Goal: Information Seeking & Learning: Learn about a topic

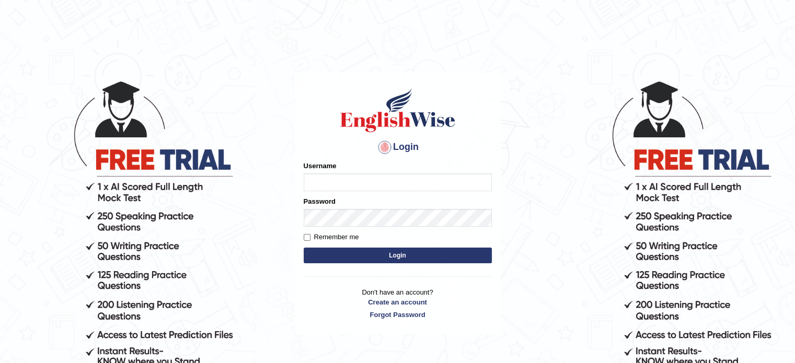
type input "Badmaarag"
click at [384, 257] on button "Login" at bounding box center [398, 256] width 188 height 16
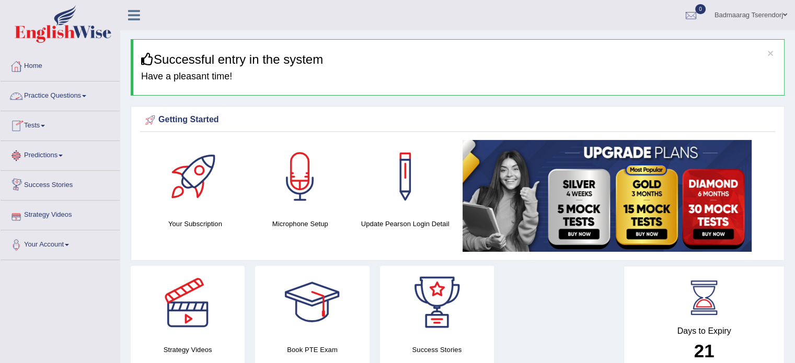
click at [84, 94] on link "Practice Questions" at bounding box center [60, 95] width 119 height 26
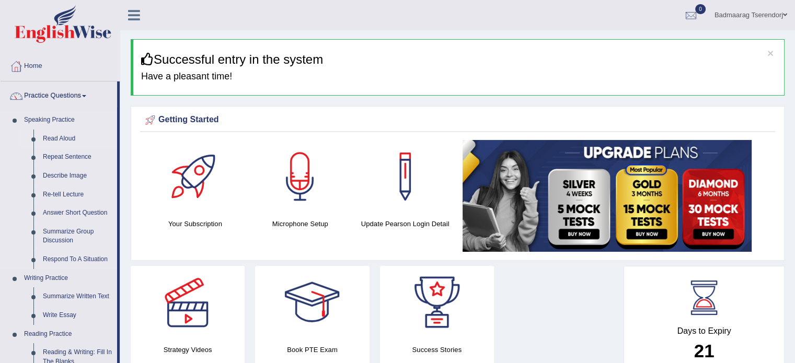
click at [67, 139] on link "Read Aloud" at bounding box center [77, 139] width 79 height 19
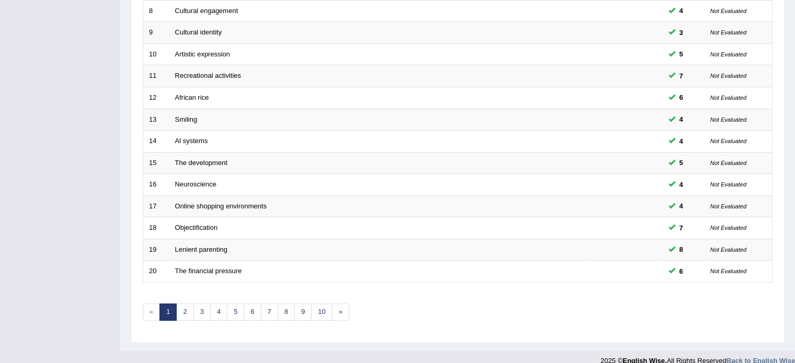
scroll to position [326, 0]
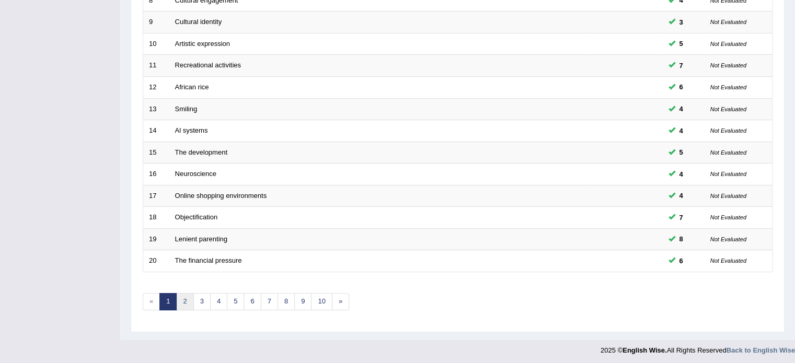
click at [188, 296] on link "2" at bounding box center [184, 301] width 17 height 17
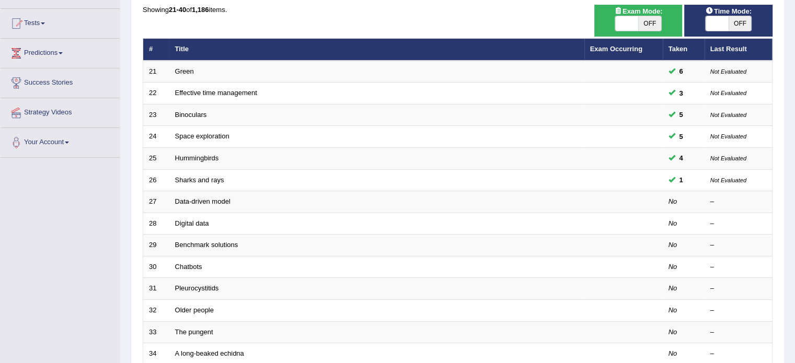
scroll to position [105, 0]
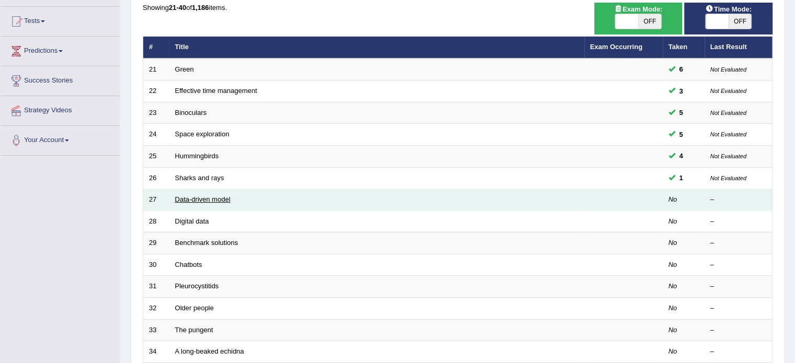
click at [194, 197] on link "Data-driven model" at bounding box center [202, 199] width 55 height 8
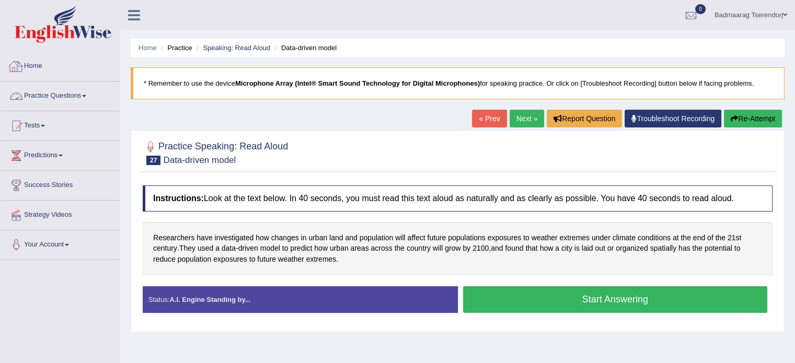
click at [71, 96] on link "Practice Questions" at bounding box center [60, 95] width 119 height 26
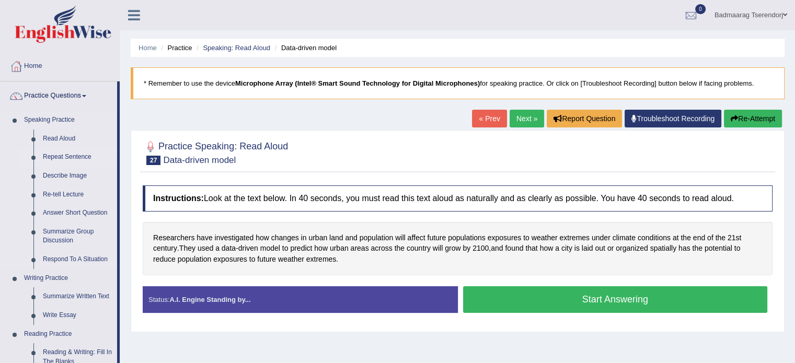
click at [86, 154] on link "Repeat Sentence" at bounding box center [77, 157] width 79 height 19
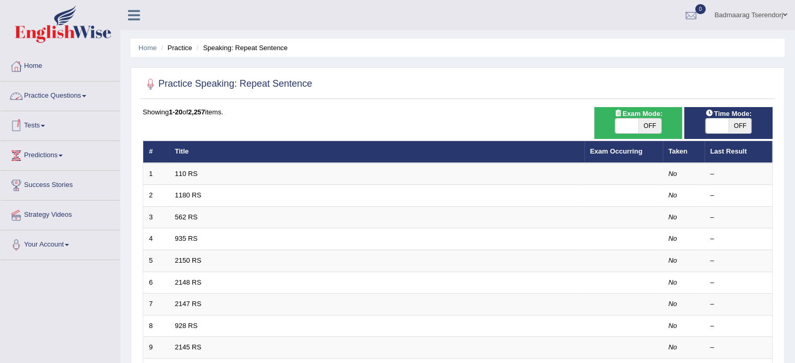
click at [85, 97] on link "Practice Questions" at bounding box center [60, 95] width 119 height 26
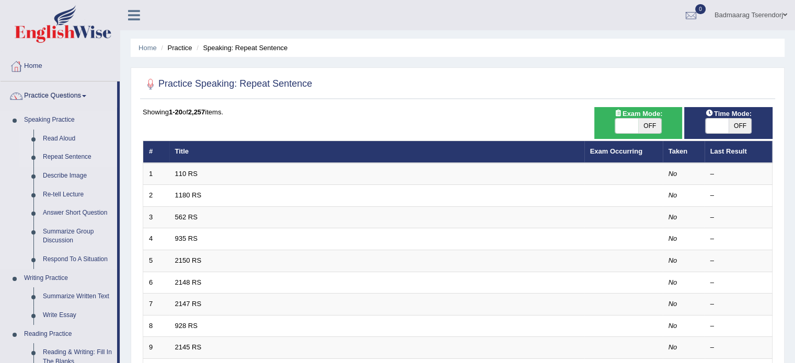
click at [67, 137] on link "Read Aloud" at bounding box center [77, 139] width 79 height 19
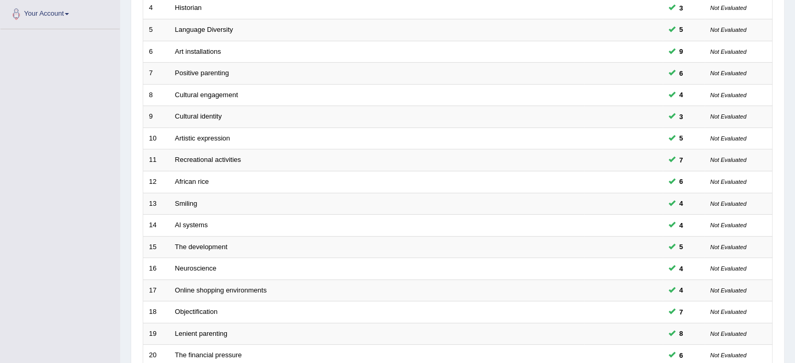
scroll to position [314, 0]
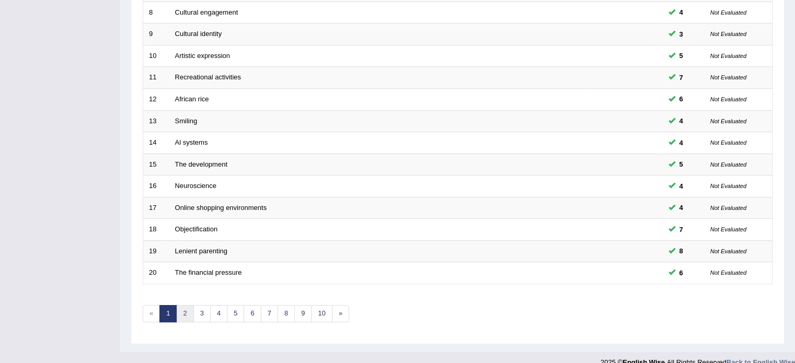
click at [185, 309] on link "2" at bounding box center [184, 313] width 17 height 17
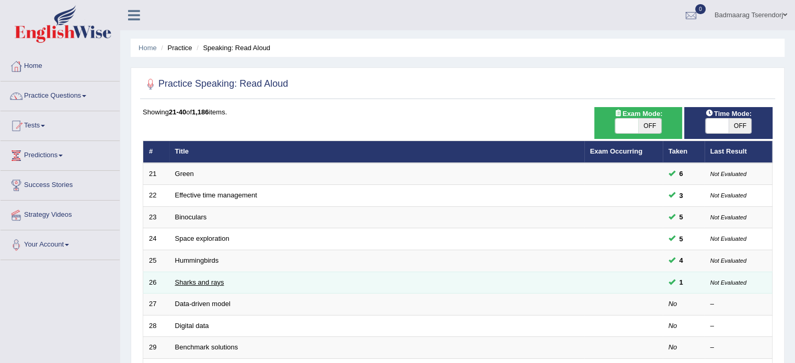
click at [214, 280] on link "Sharks and rays" at bounding box center [199, 283] width 49 height 8
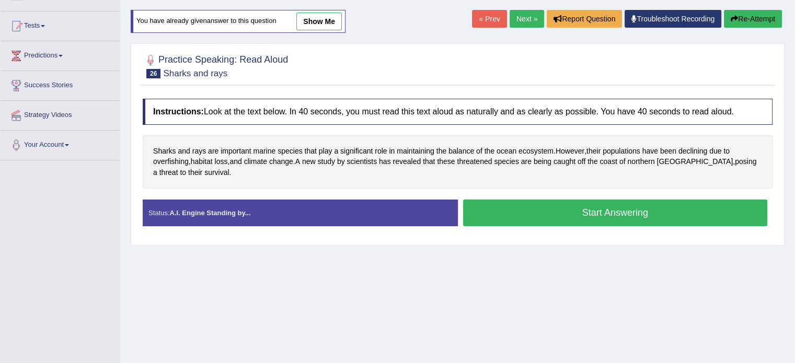
scroll to position [105, 0]
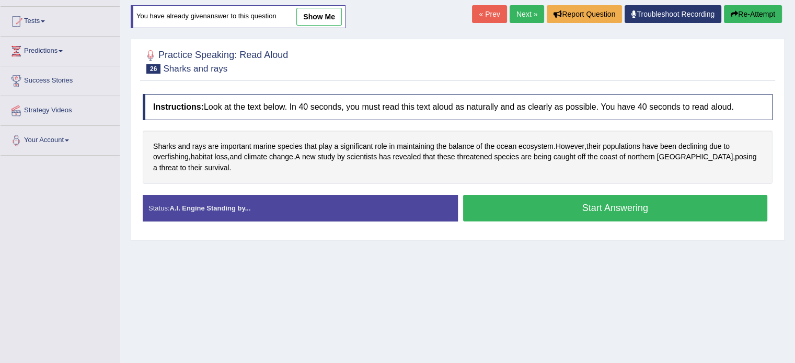
click at [504, 208] on button "Start Answering" at bounding box center [615, 208] width 305 height 27
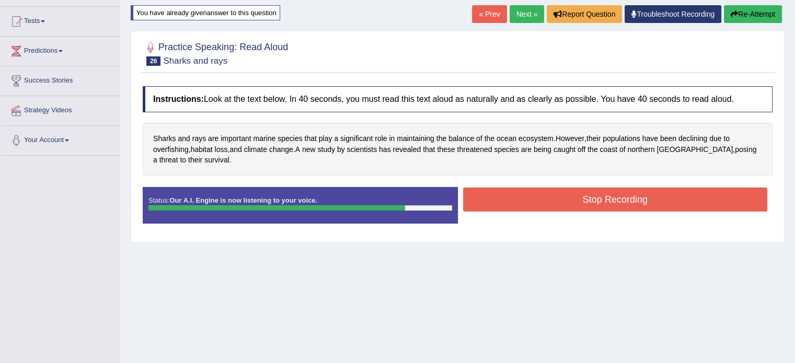
click at [516, 201] on button "Stop Recording" at bounding box center [615, 200] width 305 height 24
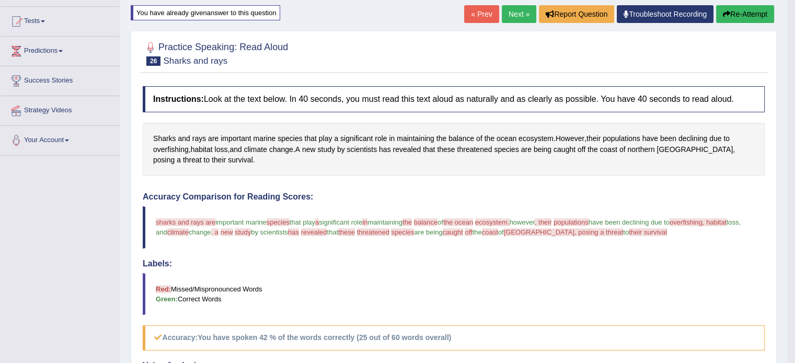
click at [749, 15] on button "Re-Attempt" at bounding box center [745, 14] width 58 height 18
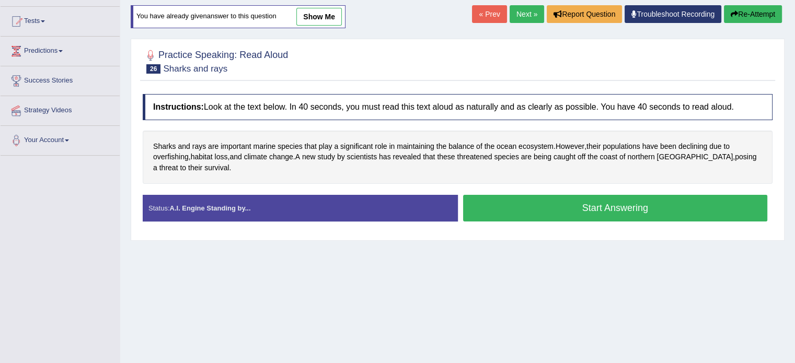
click at [619, 205] on button "Start Answering" at bounding box center [615, 208] width 305 height 27
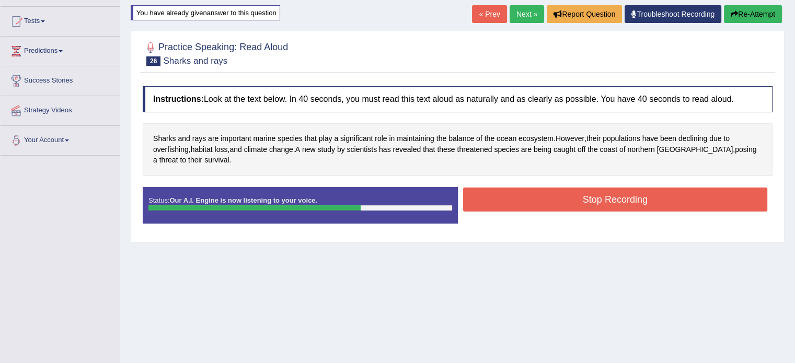
click at [578, 201] on button "Stop Recording" at bounding box center [615, 200] width 305 height 24
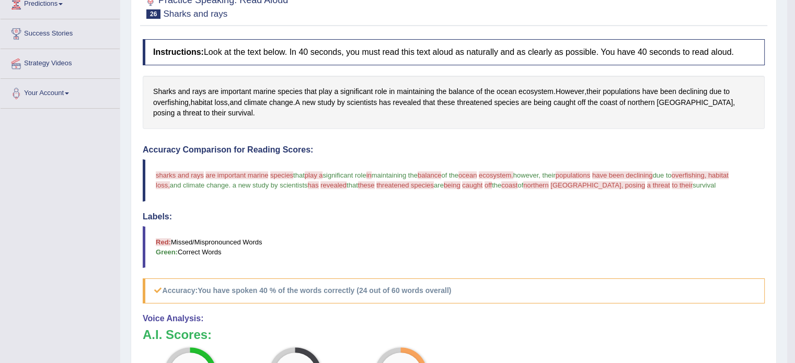
scroll to position [105, 0]
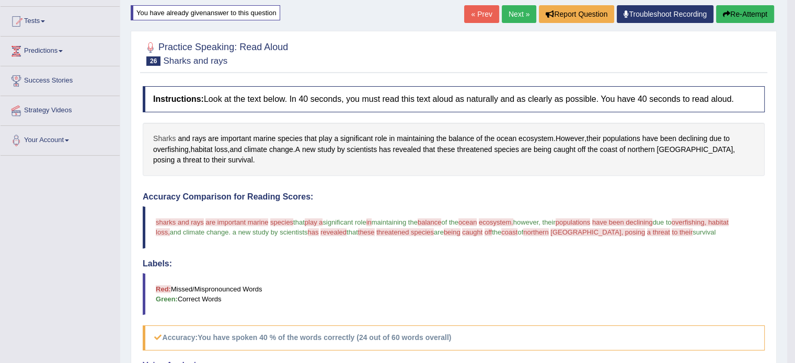
click at [168, 133] on span "Sharks" at bounding box center [164, 138] width 23 height 11
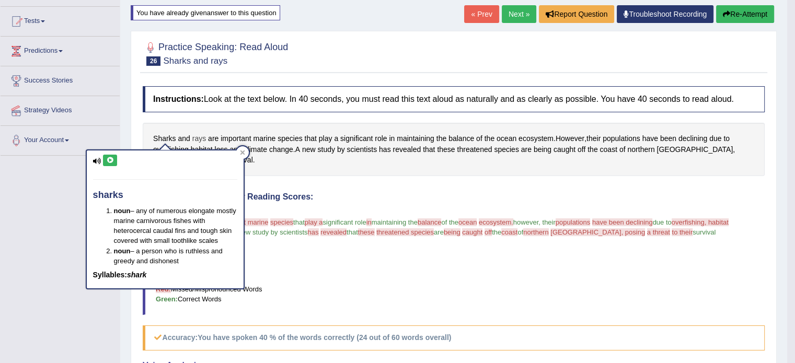
click at [198, 138] on span "rays" at bounding box center [199, 138] width 14 height 11
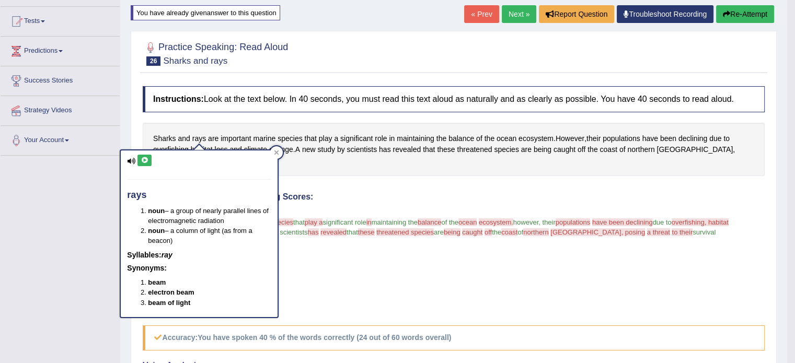
click at [146, 159] on icon at bounding box center [145, 160] width 8 height 6
click at [276, 156] on div at bounding box center [276, 152] width 13 height 13
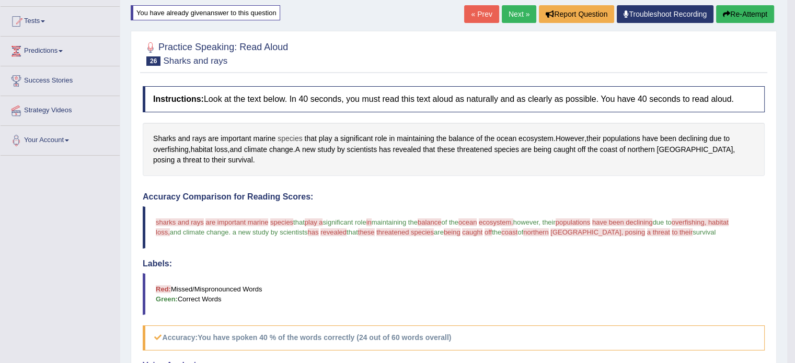
click at [296, 135] on span "species" at bounding box center [289, 138] width 25 height 11
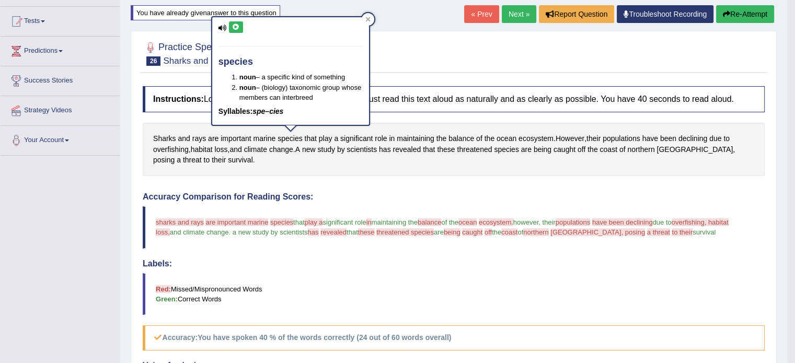
click at [235, 25] on icon at bounding box center [236, 27] width 8 height 6
click at [370, 19] on div at bounding box center [368, 19] width 13 height 13
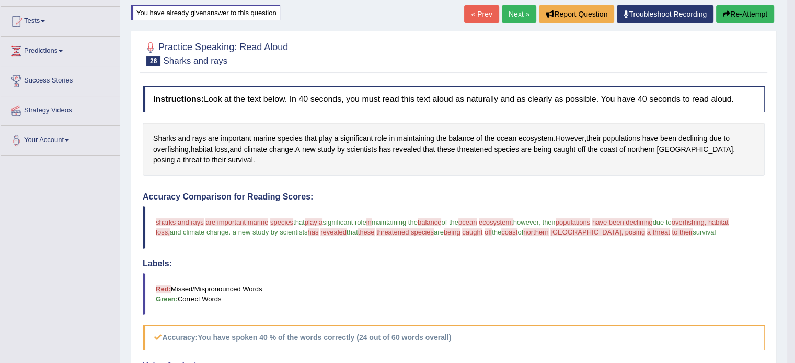
click at [747, 13] on button "Re-Attempt" at bounding box center [745, 14] width 58 height 18
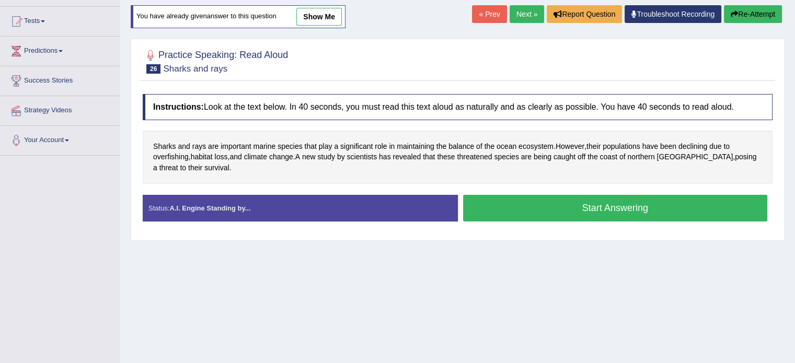
click at [640, 200] on button "Start Answering" at bounding box center [615, 208] width 305 height 27
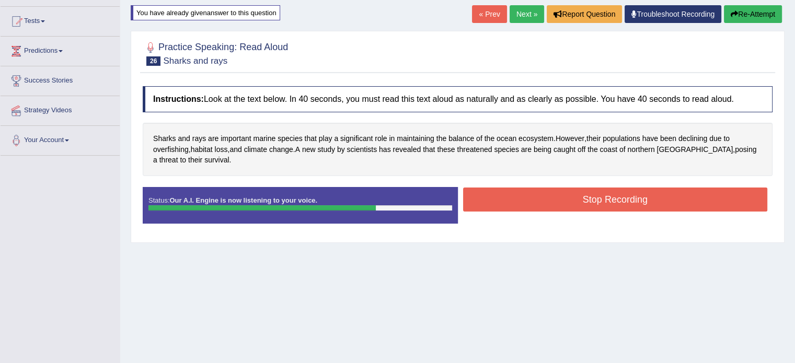
click at [572, 203] on button "Stop Recording" at bounding box center [615, 200] width 305 height 24
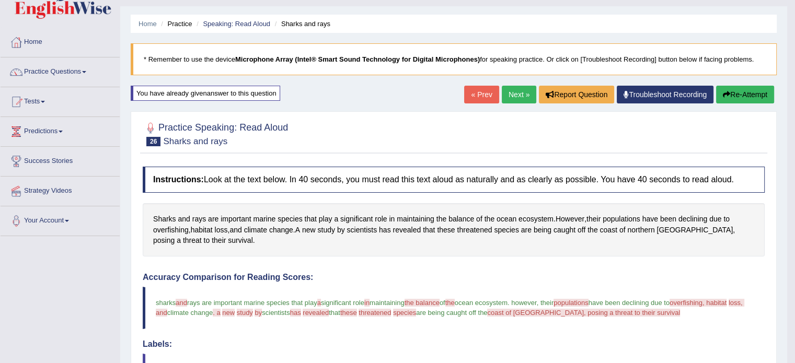
scroll to position [21, 0]
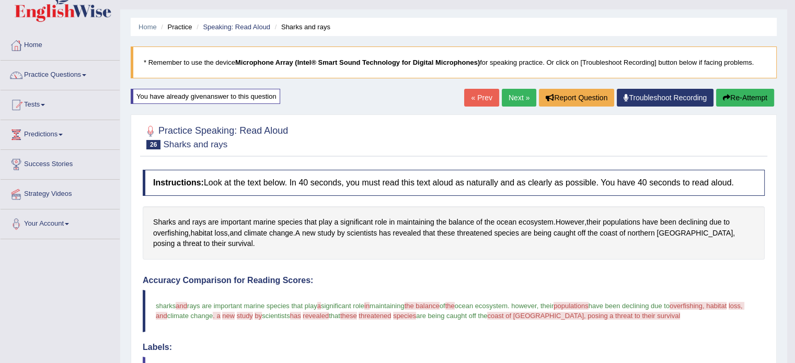
click at [516, 98] on link "Next »" at bounding box center [519, 98] width 34 height 18
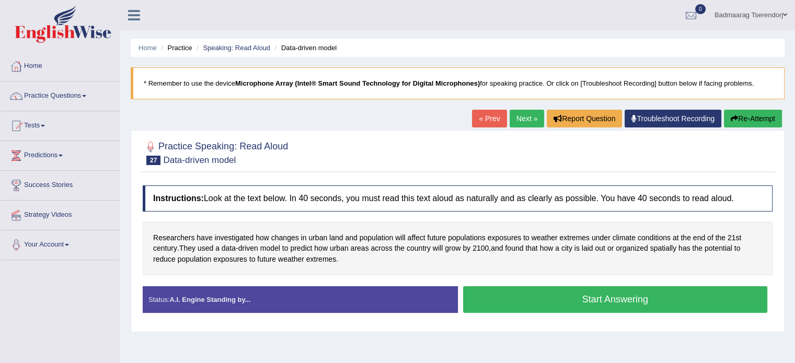
click at [535, 295] on button "Start Answering" at bounding box center [615, 299] width 305 height 27
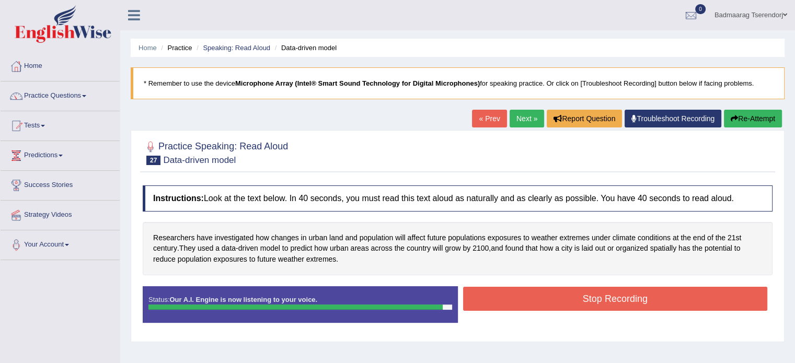
click at [537, 302] on button "Stop Recording" at bounding box center [615, 299] width 305 height 24
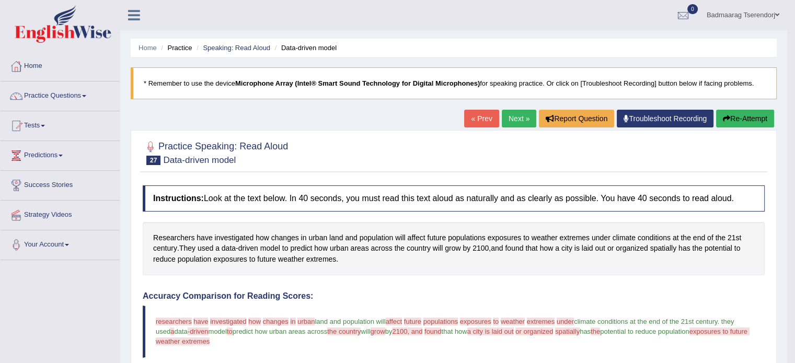
click at [739, 119] on button "Re-Attempt" at bounding box center [745, 119] width 58 height 18
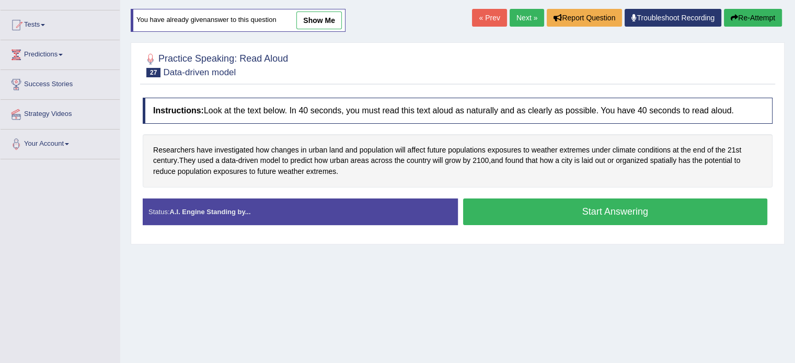
scroll to position [105, 0]
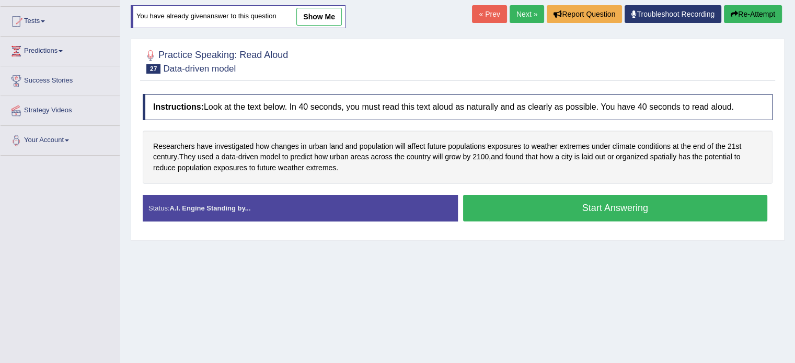
click at [557, 209] on button "Start Answering" at bounding box center [615, 208] width 305 height 27
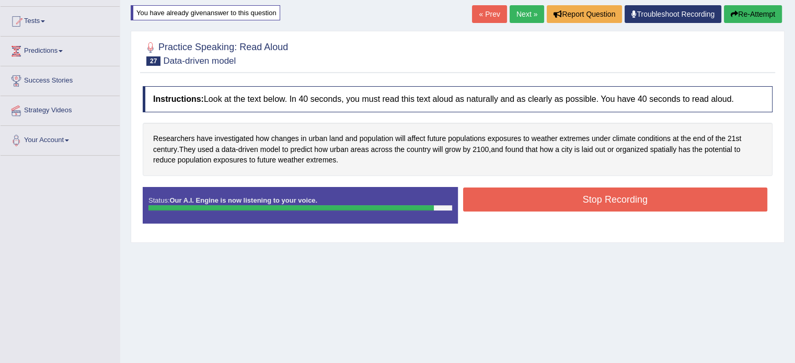
click at [569, 196] on button "Stop Recording" at bounding box center [615, 200] width 305 height 24
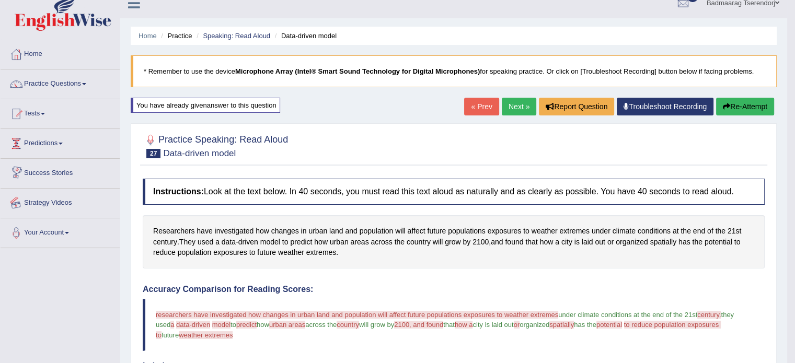
scroll to position [0, 0]
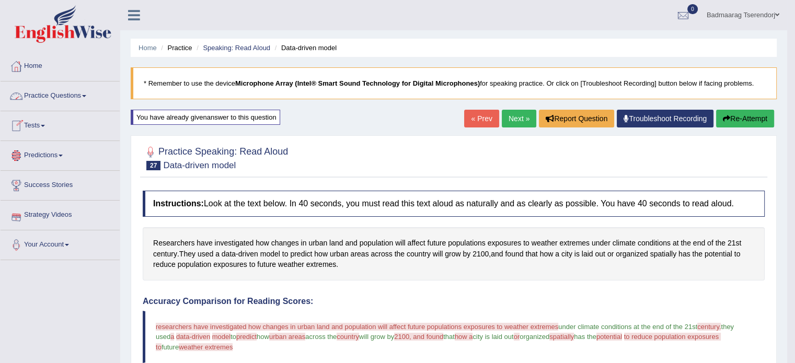
click at [92, 98] on link "Practice Questions" at bounding box center [60, 95] width 119 height 26
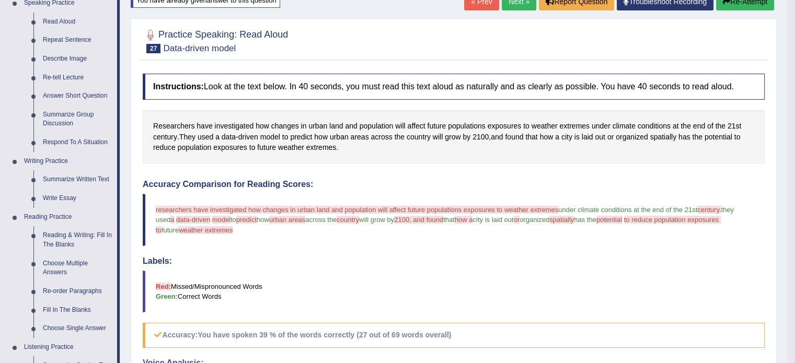
scroll to position [105, 0]
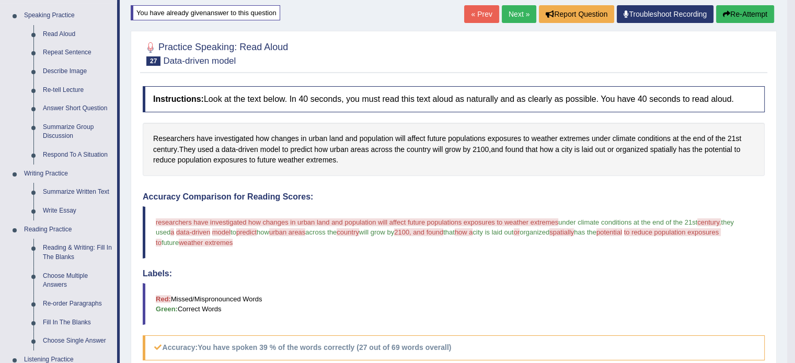
click at [755, 13] on button "Re-Attempt" at bounding box center [745, 14] width 58 height 18
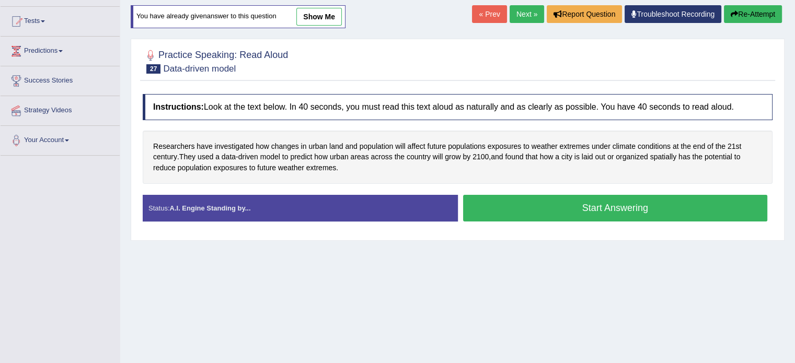
click at [565, 212] on button "Start Answering" at bounding box center [615, 208] width 305 height 27
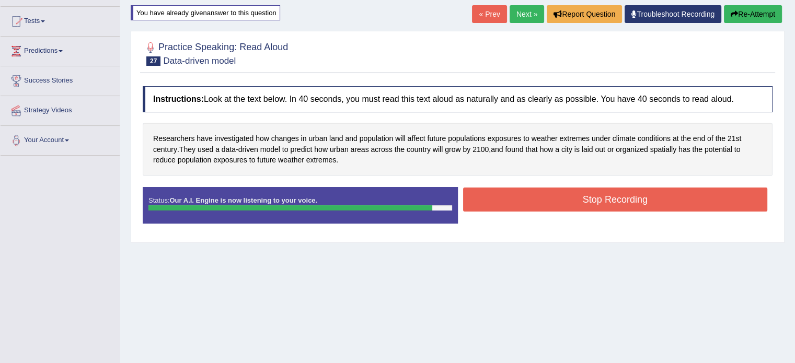
click at [569, 194] on button "Stop Recording" at bounding box center [615, 200] width 305 height 24
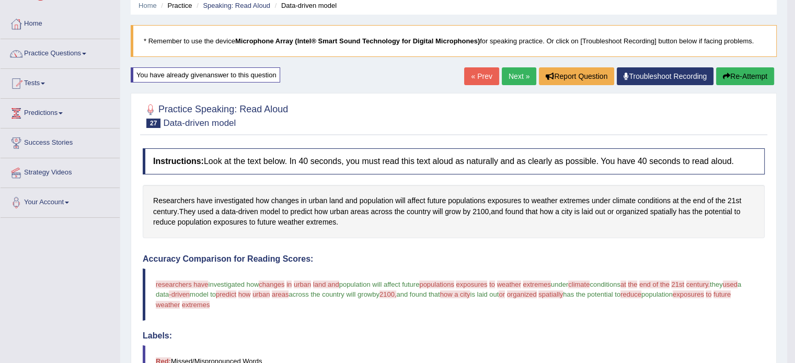
scroll to position [31, 0]
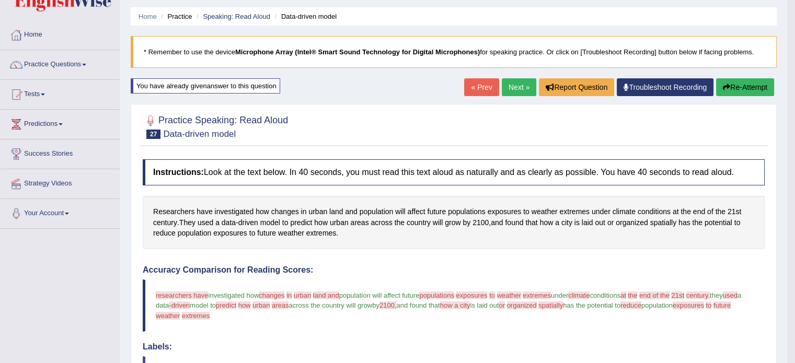
click at [740, 84] on button "Re-Attempt" at bounding box center [745, 87] width 58 height 18
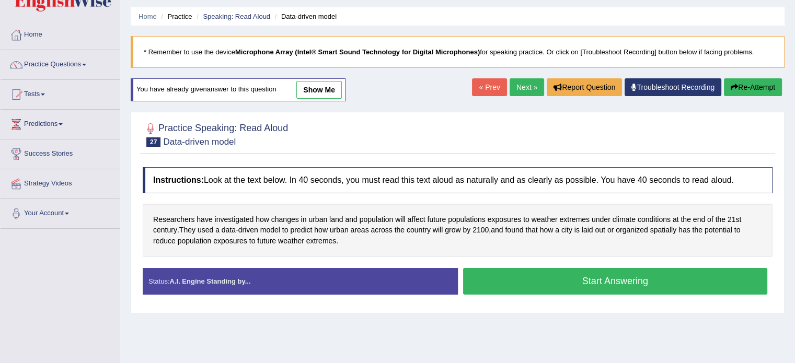
click at [627, 285] on button "Start Answering" at bounding box center [615, 281] width 305 height 27
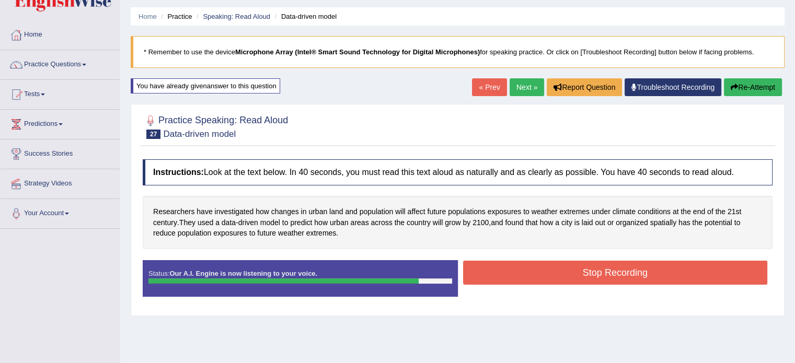
click at [570, 263] on button "Stop Recording" at bounding box center [615, 273] width 305 height 24
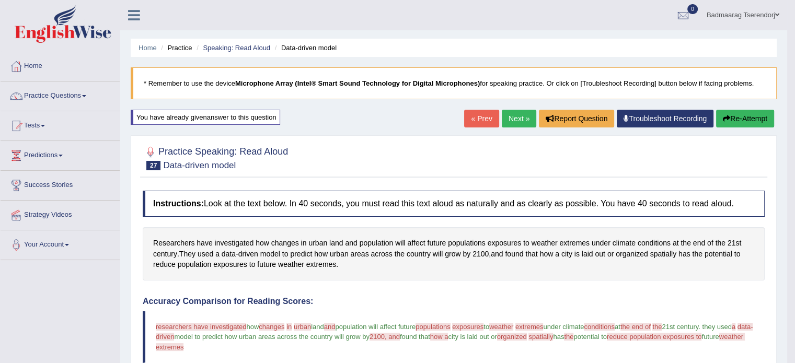
click at [515, 112] on link "Next »" at bounding box center [519, 119] width 34 height 18
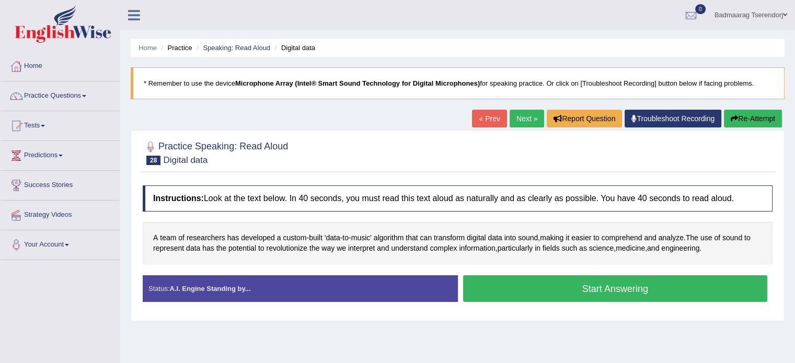
click at [553, 287] on button "Start Answering" at bounding box center [615, 288] width 305 height 27
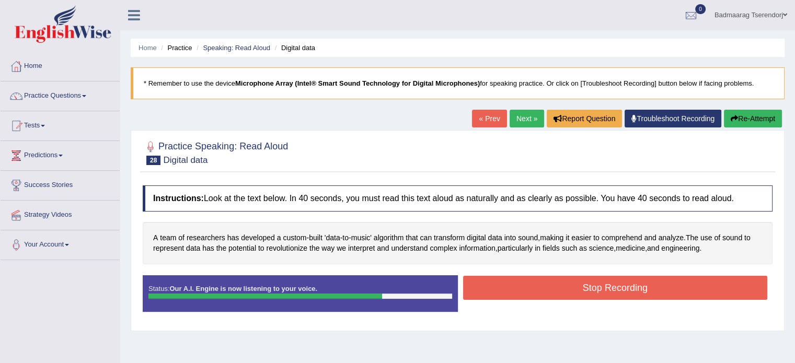
click at [560, 286] on button "Stop Recording" at bounding box center [615, 288] width 305 height 24
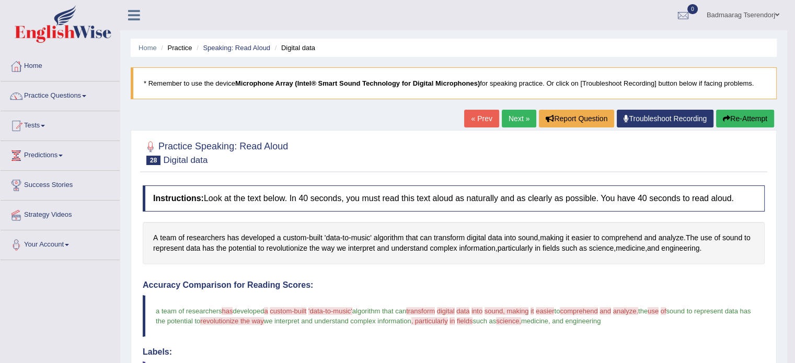
click at [741, 120] on button "Re-Attempt" at bounding box center [745, 119] width 58 height 18
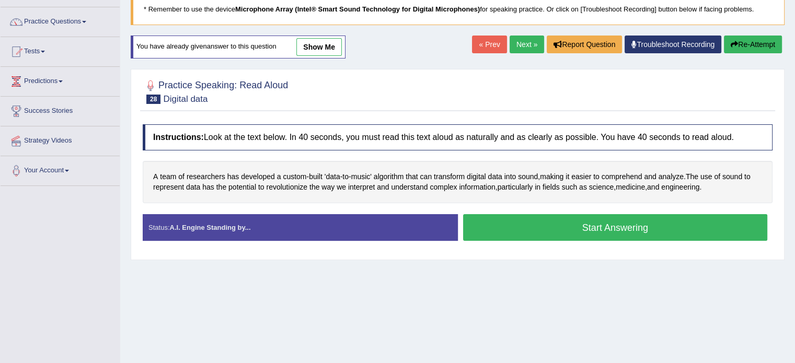
scroll to position [105, 0]
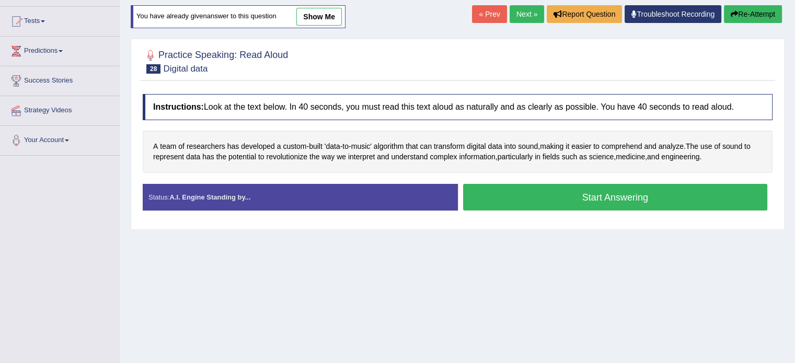
click at [567, 199] on button "Start Answering" at bounding box center [615, 197] width 305 height 27
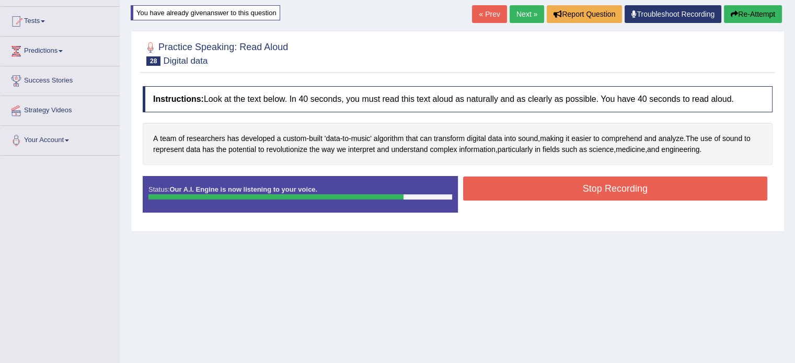
click at [572, 193] on button "Stop Recording" at bounding box center [615, 189] width 305 height 24
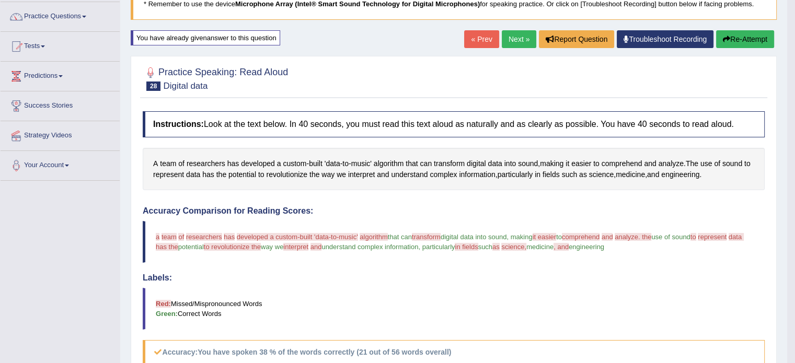
scroll to position [52, 0]
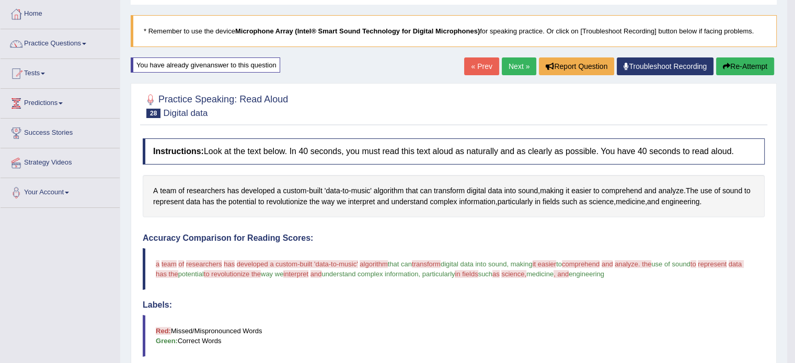
click at [740, 64] on button "Re-Attempt" at bounding box center [745, 66] width 58 height 18
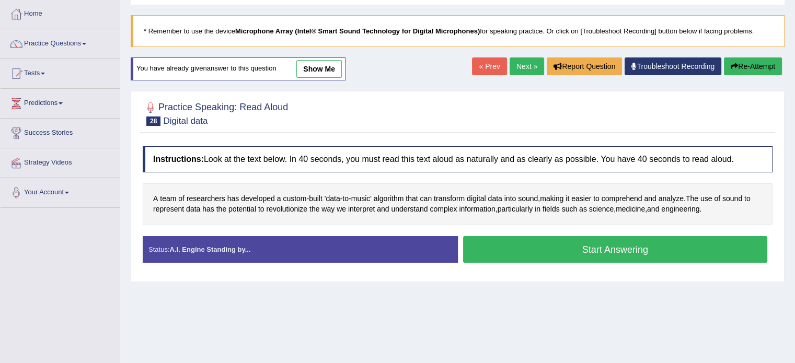
click at [557, 247] on button "Start Answering" at bounding box center [615, 249] width 305 height 27
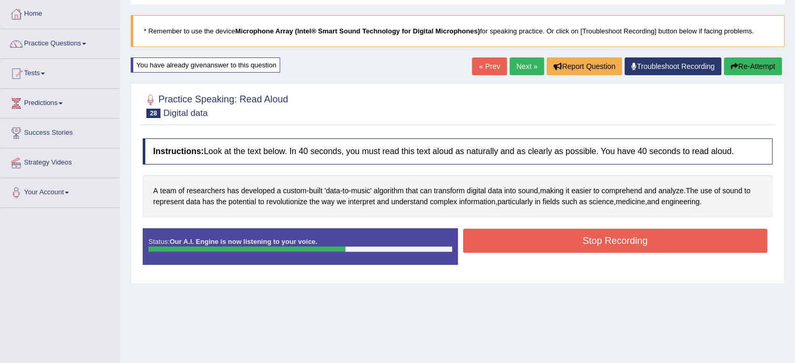
click at [547, 238] on button "Stop Recording" at bounding box center [615, 241] width 305 height 24
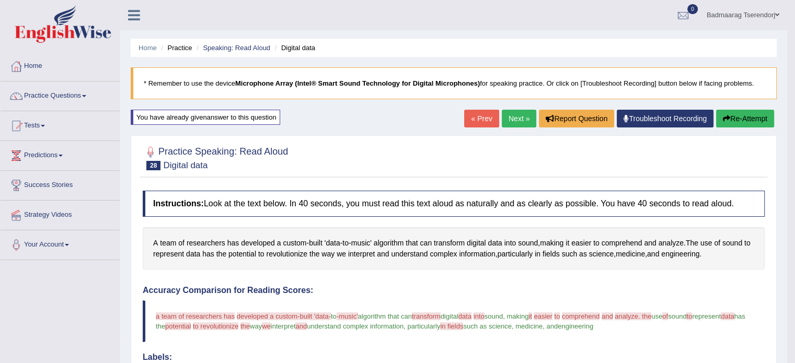
click at [732, 117] on button "Re-Attempt" at bounding box center [745, 119] width 58 height 18
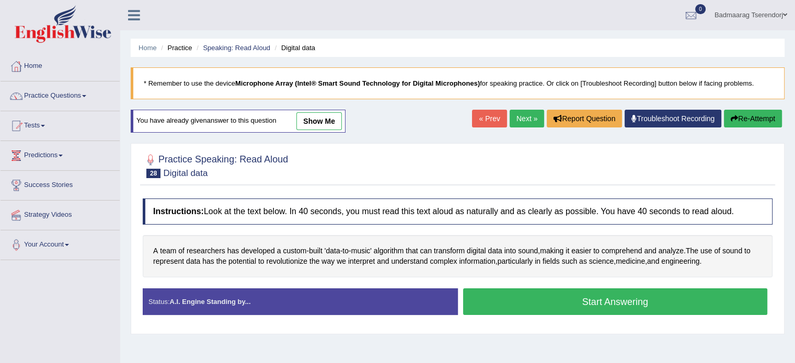
click at [575, 300] on button "Start Answering" at bounding box center [615, 301] width 305 height 27
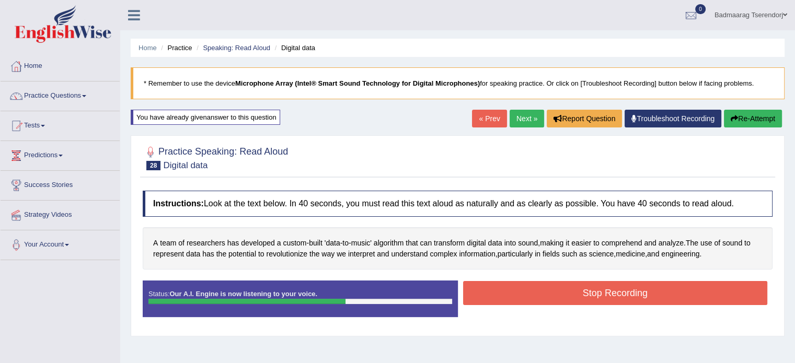
click at [566, 293] on button "Stop Recording" at bounding box center [615, 293] width 305 height 24
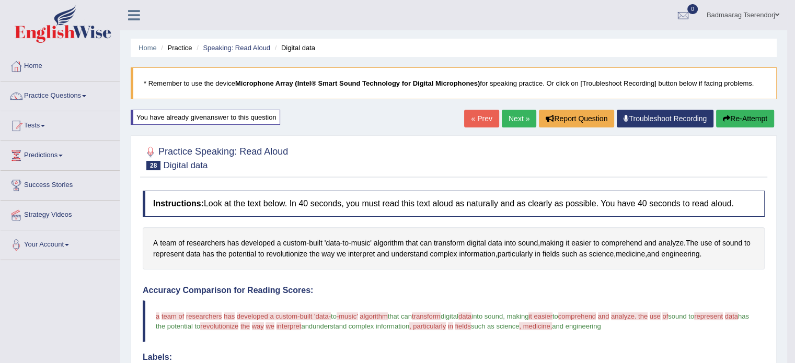
click at [740, 118] on button "Re-Attempt" at bounding box center [745, 119] width 58 height 18
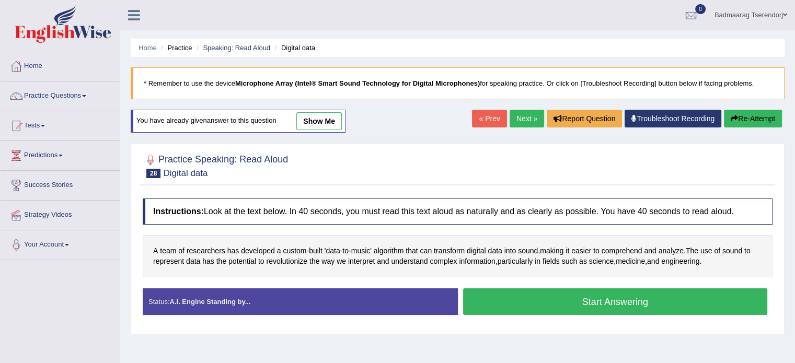
click at [501, 298] on button "Start Answering" at bounding box center [615, 301] width 305 height 27
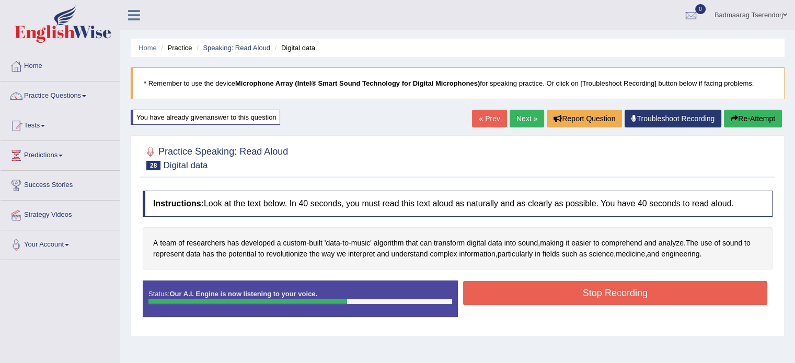
click at [543, 296] on button "Stop Recording" at bounding box center [615, 293] width 305 height 24
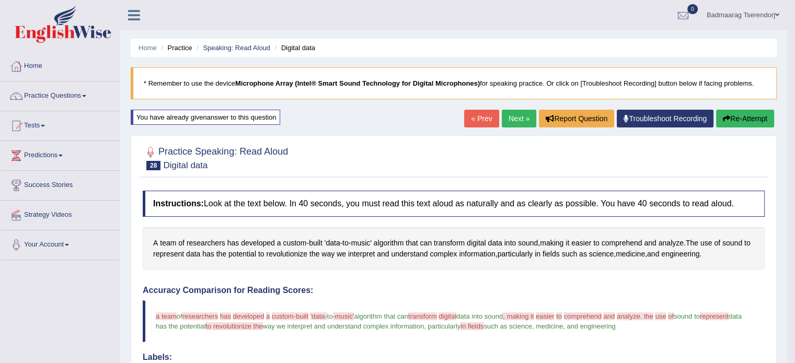
click at [518, 117] on link "Next »" at bounding box center [519, 119] width 34 height 18
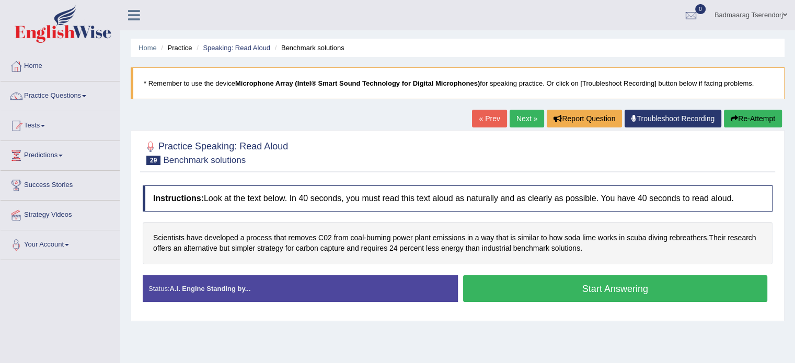
click at [538, 288] on button "Start Answering" at bounding box center [615, 288] width 305 height 27
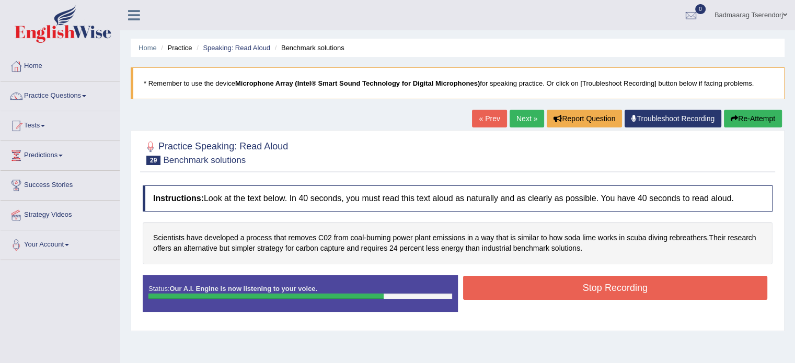
click at [550, 292] on button "Stop Recording" at bounding box center [615, 288] width 305 height 24
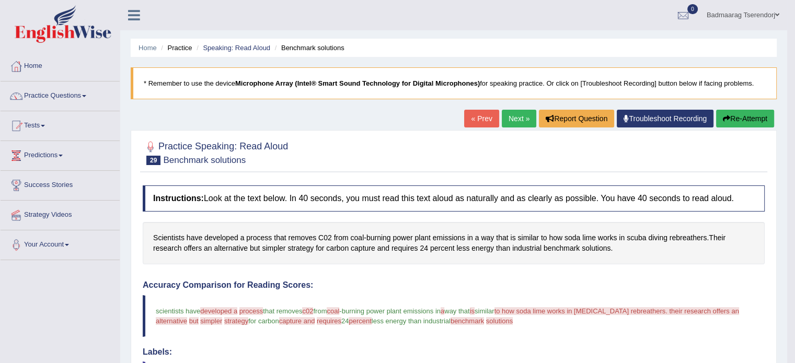
click at [744, 121] on button "Re-Attempt" at bounding box center [745, 119] width 58 height 18
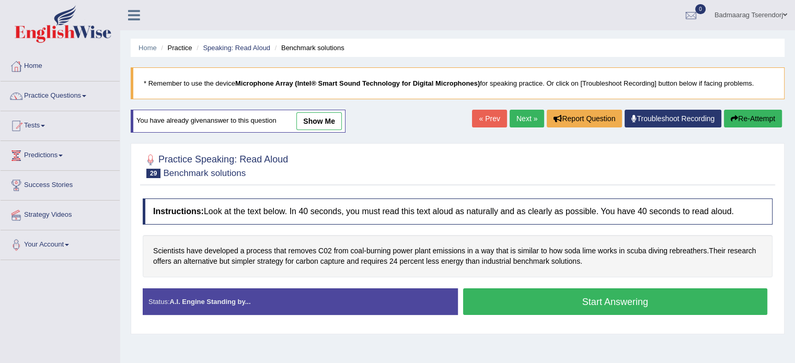
click at [671, 300] on button "Start Answering" at bounding box center [615, 301] width 305 height 27
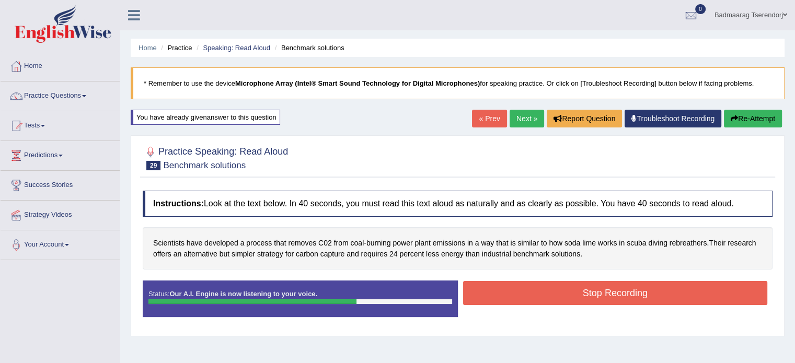
click at [551, 284] on button "Stop Recording" at bounding box center [615, 293] width 305 height 24
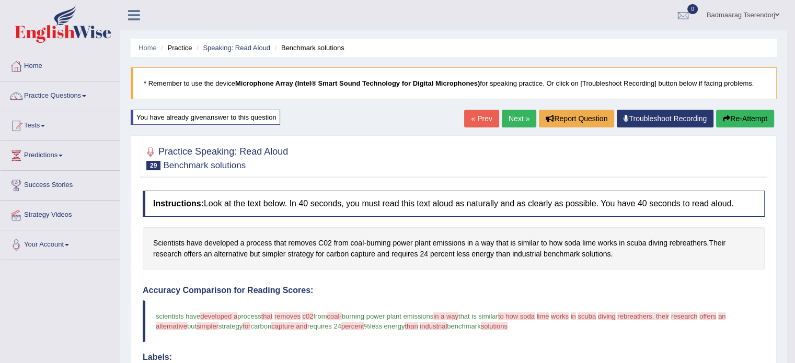
click at [737, 114] on button "Re-Attempt" at bounding box center [745, 119] width 58 height 18
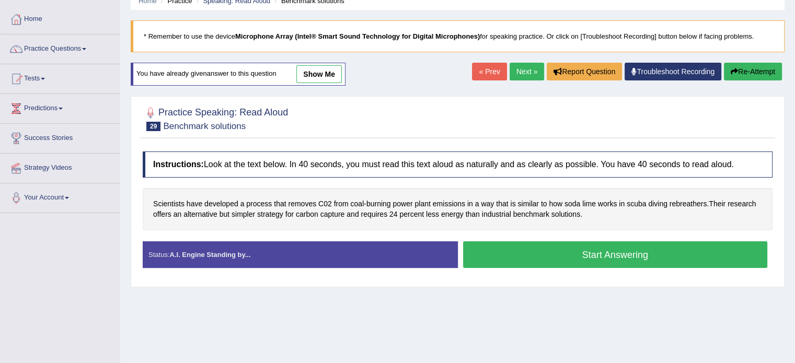
scroll to position [52, 0]
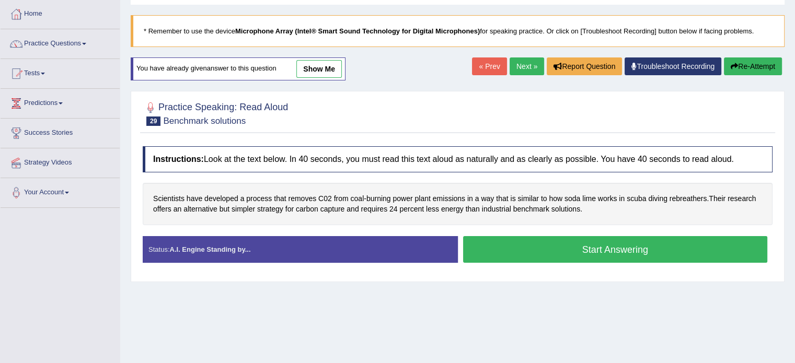
click at [686, 244] on button "Start Answering" at bounding box center [615, 249] width 305 height 27
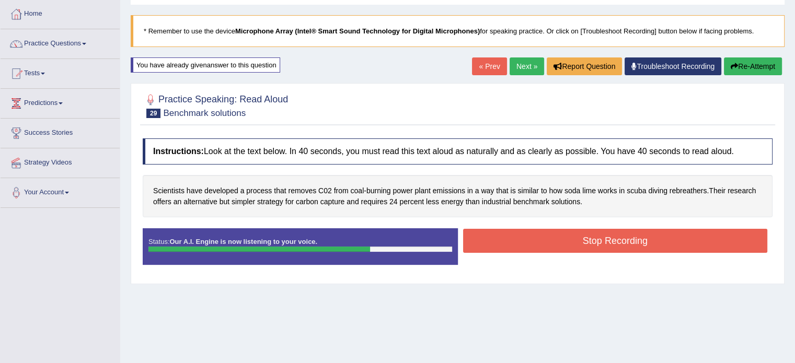
click at [577, 236] on button "Stop Recording" at bounding box center [615, 241] width 305 height 24
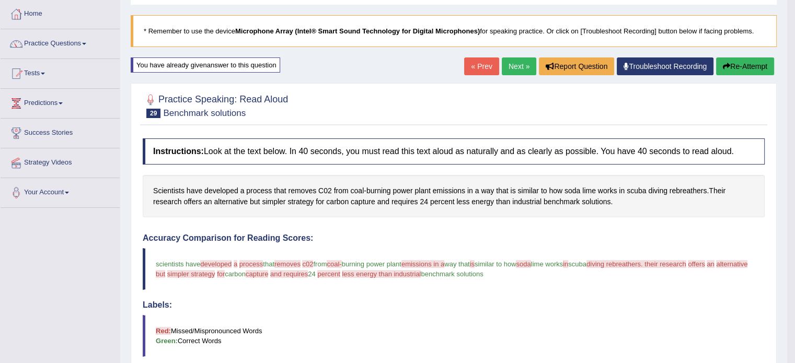
click at [511, 60] on link "Next »" at bounding box center [519, 66] width 34 height 18
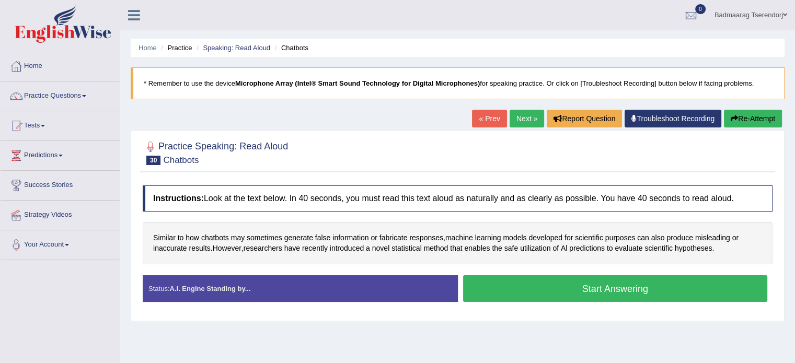
click at [551, 290] on button "Start Answering" at bounding box center [615, 288] width 305 height 27
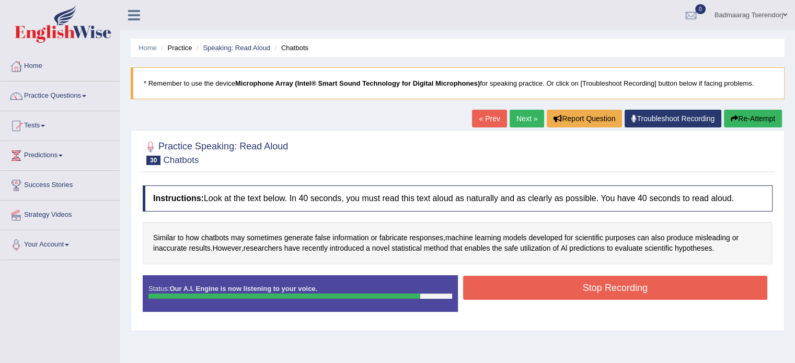
click at [551, 290] on button "Stop Recording" at bounding box center [615, 288] width 305 height 24
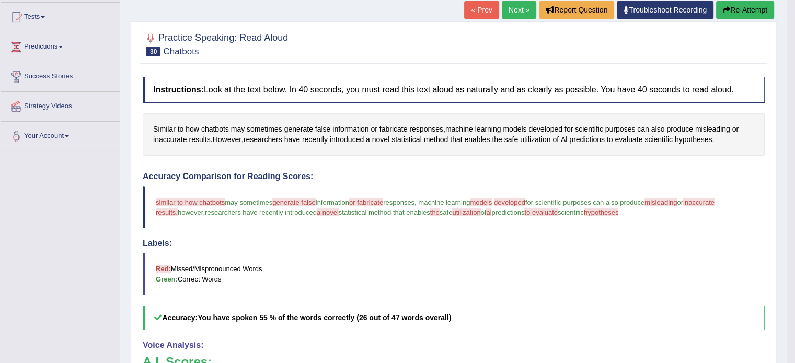
scroll to position [52, 0]
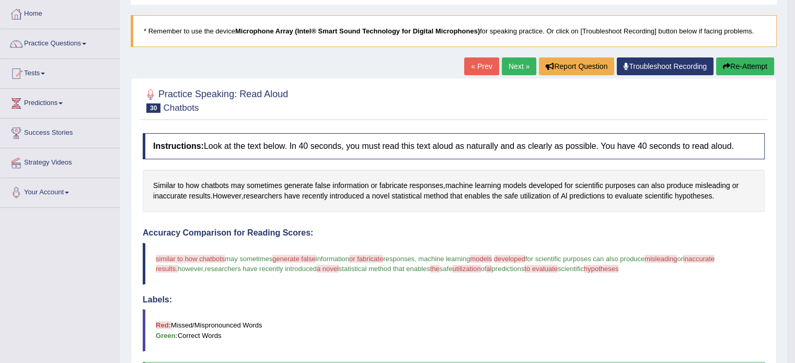
click at [748, 65] on button "Re-Attempt" at bounding box center [745, 66] width 58 height 18
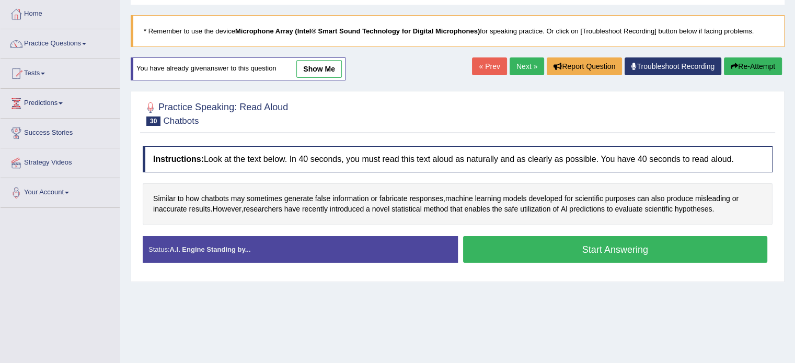
click at [549, 252] on button "Start Answering" at bounding box center [615, 249] width 305 height 27
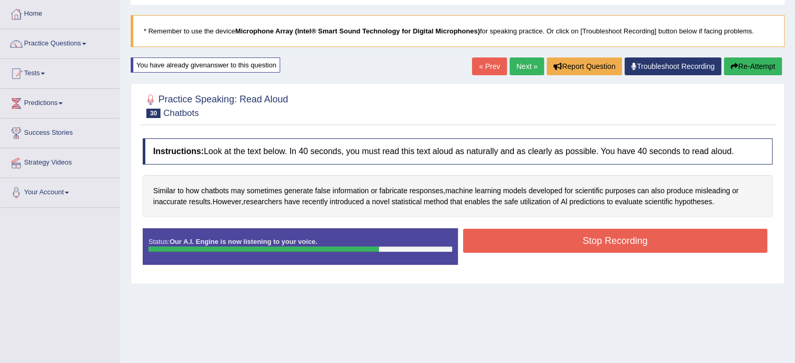
click at [551, 236] on button "Stop Recording" at bounding box center [615, 241] width 305 height 24
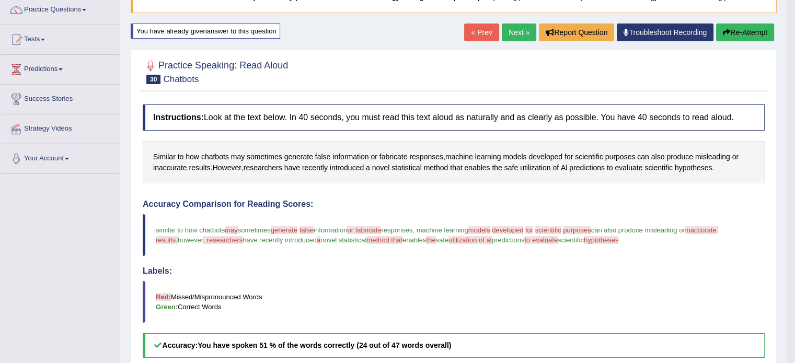
scroll to position [52, 0]
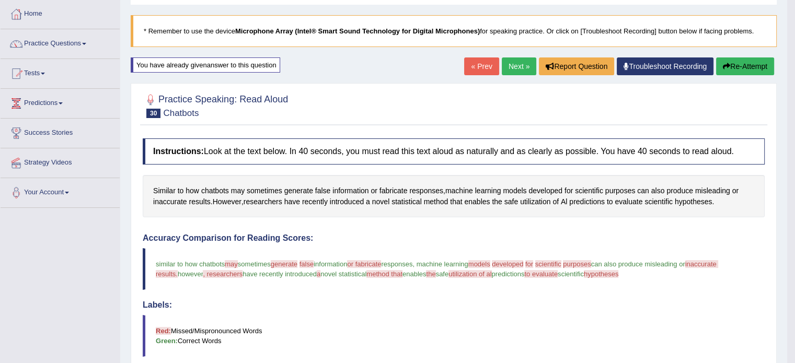
click at [756, 62] on button "Re-Attempt" at bounding box center [745, 66] width 58 height 18
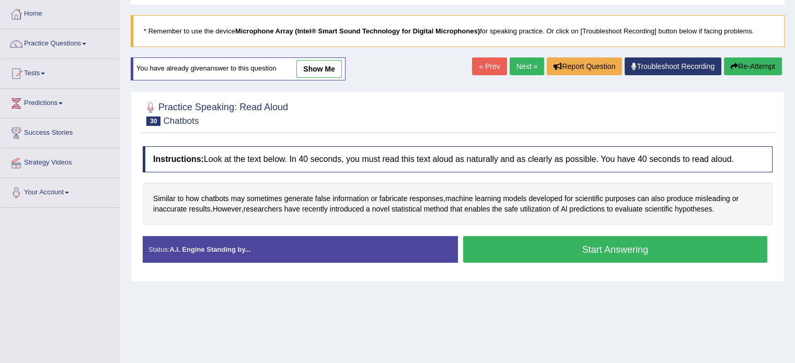
click at [564, 252] on button "Start Answering" at bounding box center [615, 249] width 305 height 27
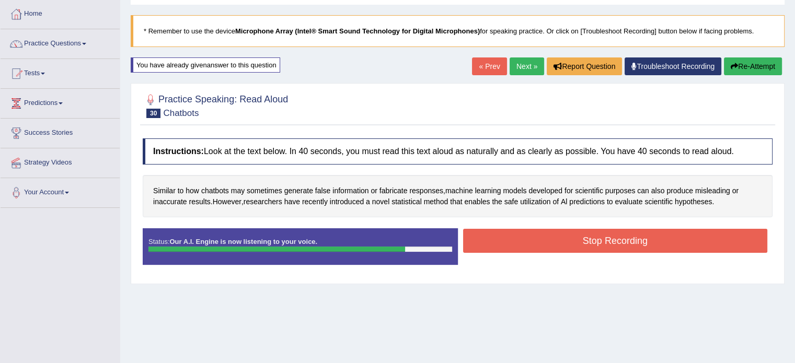
click at [573, 238] on button "Stop Recording" at bounding box center [615, 241] width 305 height 24
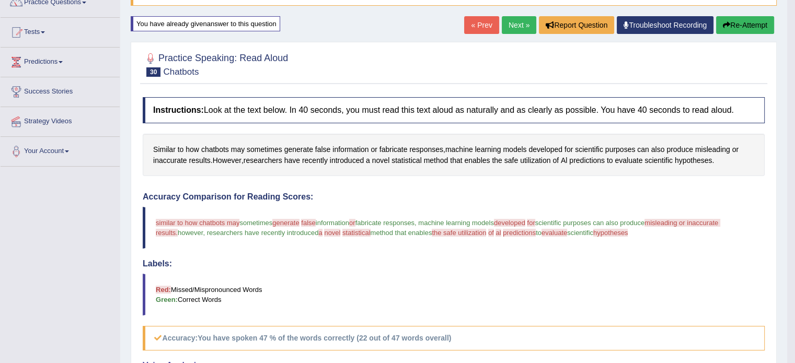
scroll to position [63, 0]
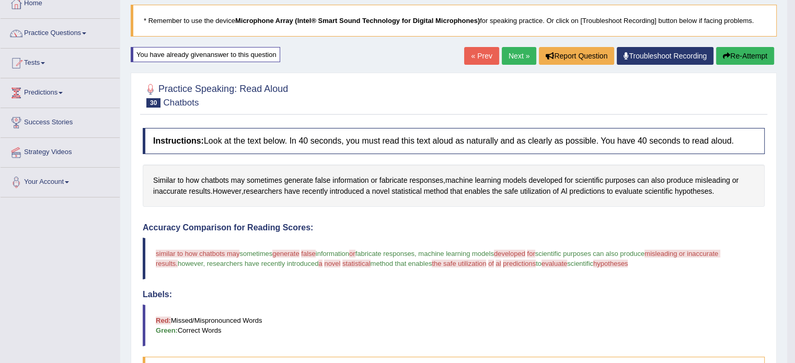
click at [738, 52] on button "Re-Attempt" at bounding box center [745, 56] width 58 height 18
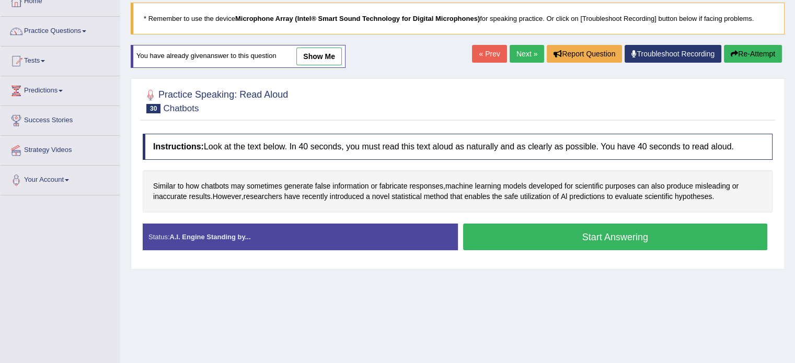
scroll to position [63, 0]
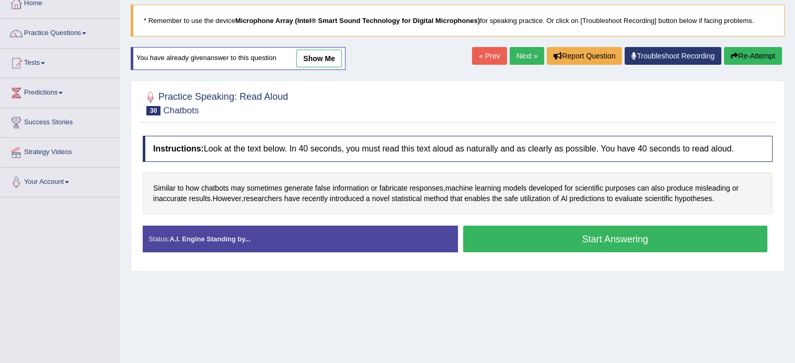
click at [502, 245] on button "Start Answering" at bounding box center [615, 239] width 305 height 27
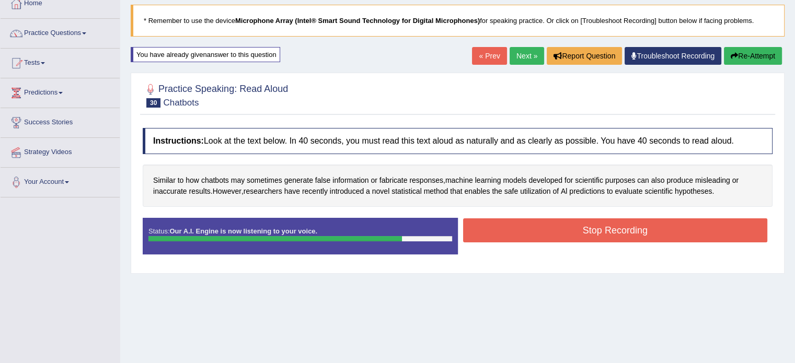
click at [514, 230] on button "Stop Recording" at bounding box center [615, 230] width 305 height 24
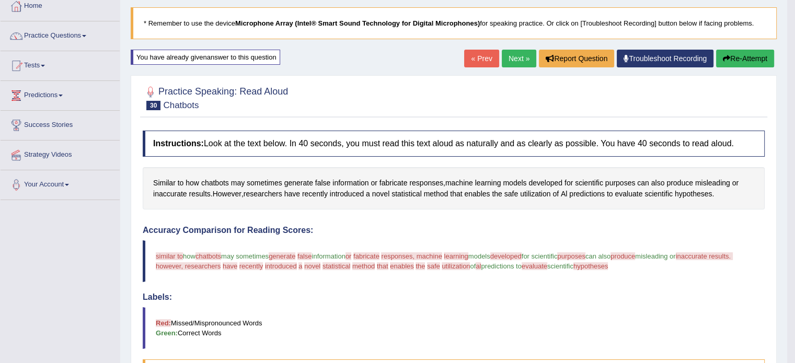
scroll to position [10, 0]
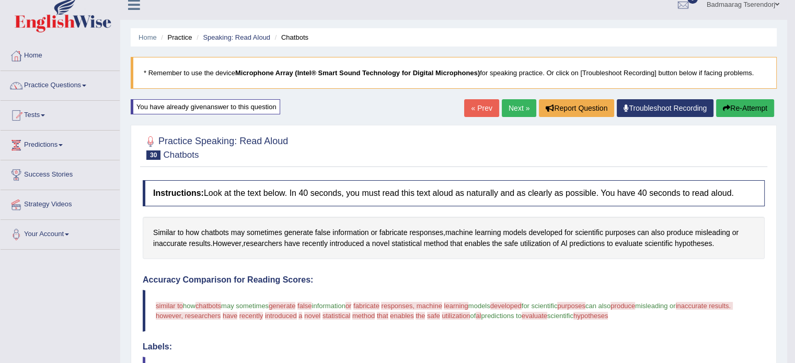
click at [750, 105] on button "Re-Attempt" at bounding box center [745, 108] width 58 height 18
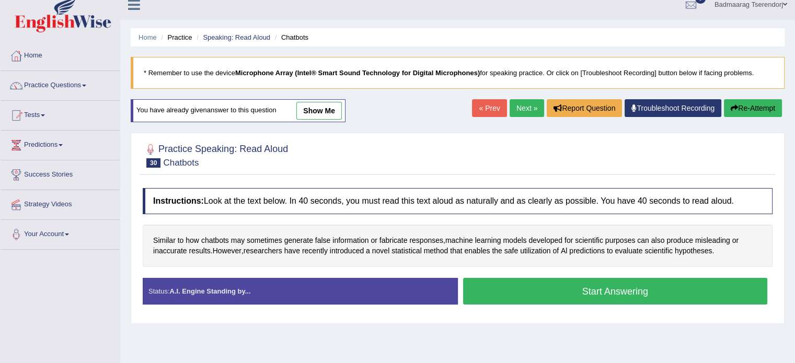
click at [546, 292] on button "Start Answering" at bounding box center [615, 291] width 305 height 27
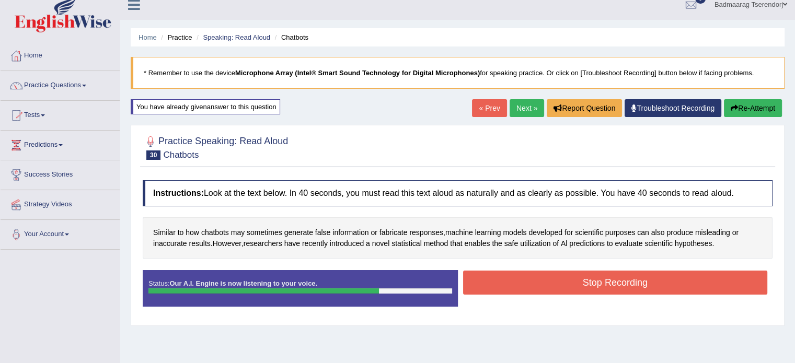
click at [548, 282] on button "Stop Recording" at bounding box center [615, 283] width 305 height 24
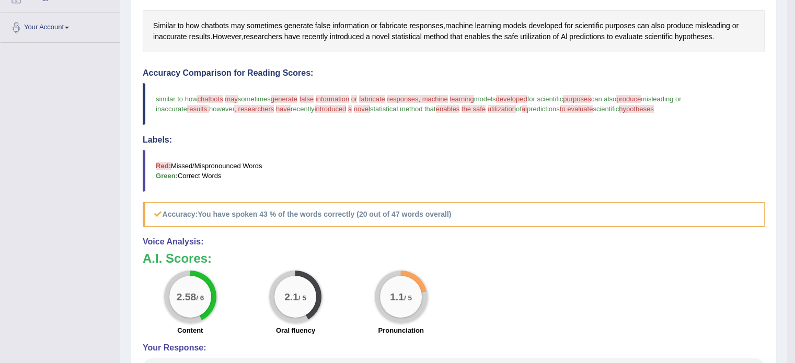
scroll to position [63, 0]
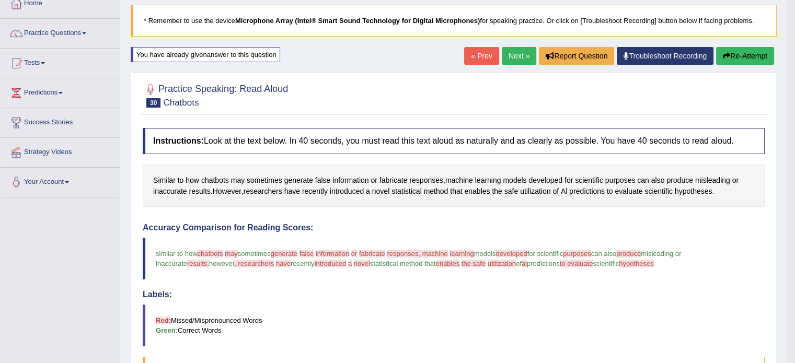
click at [750, 50] on button "Re-Attempt" at bounding box center [745, 56] width 58 height 18
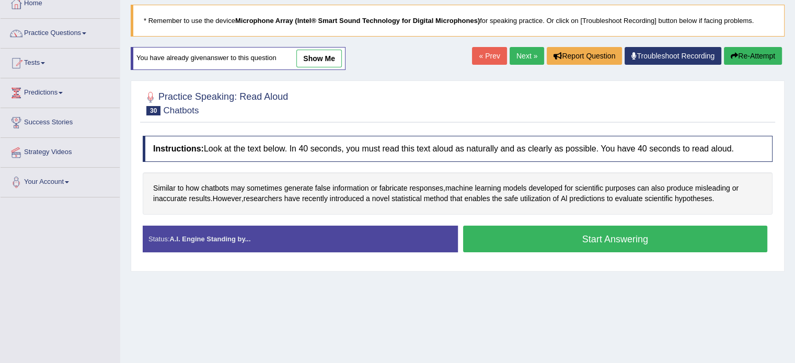
click at [534, 240] on button "Start Answering" at bounding box center [615, 239] width 305 height 27
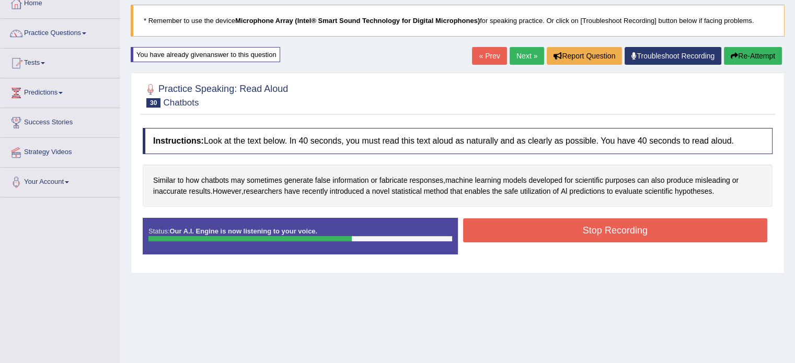
click at [548, 228] on button "Stop Recording" at bounding box center [615, 230] width 305 height 24
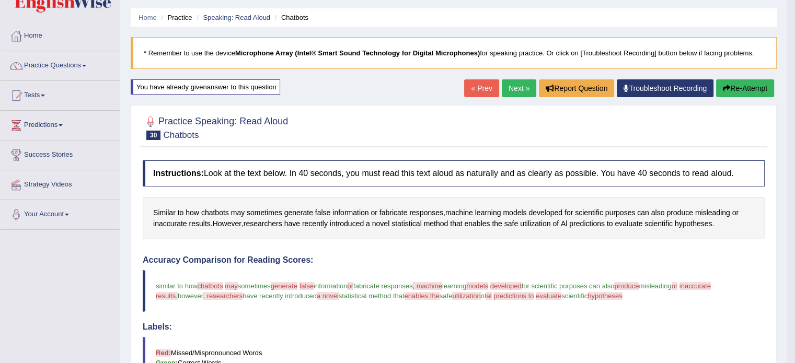
scroll to position [10, 0]
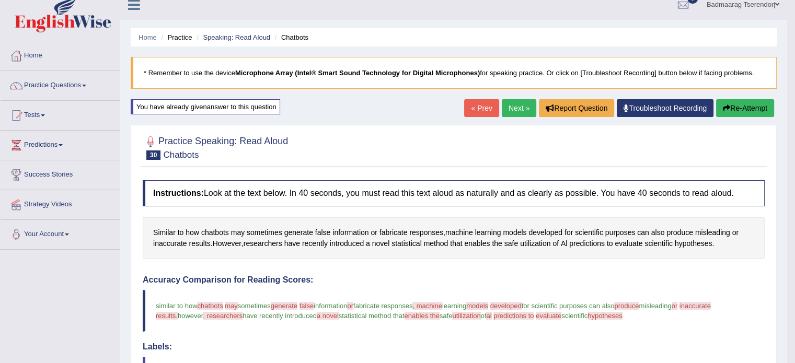
click at [514, 109] on link "Next »" at bounding box center [519, 108] width 34 height 18
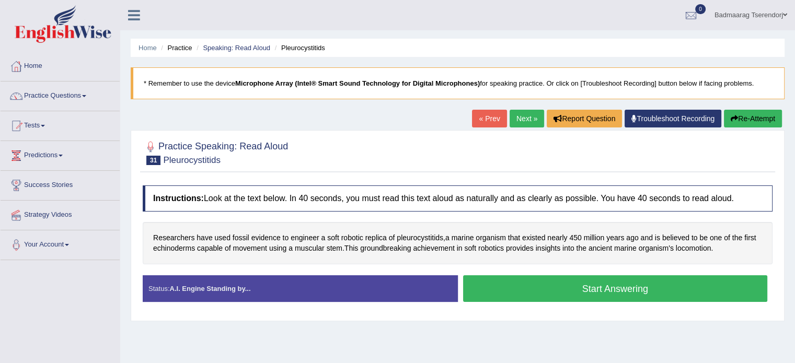
click at [568, 292] on button "Start Answering" at bounding box center [615, 288] width 305 height 27
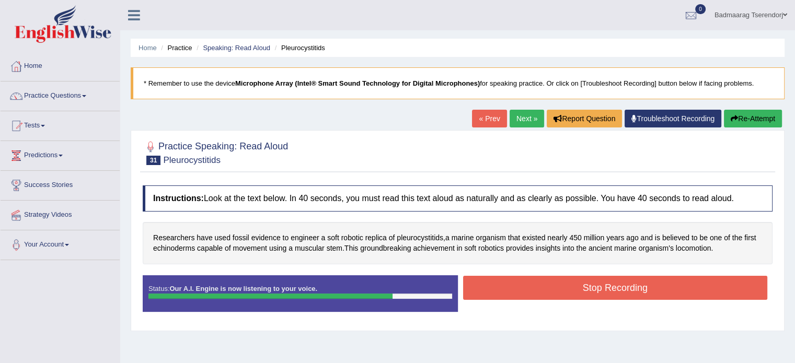
click at [560, 288] on button "Stop Recording" at bounding box center [615, 288] width 305 height 24
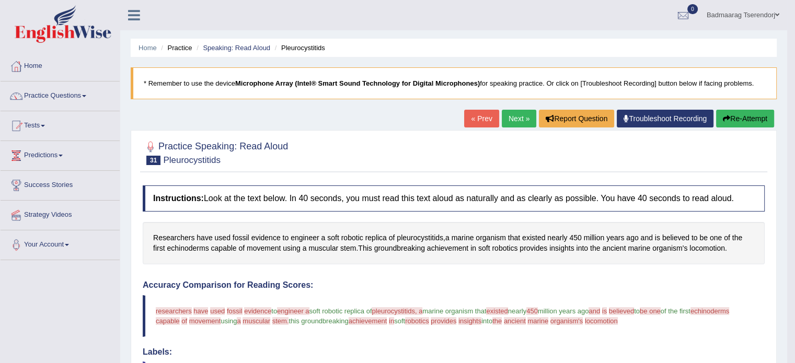
click at [751, 113] on button "Re-Attempt" at bounding box center [745, 119] width 58 height 18
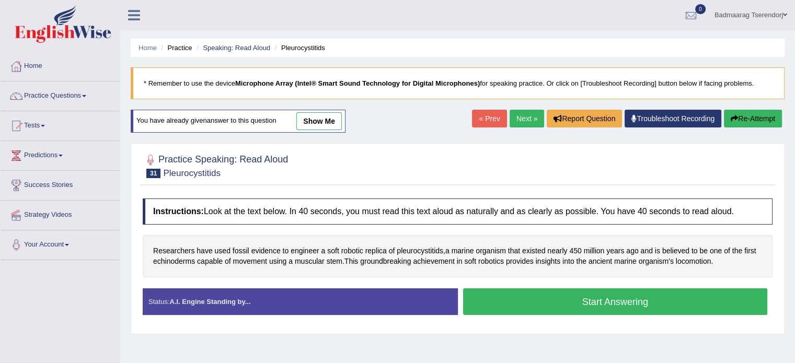
click at [694, 298] on button "Start Answering" at bounding box center [615, 301] width 305 height 27
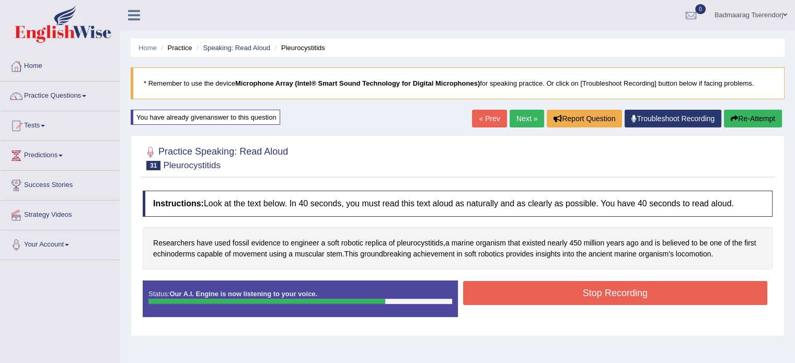
click at [669, 297] on button "Stop Recording" at bounding box center [615, 293] width 305 height 24
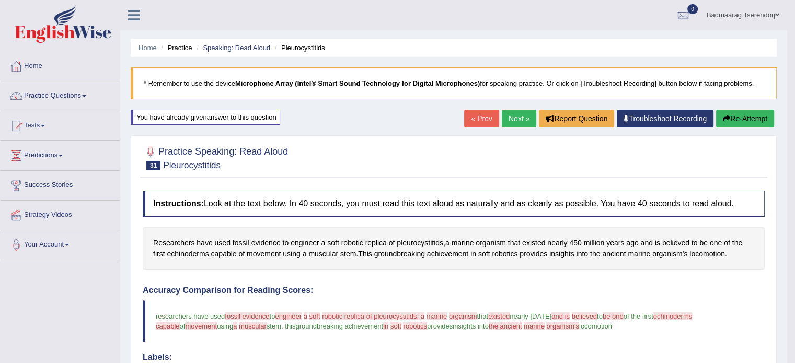
click at [743, 118] on button "Re-Attempt" at bounding box center [745, 119] width 58 height 18
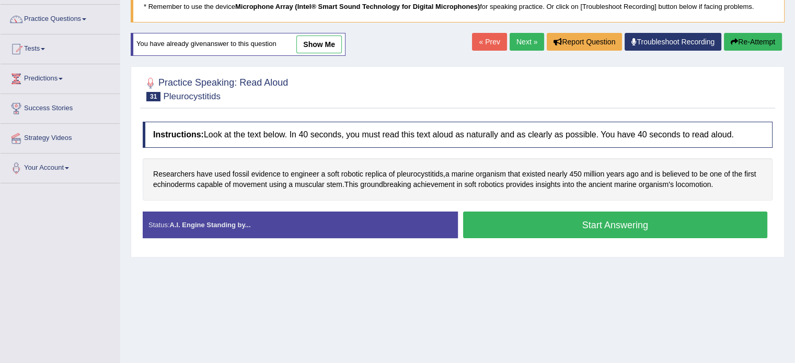
scroll to position [105, 0]
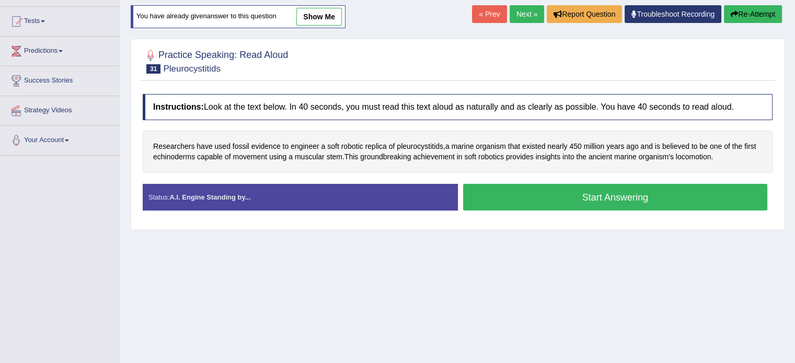
click at [563, 195] on button "Start Answering" at bounding box center [615, 197] width 305 height 27
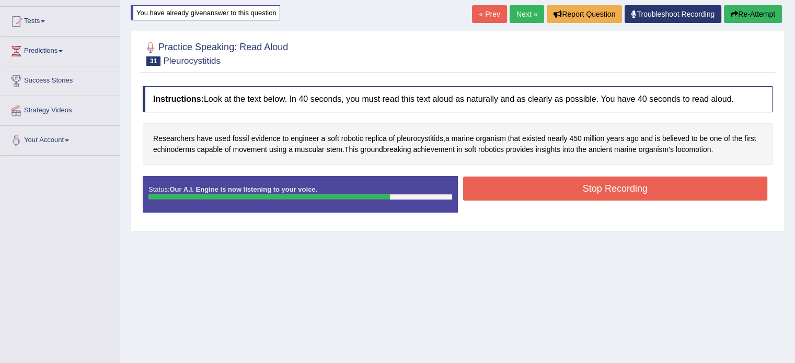
click at [553, 180] on button "Stop Recording" at bounding box center [615, 189] width 305 height 24
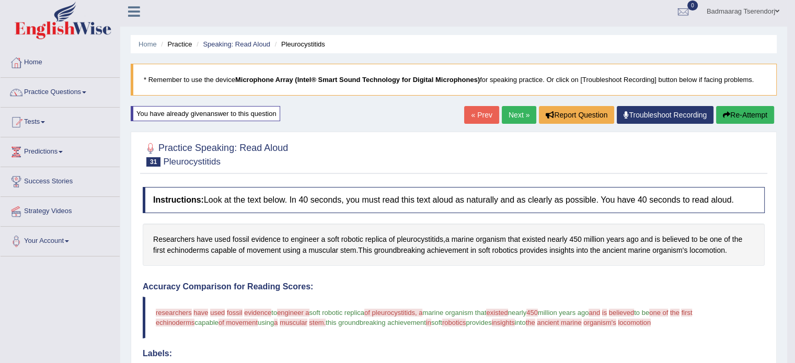
scroll to position [0, 0]
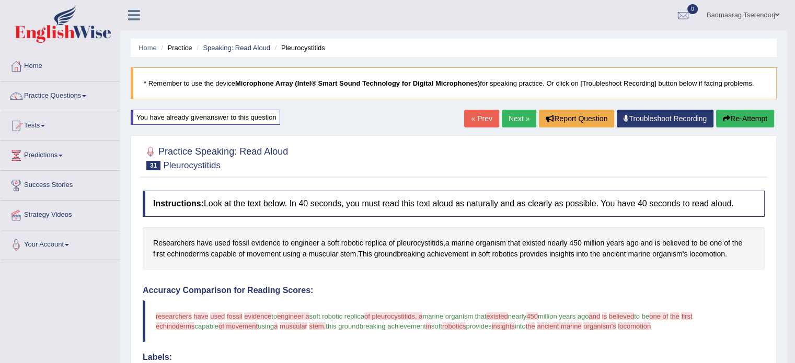
click at [745, 119] on button "Re-Attempt" at bounding box center [745, 119] width 58 height 18
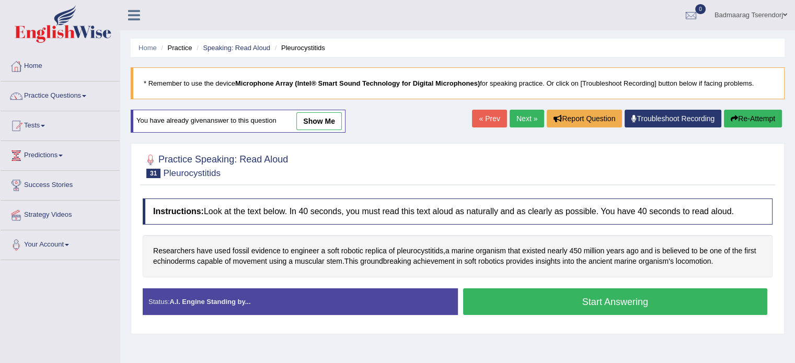
click at [714, 298] on button "Start Answering" at bounding box center [615, 301] width 305 height 27
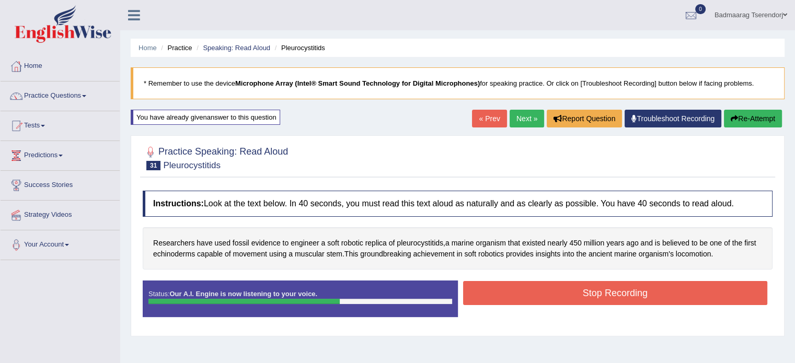
click at [665, 290] on button "Stop Recording" at bounding box center [615, 293] width 305 height 24
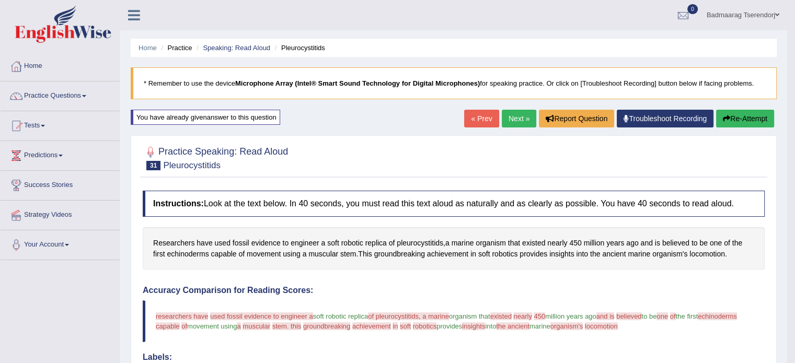
click at [508, 116] on link "Next »" at bounding box center [519, 119] width 34 height 18
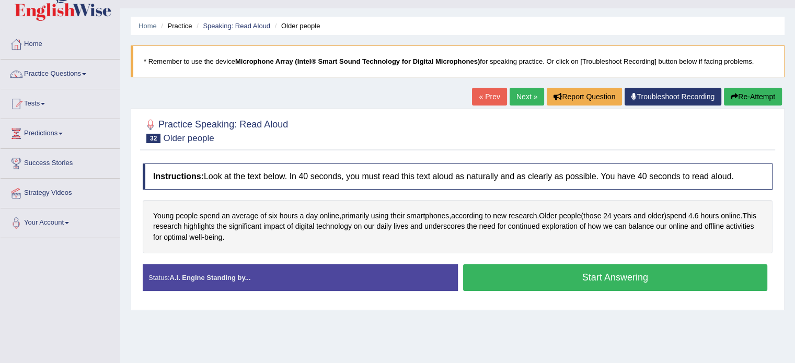
scroll to position [52, 0]
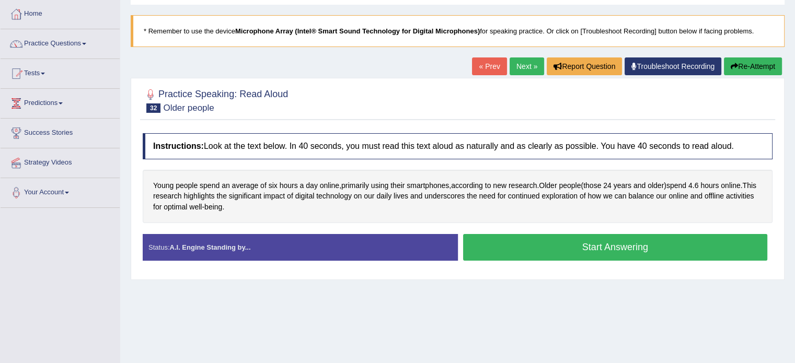
click at [559, 249] on button "Start Answering" at bounding box center [615, 247] width 305 height 27
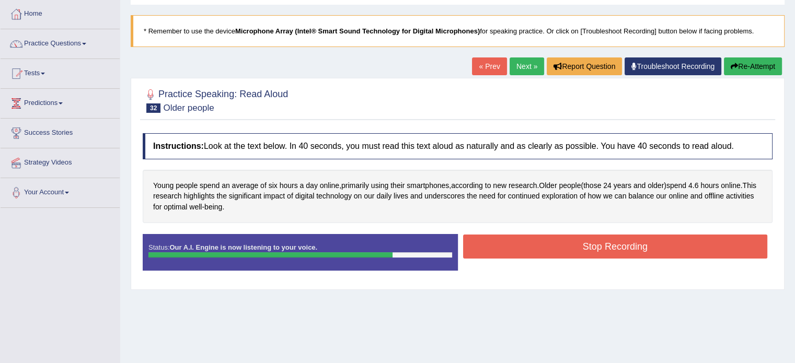
click at [550, 246] on button "Stop Recording" at bounding box center [615, 247] width 305 height 24
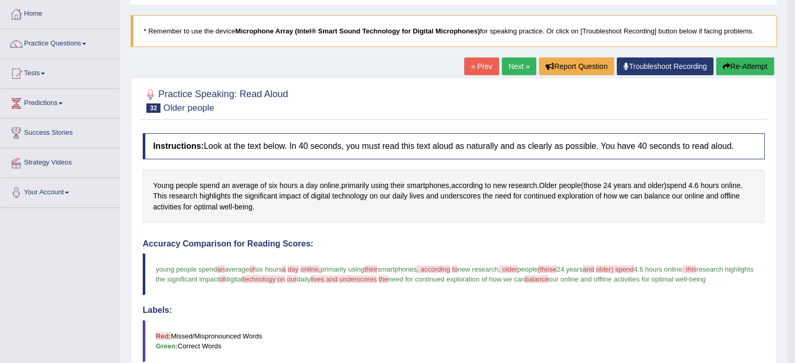
click at [753, 62] on button "Re-Attempt" at bounding box center [745, 66] width 58 height 18
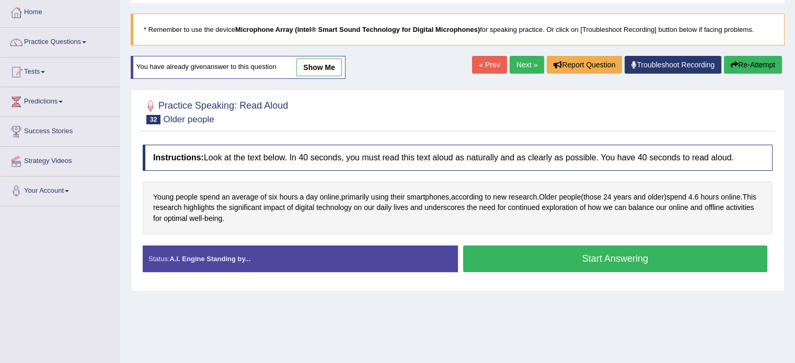
scroll to position [52, 0]
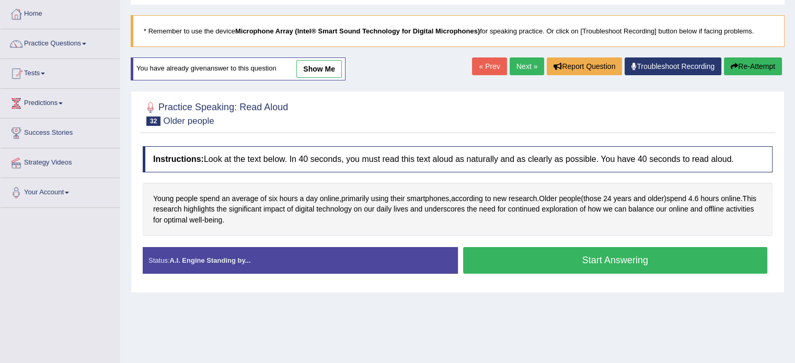
click at [580, 262] on button "Start Answering" at bounding box center [615, 260] width 305 height 27
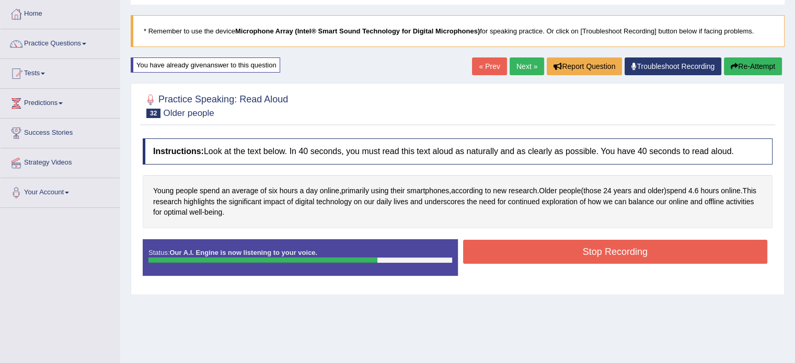
click at [560, 251] on button "Stop Recording" at bounding box center [615, 252] width 305 height 24
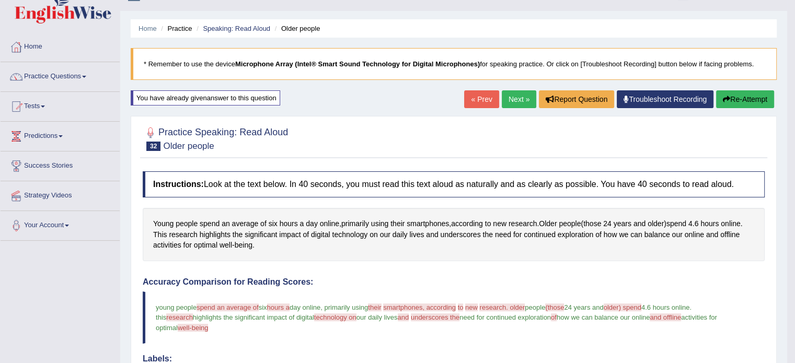
scroll to position [0, 0]
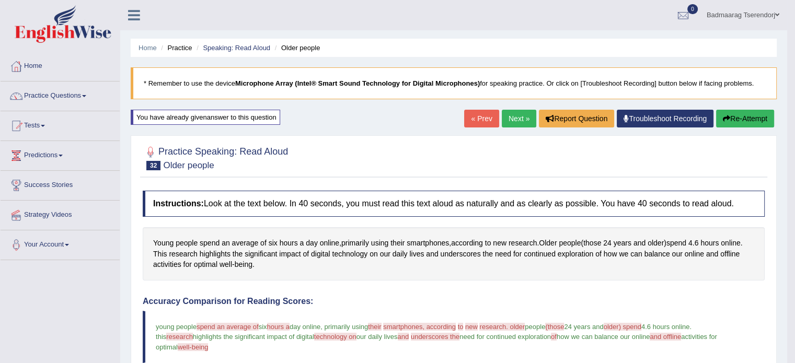
click at [519, 114] on link "Next »" at bounding box center [519, 119] width 34 height 18
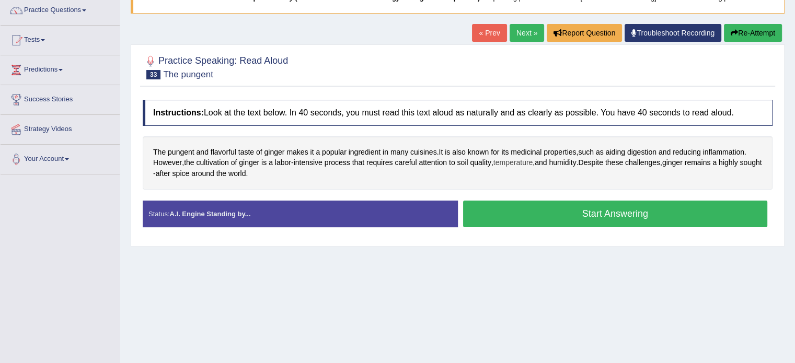
scroll to position [105, 0]
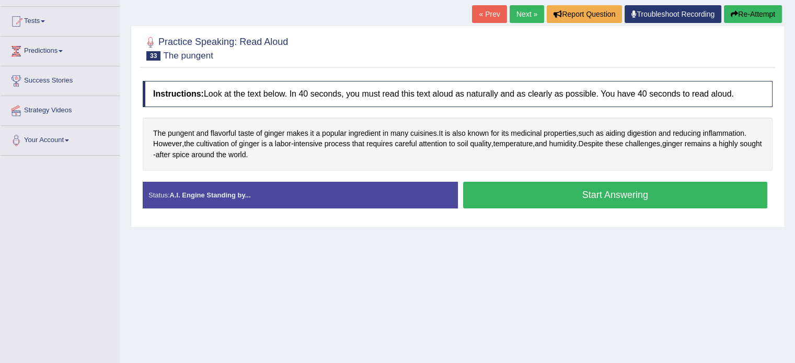
click at [529, 198] on button "Start Answering" at bounding box center [615, 195] width 305 height 27
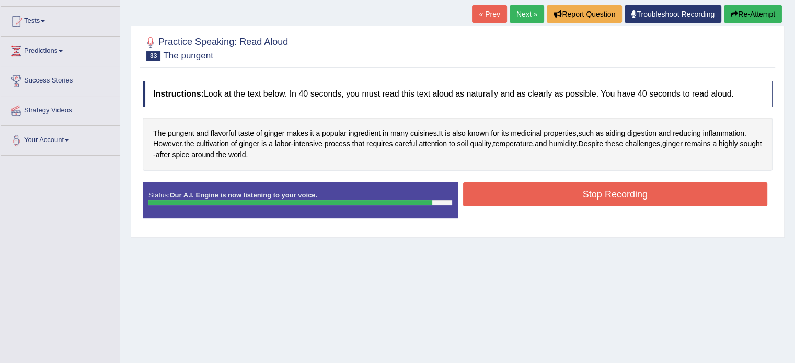
click at [526, 196] on button "Stop Recording" at bounding box center [615, 194] width 305 height 24
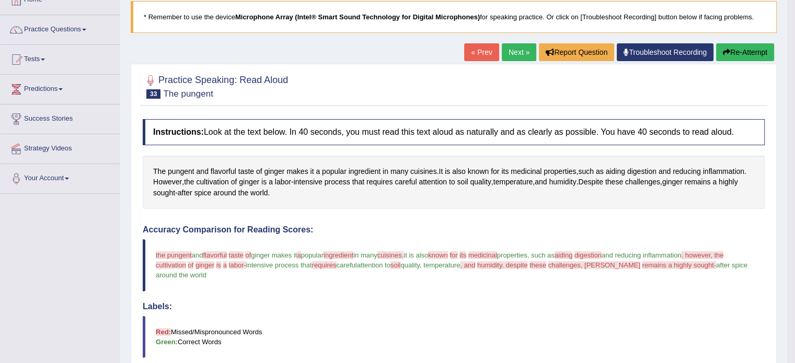
scroll to position [26, 0]
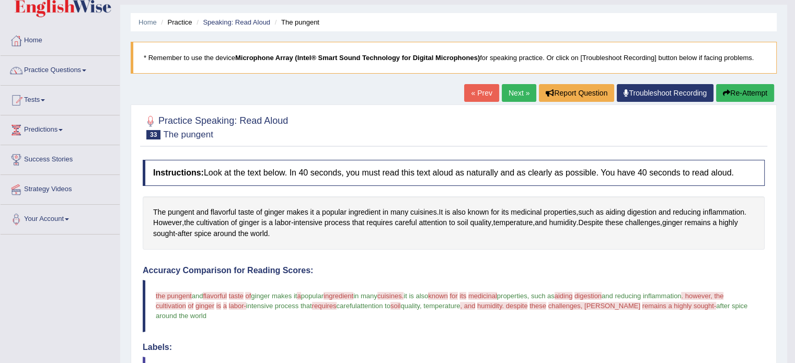
click at [746, 92] on button "Re-Attempt" at bounding box center [745, 93] width 58 height 18
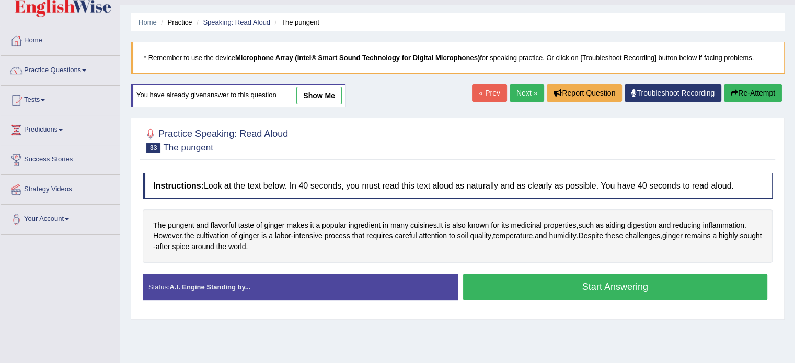
click at [561, 289] on button "Start Answering" at bounding box center [615, 287] width 305 height 27
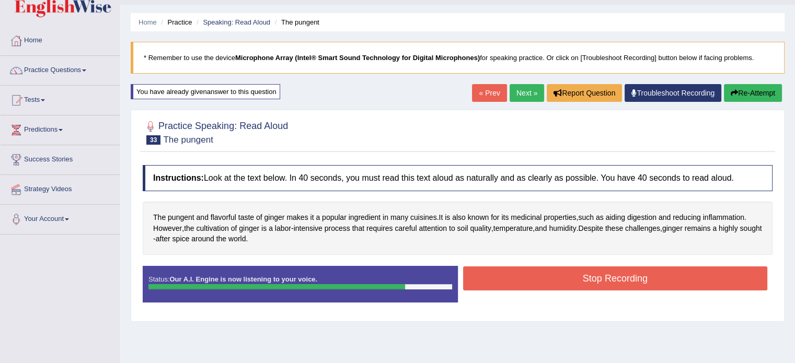
click at [558, 271] on button "Stop Recording" at bounding box center [615, 279] width 305 height 24
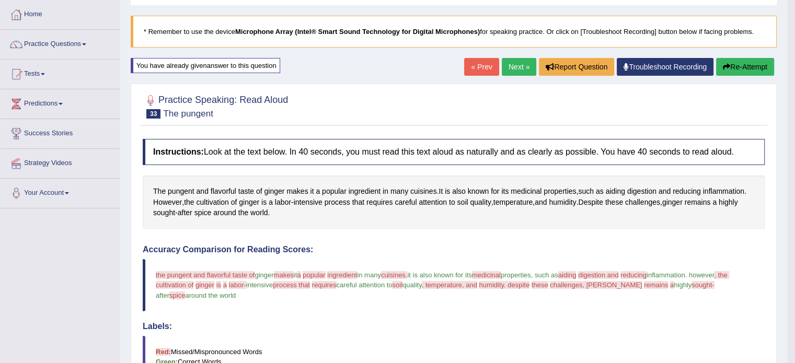
scroll to position [52, 0]
click at [752, 66] on button "Re-Attempt" at bounding box center [745, 66] width 58 height 18
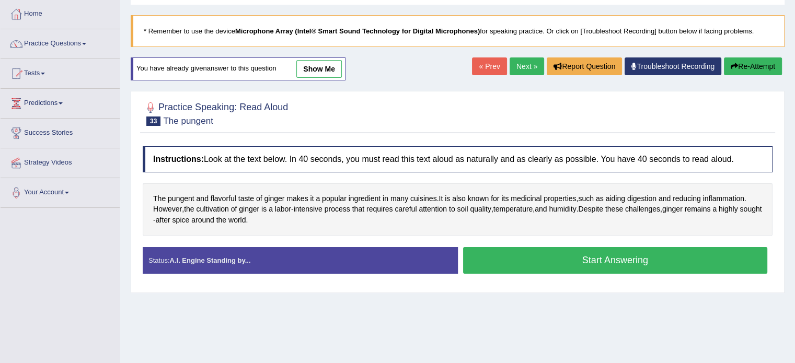
click at [546, 252] on button "Start Answering" at bounding box center [615, 260] width 305 height 27
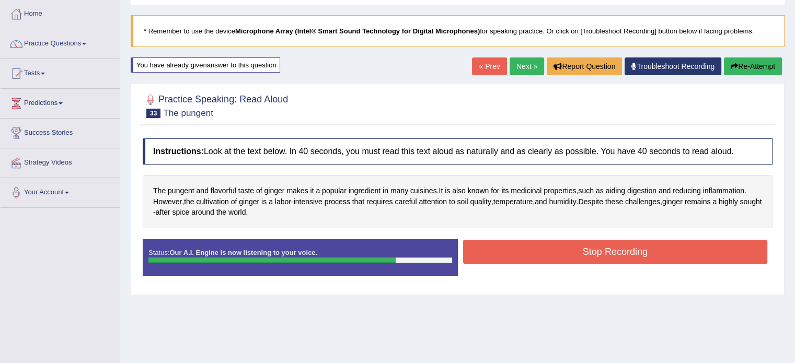
click at [545, 247] on button "Stop Recording" at bounding box center [615, 252] width 305 height 24
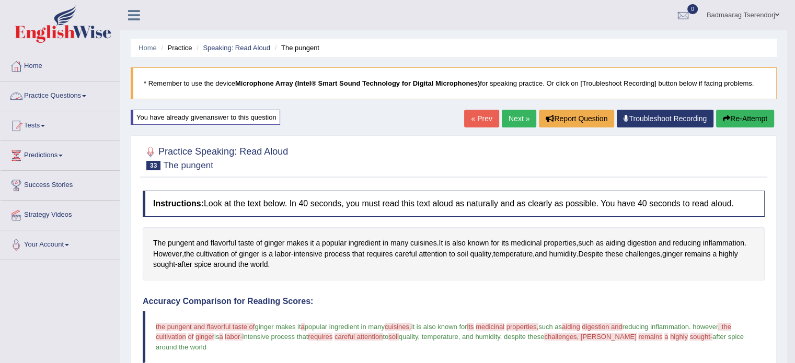
click at [86, 95] on span at bounding box center [84, 96] width 4 height 2
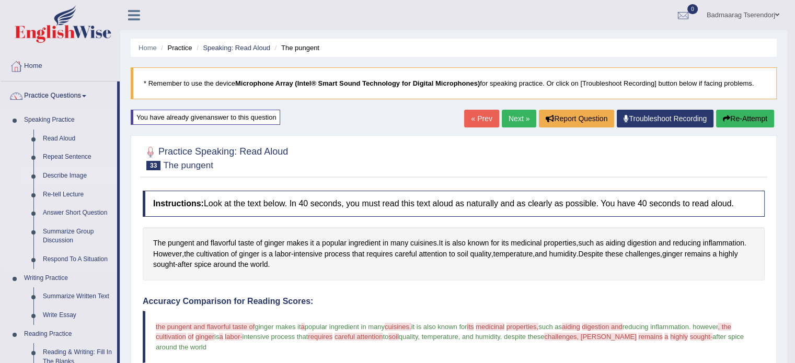
click at [72, 174] on link "Describe Image" at bounding box center [77, 176] width 79 height 19
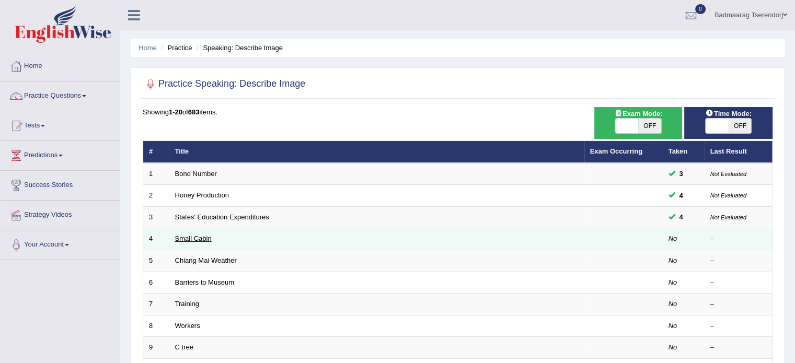
click at [188, 237] on link "Small Cabin" at bounding box center [193, 239] width 37 height 8
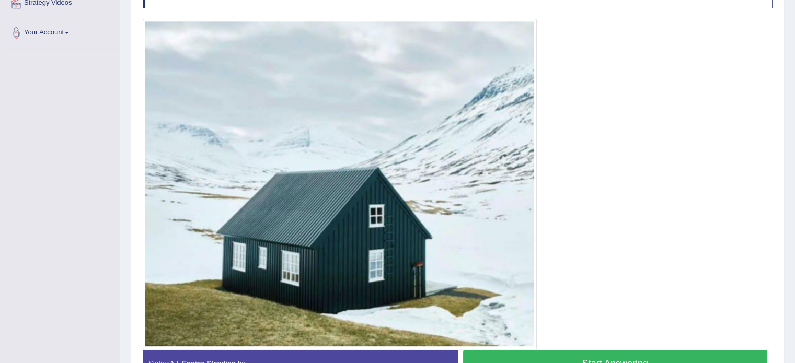
scroll to position [209, 0]
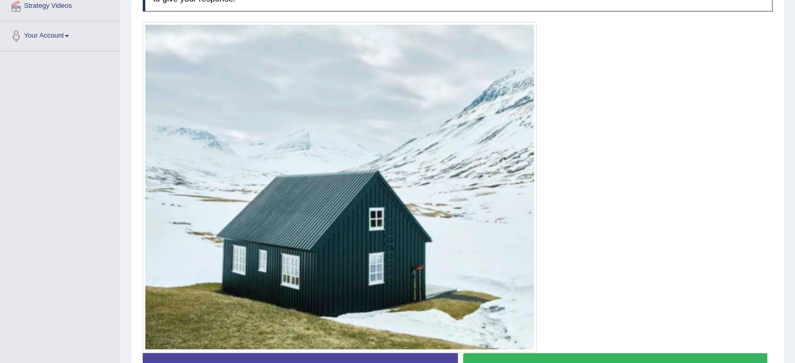
click at [564, 359] on button "Start Answering" at bounding box center [615, 366] width 305 height 27
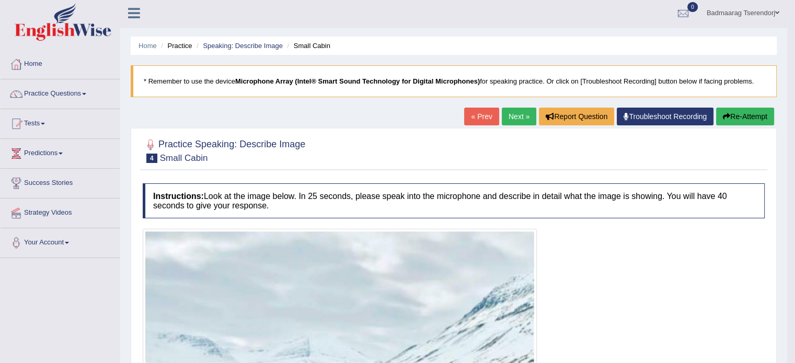
scroll to position [0, 0]
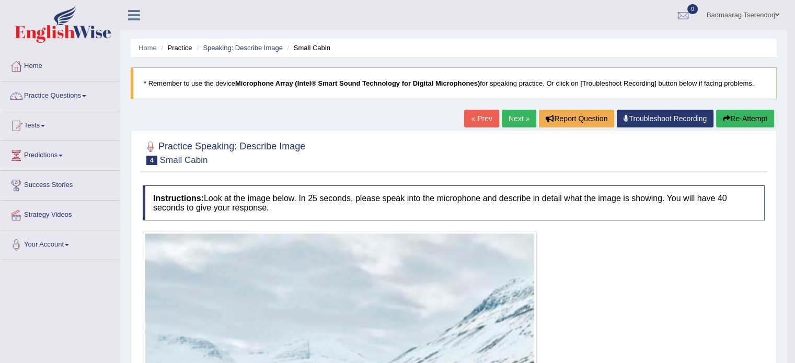
click at [749, 118] on button "Re-Attempt" at bounding box center [745, 119] width 58 height 18
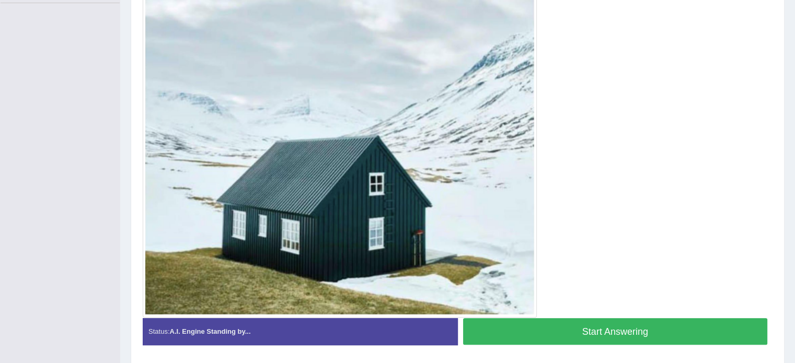
scroll to position [261, 0]
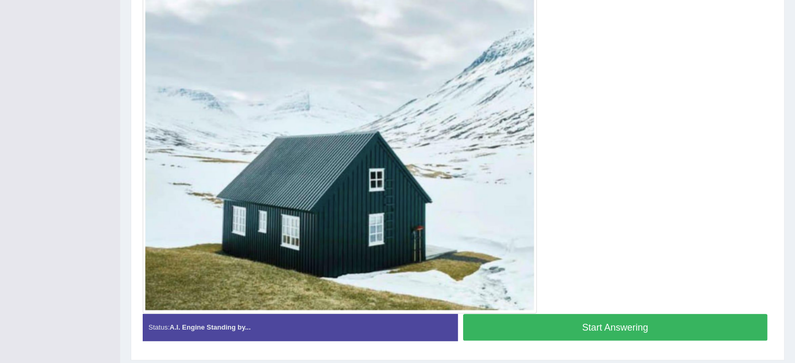
click at [562, 328] on button "Start Answering" at bounding box center [615, 327] width 305 height 27
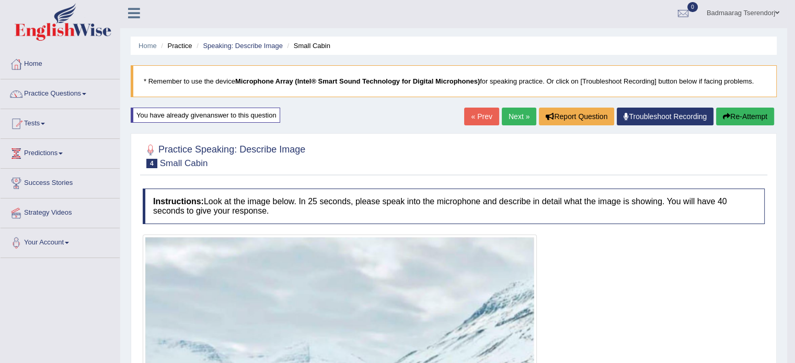
scroll to position [0, 0]
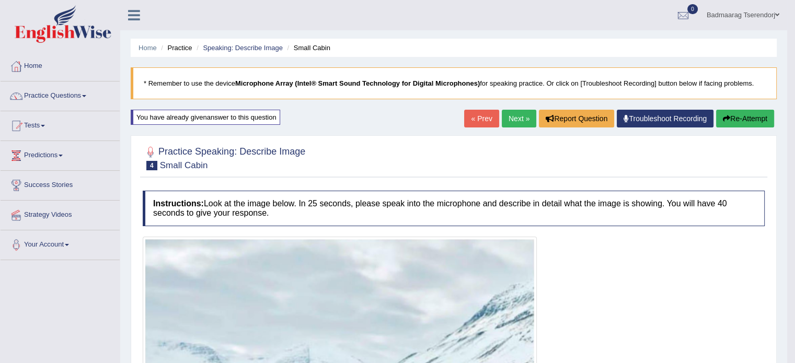
click at [510, 120] on link "Next »" at bounding box center [519, 119] width 34 height 18
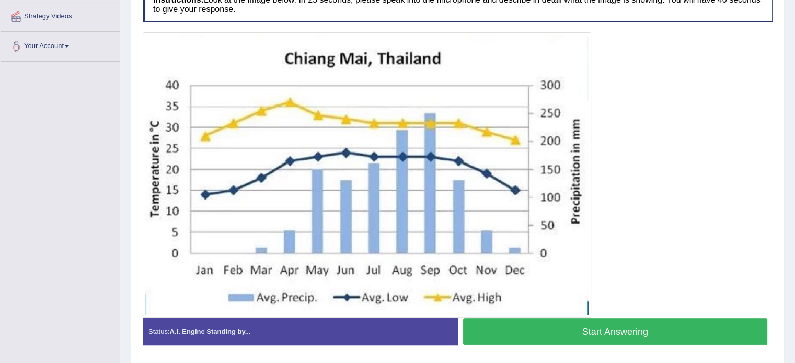
scroll to position [209, 0]
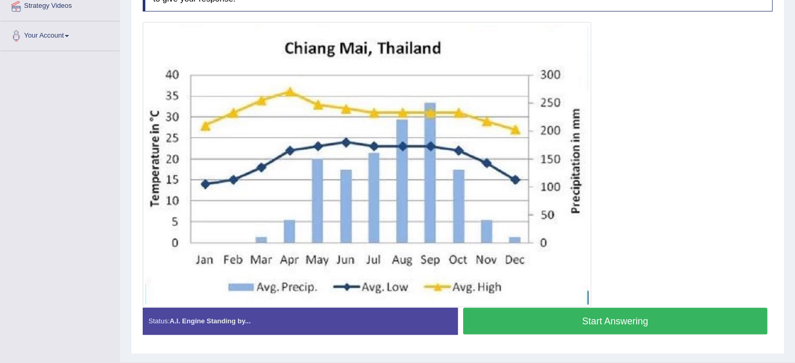
click at [562, 323] on button "Start Answering" at bounding box center [615, 321] width 305 height 27
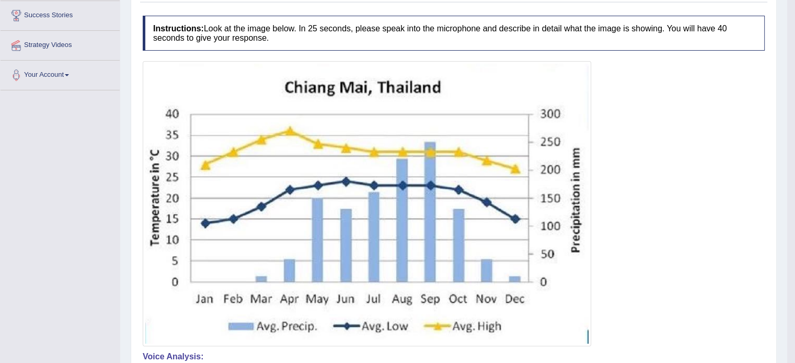
scroll to position [52, 0]
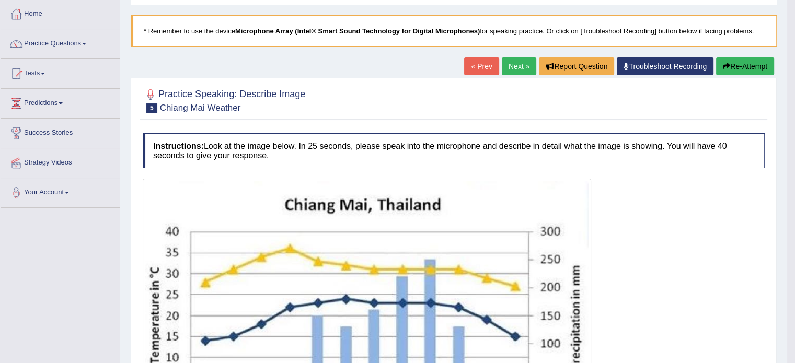
click at [753, 64] on button "Re-Attempt" at bounding box center [745, 66] width 58 height 18
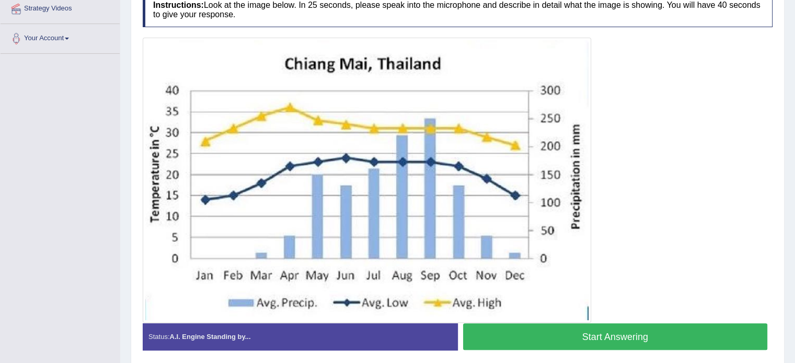
scroll to position [209, 0]
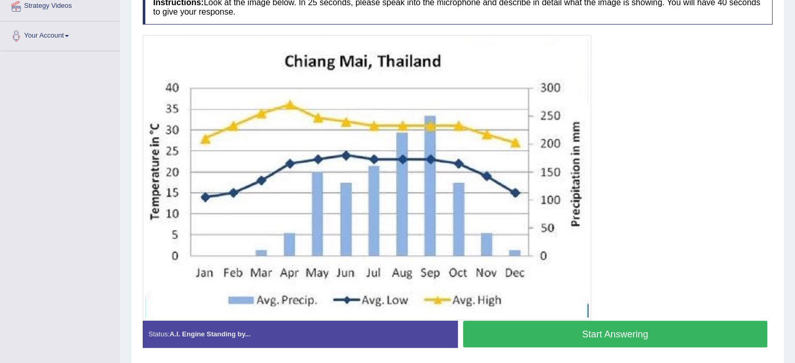
click at [693, 330] on button "Start Answering" at bounding box center [615, 334] width 305 height 27
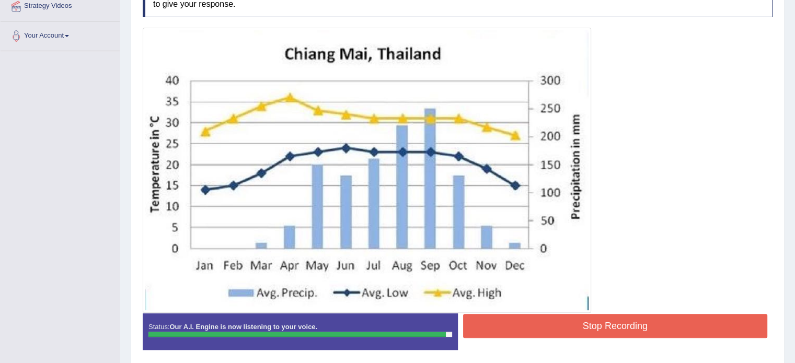
click at [700, 316] on button "Stop Recording" at bounding box center [615, 326] width 305 height 24
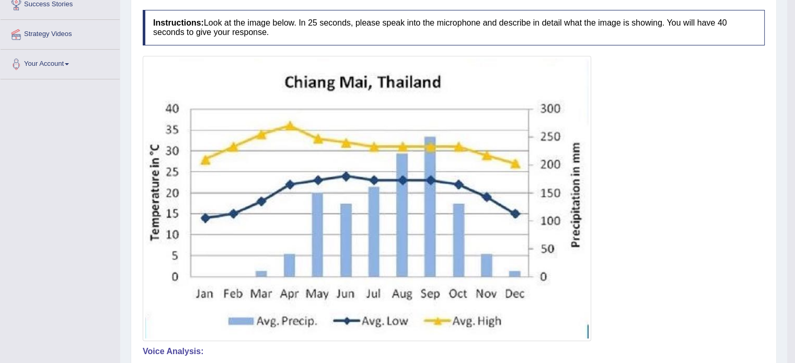
scroll to position [94, 0]
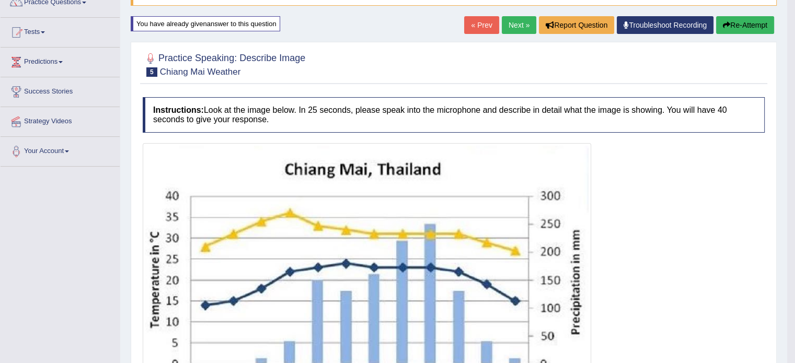
click at [513, 21] on link "Next »" at bounding box center [519, 25] width 34 height 18
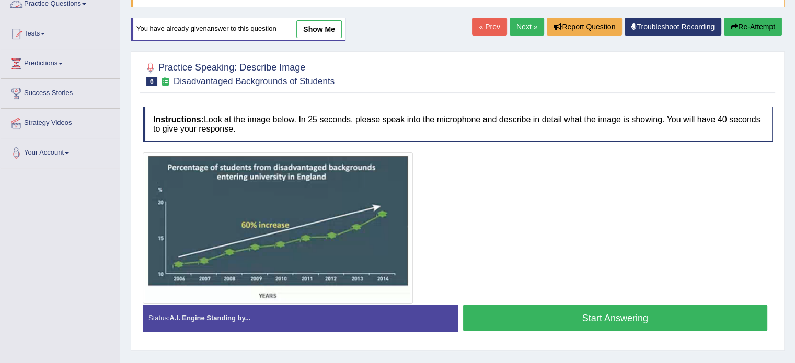
scroll to position [105, 0]
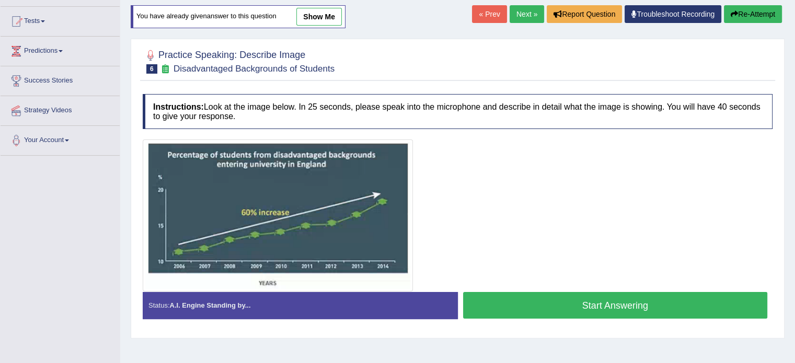
click at [563, 303] on button "Start Answering" at bounding box center [615, 305] width 305 height 27
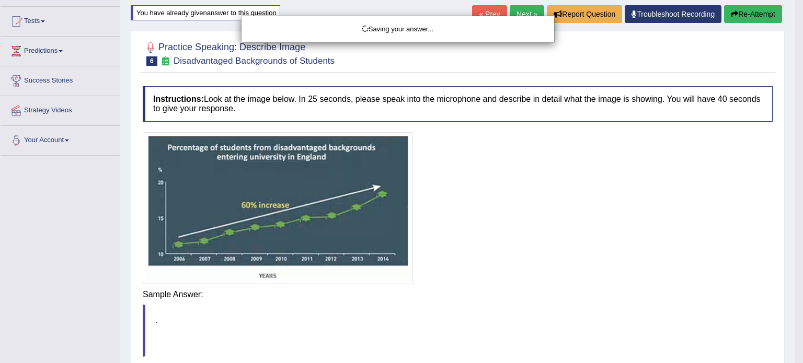
click at [560, 295] on div "Saving your answer..." at bounding box center [401, 181] width 803 height 363
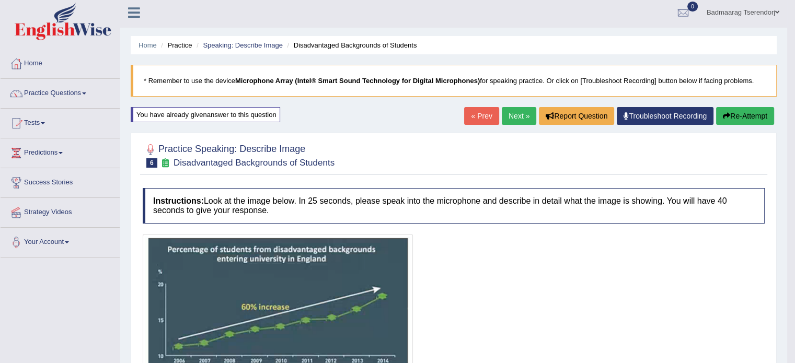
scroll to position [0, 0]
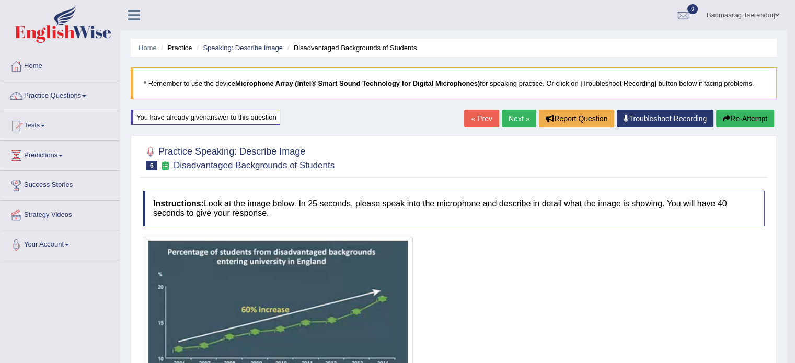
click at [739, 115] on button "Re-Attempt" at bounding box center [745, 119] width 58 height 18
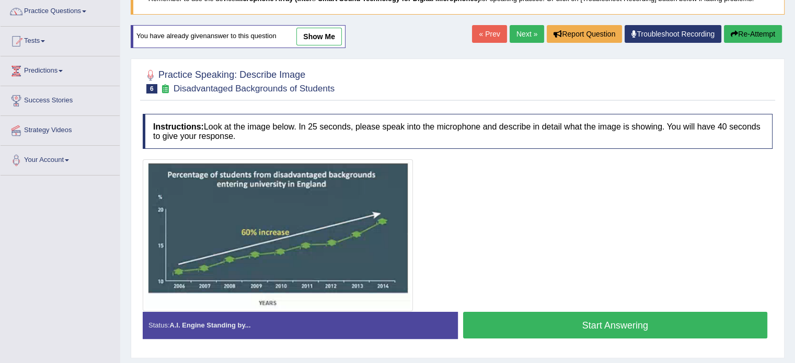
scroll to position [105, 0]
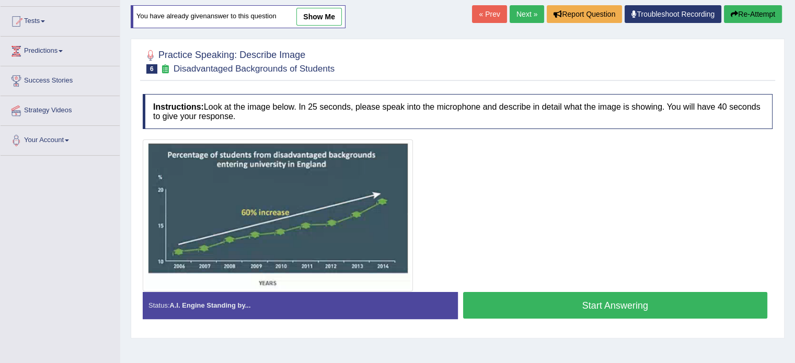
click at [560, 306] on button "Start Answering" at bounding box center [615, 305] width 305 height 27
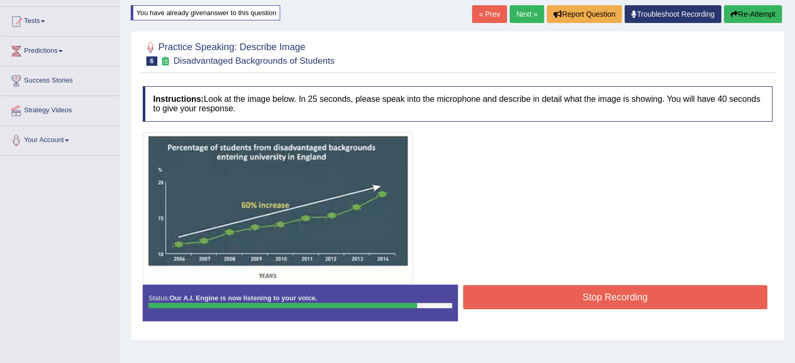
click at [531, 294] on button "Stop Recording" at bounding box center [615, 297] width 305 height 24
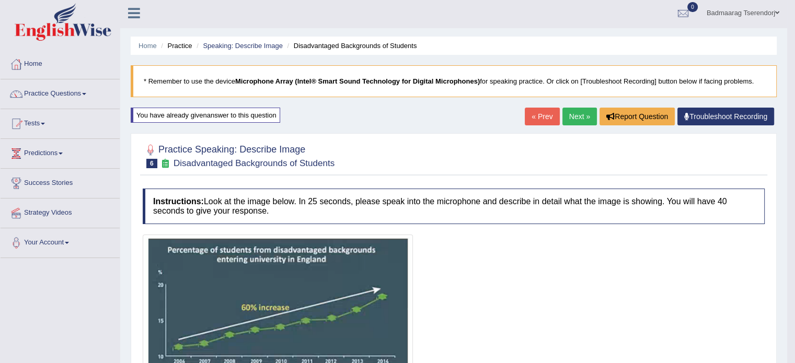
scroll to position [0, 0]
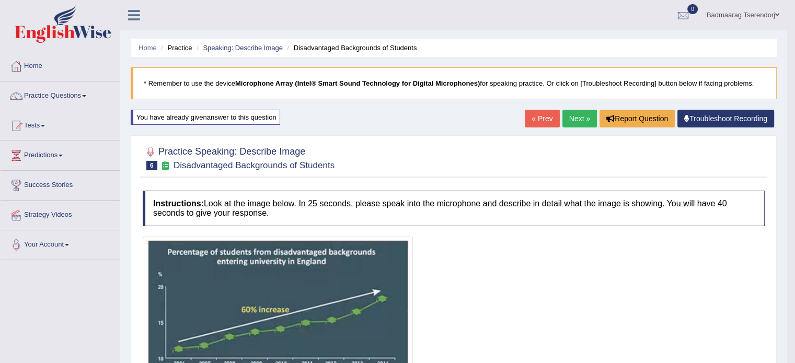
click at [568, 115] on link "Next »" at bounding box center [579, 119] width 34 height 18
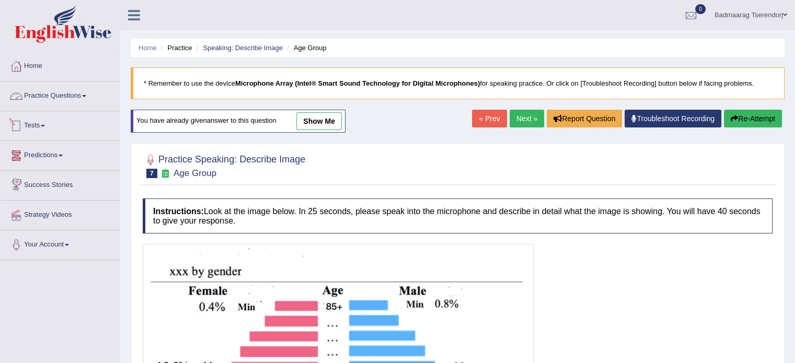
click at [63, 94] on link "Practice Questions" at bounding box center [60, 95] width 119 height 26
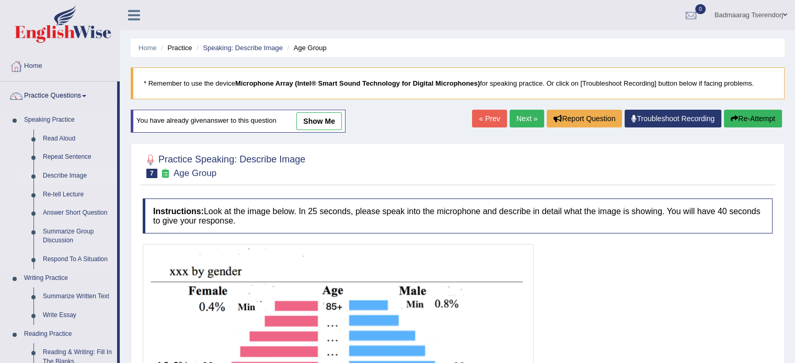
click at [55, 175] on link "Describe Image" at bounding box center [77, 176] width 79 height 19
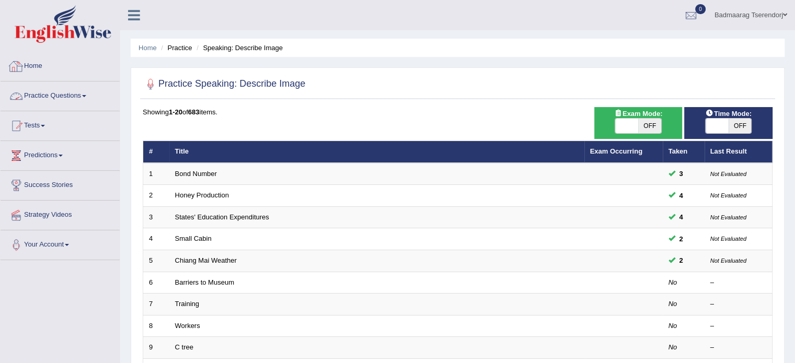
click at [35, 67] on link "Home" at bounding box center [60, 65] width 119 height 26
click at [35, 67] on link "Home" at bounding box center [59, 65] width 117 height 26
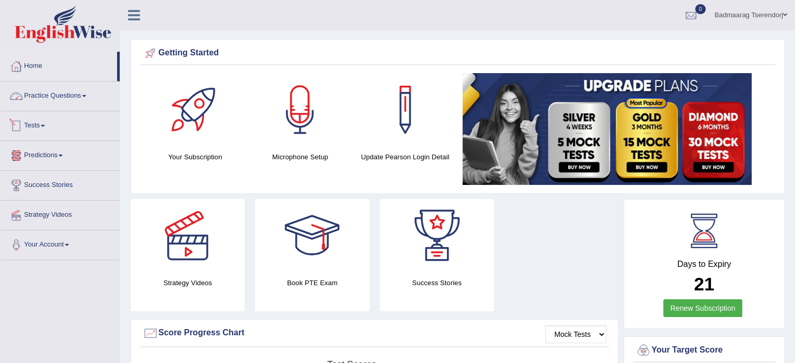
click at [79, 99] on link "Practice Questions" at bounding box center [60, 95] width 119 height 26
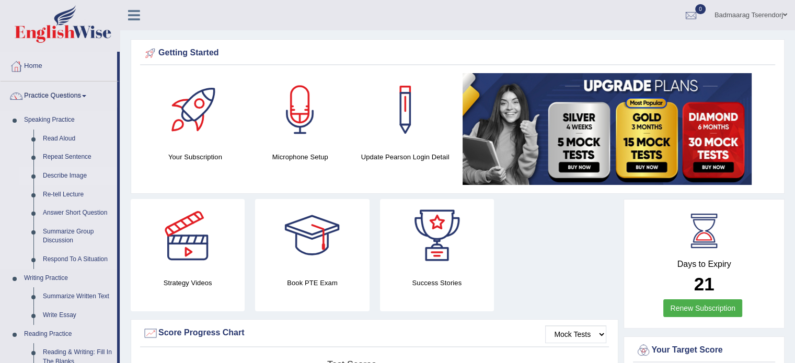
click at [73, 175] on link "Describe Image" at bounding box center [77, 176] width 79 height 19
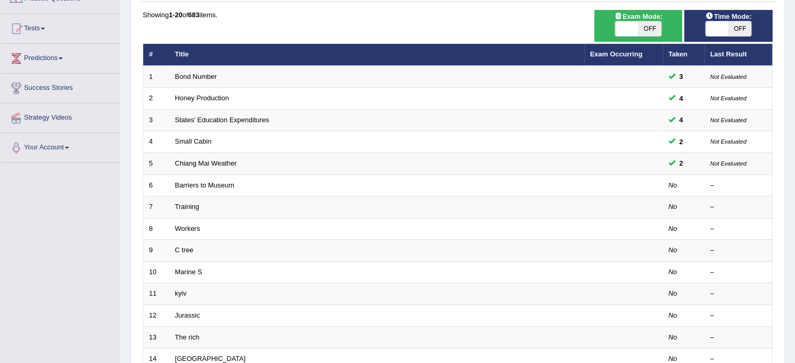
scroll to position [105, 0]
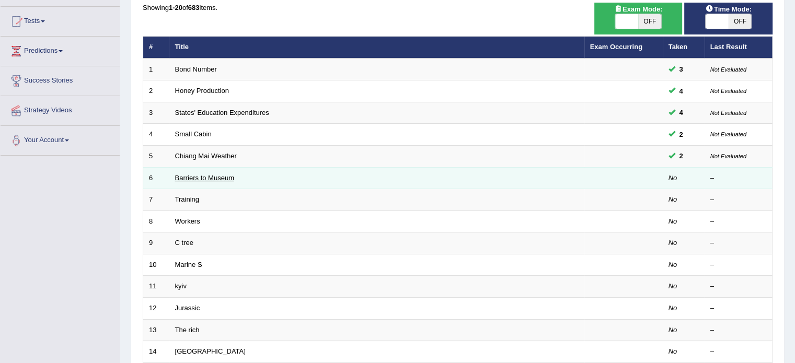
click at [205, 175] on link "Barriers to Museum" at bounding box center [204, 178] width 59 height 8
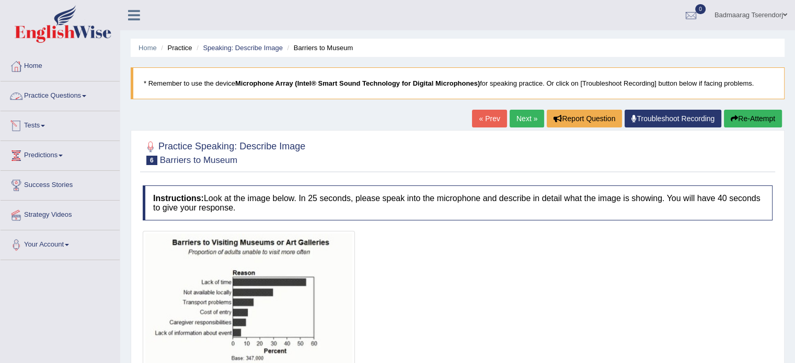
click at [77, 94] on link "Practice Questions" at bounding box center [60, 95] width 119 height 26
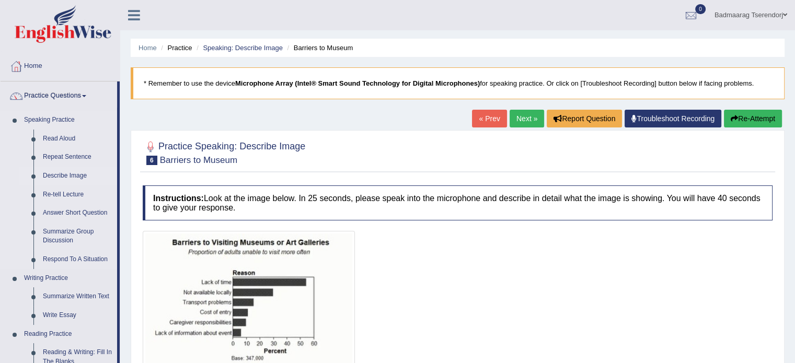
click at [67, 173] on link "Describe Image" at bounding box center [77, 176] width 79 height 19
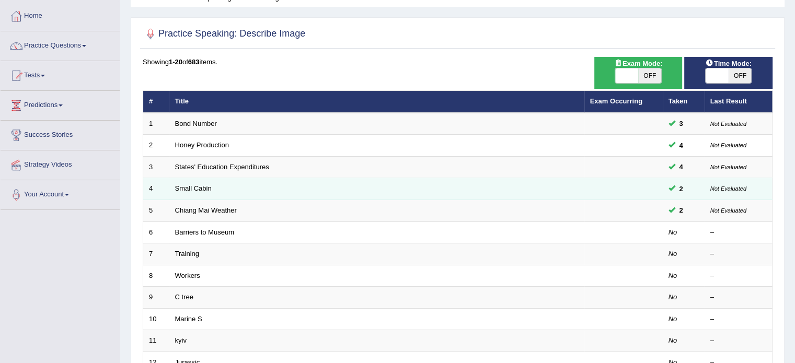
scroll to position [52, 0]
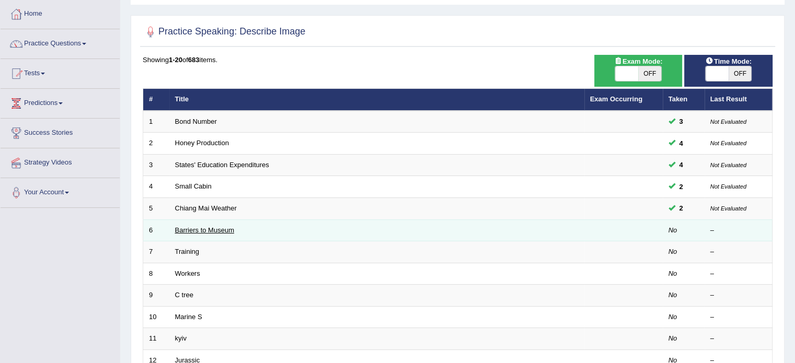
drag, startPoint x: 283, startPoint y: 248, endPoint x: 219, endPoint y: 229, distance: 66.5
click at [219, 229] on link "Barriers to Museum" at bounding box center [204, 230] width 59 height 8
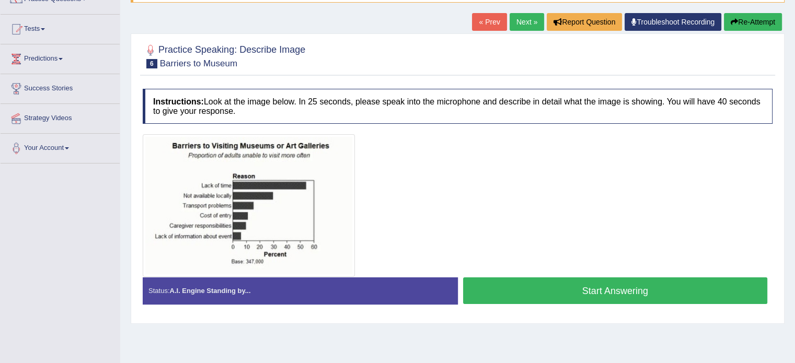
scroll to position [105, 0]
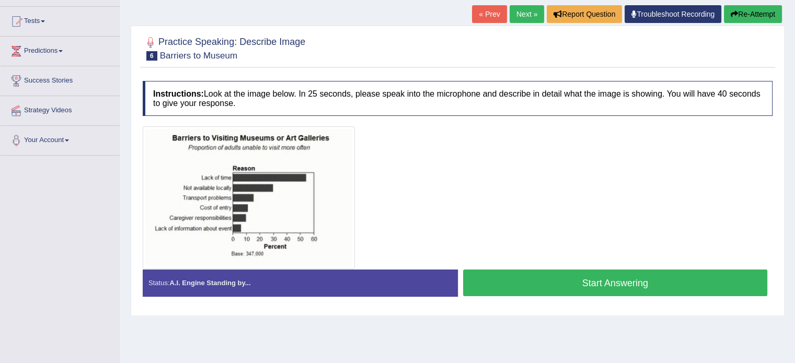
click at [537, 280] on button "Start Answering" at bounding box center [615, 283] width 305 height 27
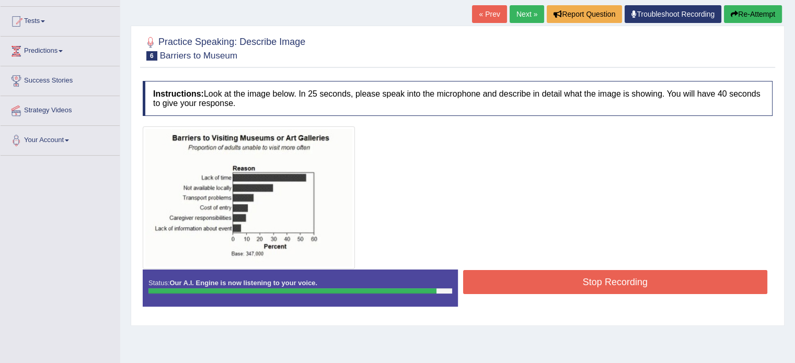
click at [537, 278] on button "Stop Recording" at bounding box center [615, 282] width 305 height 24
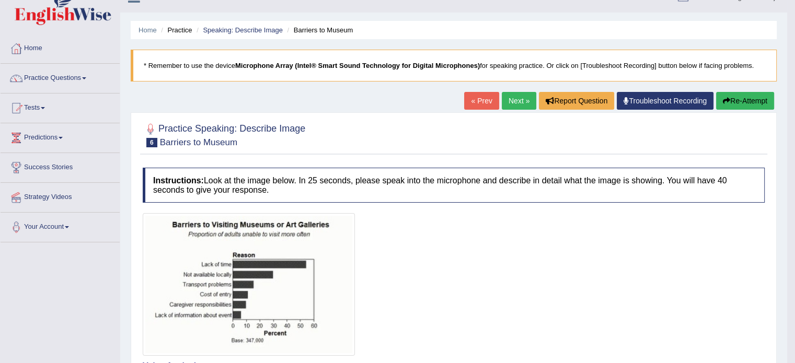
scroll to position [0, 0]
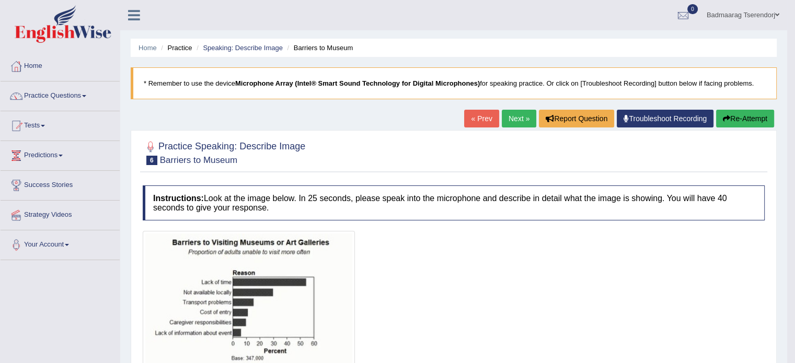
click at [740, 117] on button "Re-Attempt" at bounding box center [745, 119] width 58 height 18
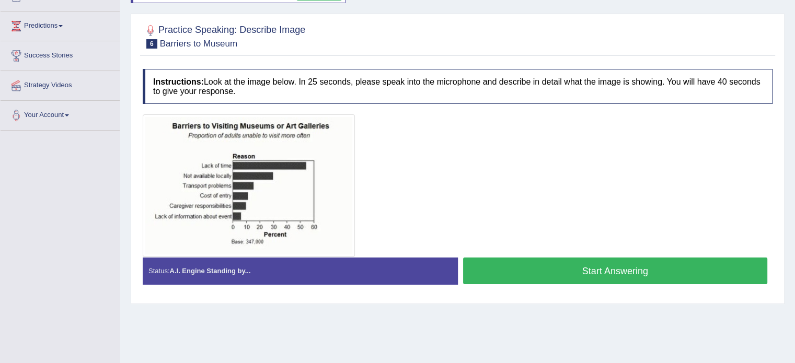
scroll to position [157, 0]
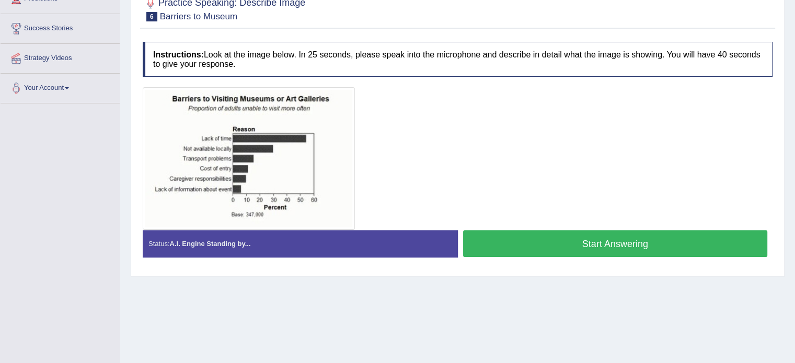
click at [559, 243] on button "Start Answering" at bounding box center [615, 243] width 305 height 27
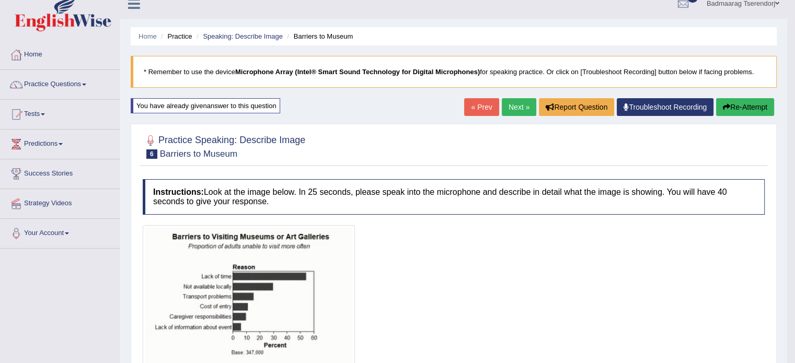
scroll to position [0, 0]
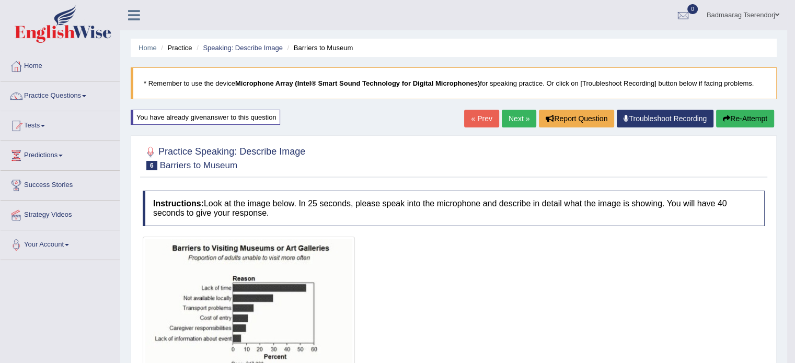
click at [514, 117] on link "Next »" at bounding box center [519, 119] width 34 height 18
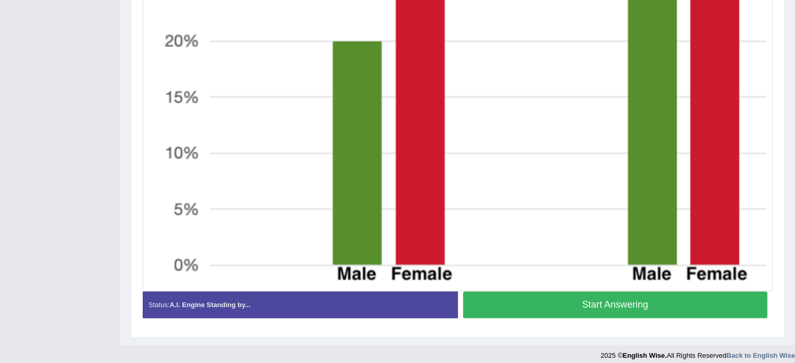
scroll to position [529, 0]
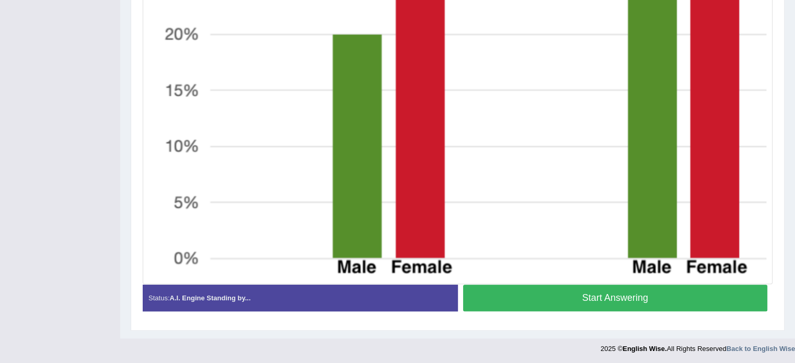
click at [557, 297] on button "Start Answering" at bounding box center [615, 298] width 305 height 27
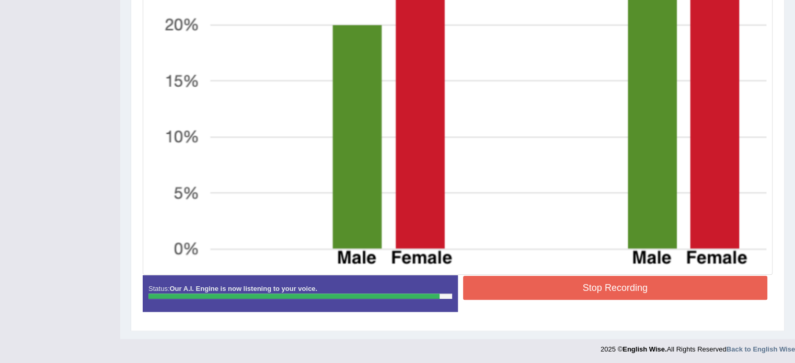
scroll to position [539, 0]
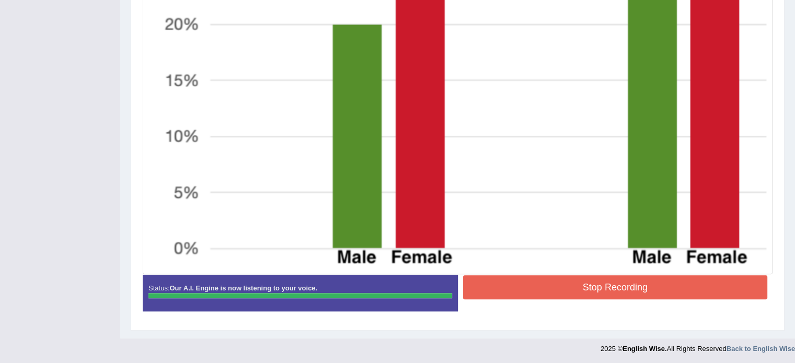
click at [554, 277] on button "Stop Recording" at bounding box center [615, 287] width 305 height 24
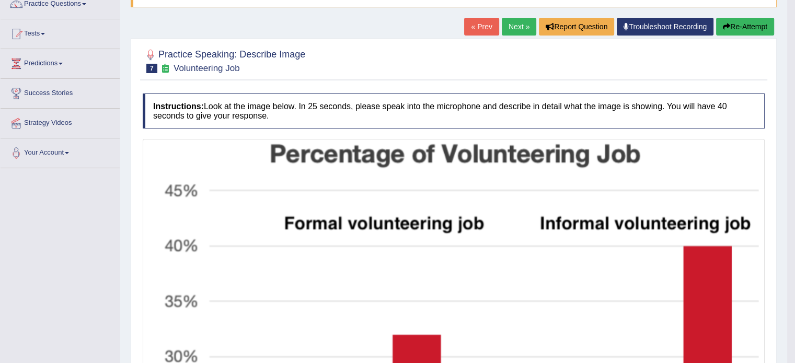
scroll to position [17, 0]
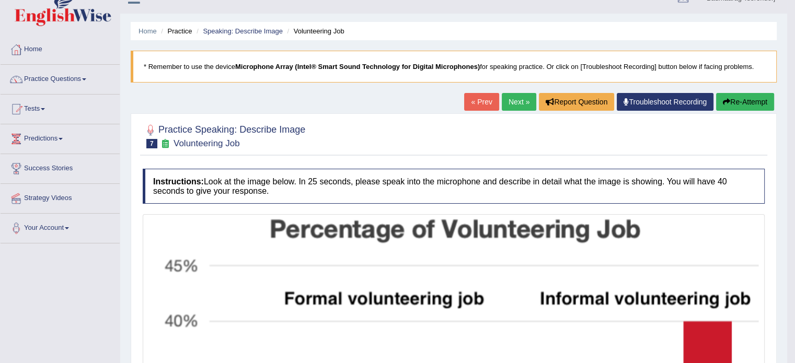
click at [746, 96] on button "Re-Attempt" at bounding box center [745, 102] width 58 height 18
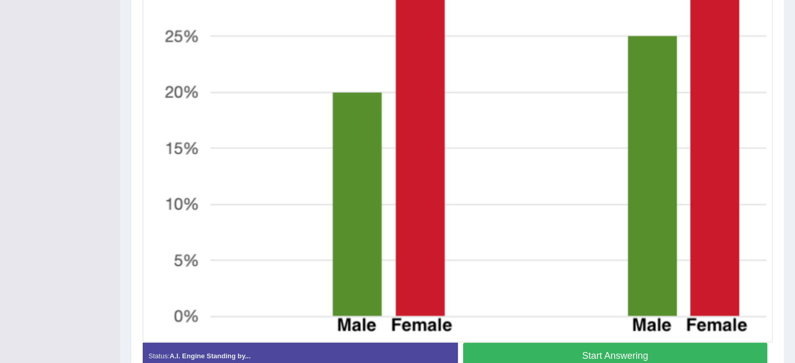
scroll to position [487, 0]
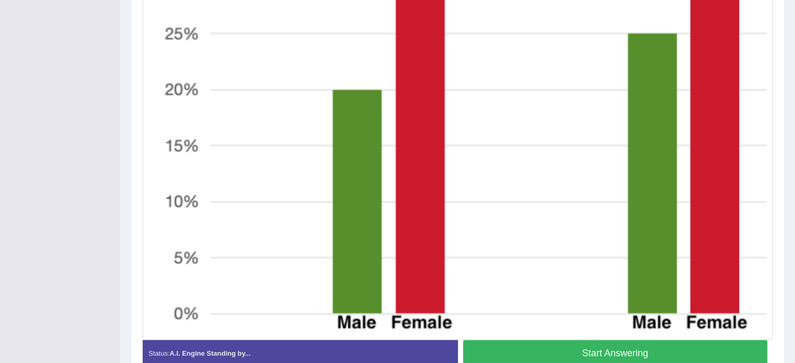
click at [568, 346] on button "Start Answering" at bounding box center [615, 353] width 305 height 27
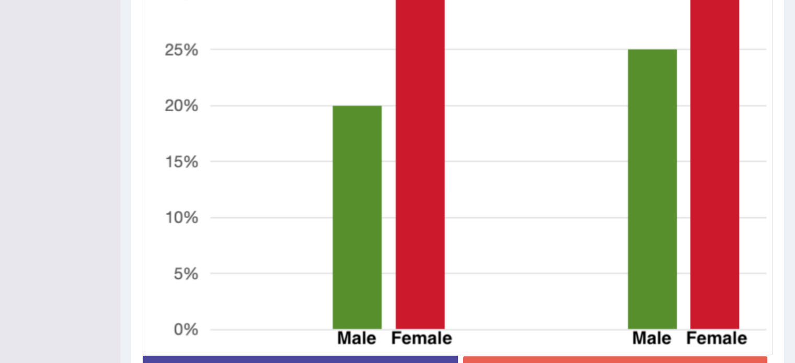
scroll to position [492, 0]
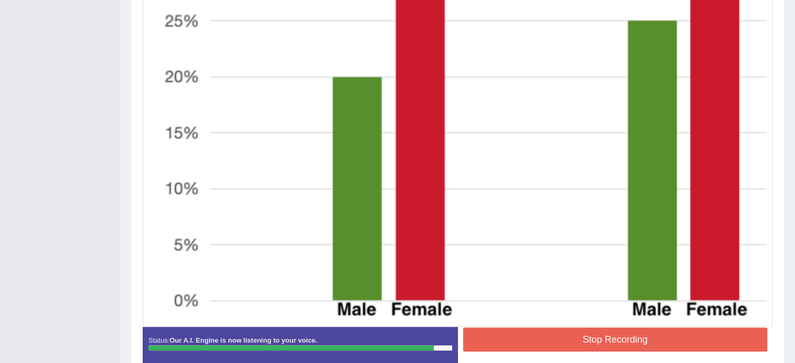
click at [552, 330] on button "Stop Recording" at bounding box center [615, 340] width 305 height 24
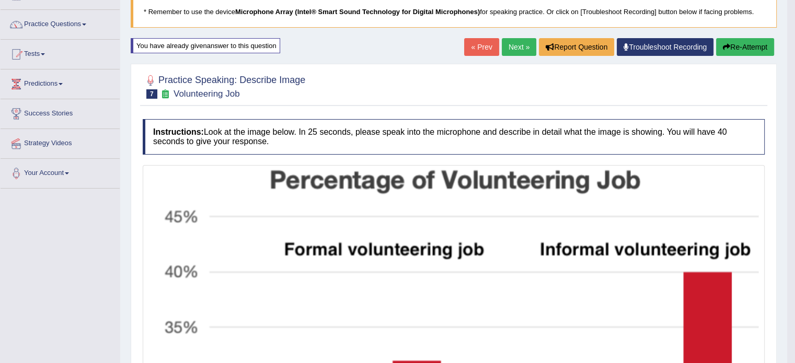
scroll to position [17, 0]
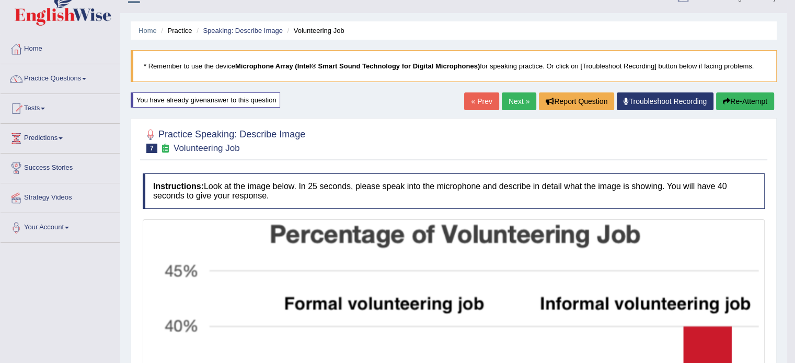
click at [764, 95] on button "Re-Attempt" at bounding box center [745, 101] width 58 height 18
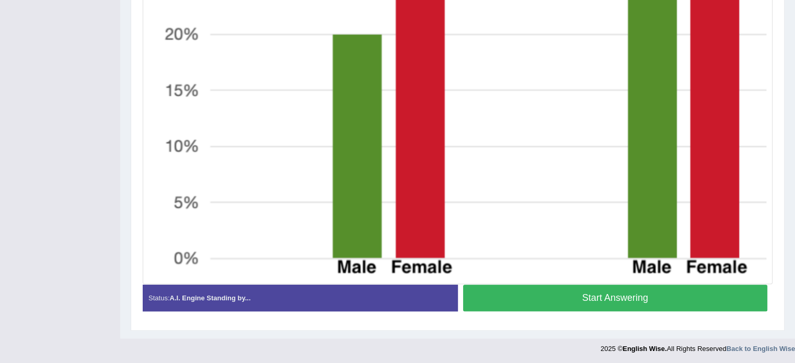
click at [661, 296] on button "Start Answering" at bounding box center [615, 298] width 305 height 27
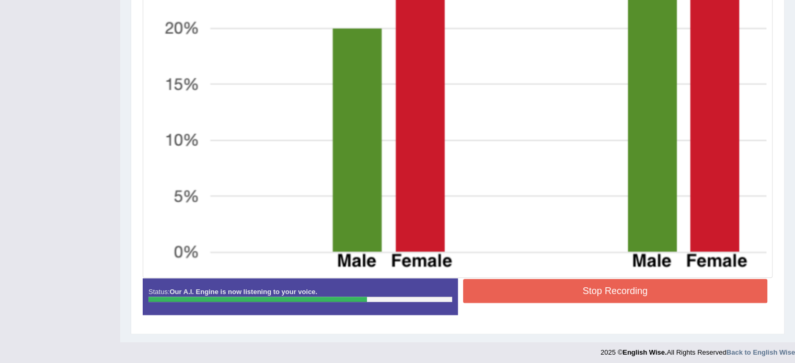
scroll to position [545, 0]
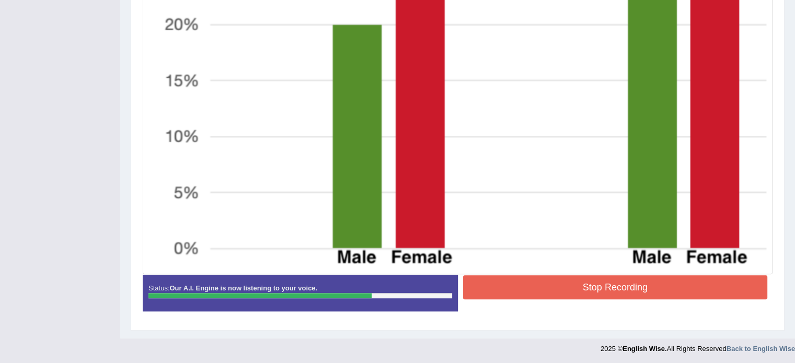
click at [561, 284] on button "Stop Recording" at bounding box center [615, 287] width 305 height 24
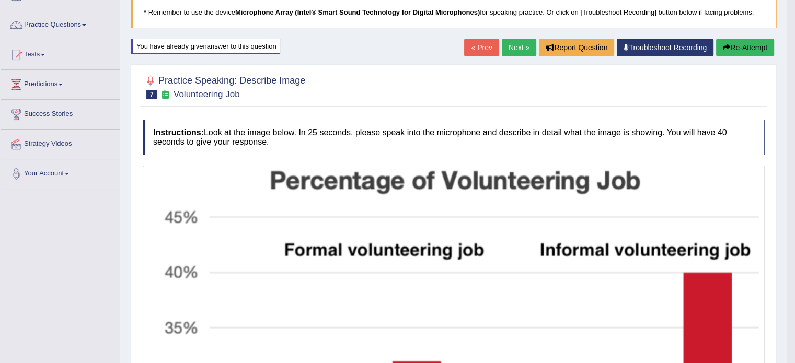
scroll to position [25, 0]
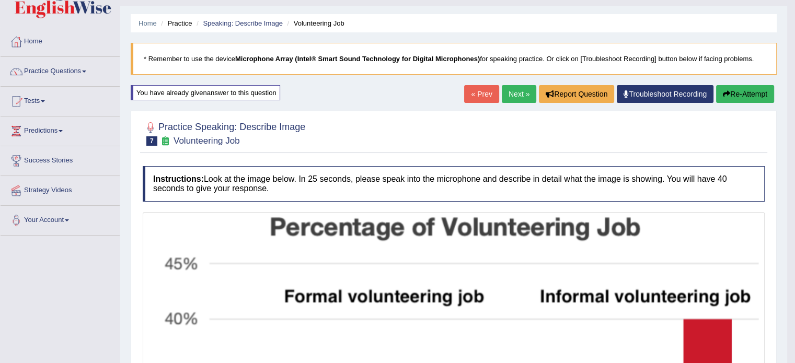
click at [512, 92] on link "Next »" at bounding box center [519, 94] width 34 height 18
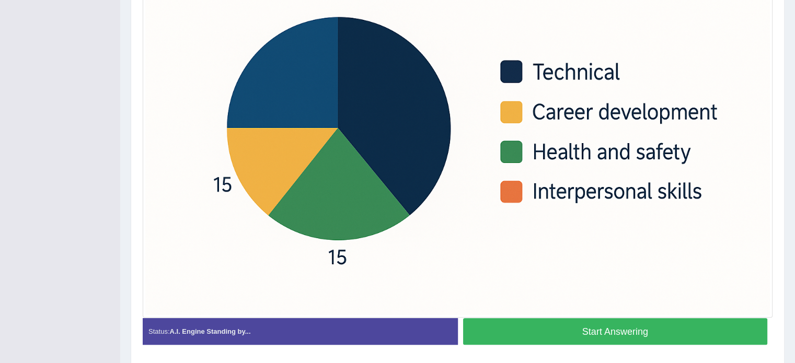
scroll to position [368, 0]
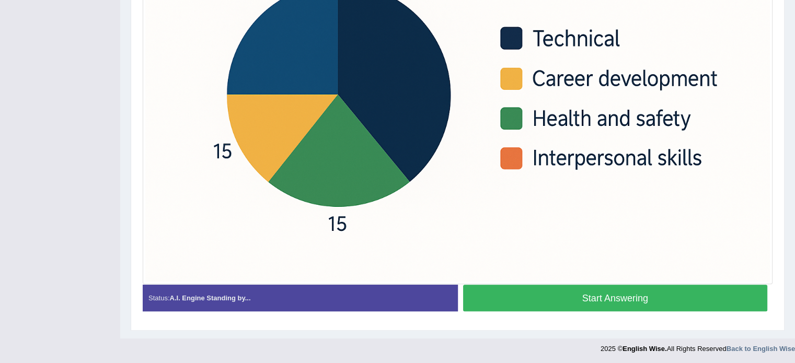
click at [523, 296] on button "Start Answering" at bounding box center [615, 298] width 305 height 27
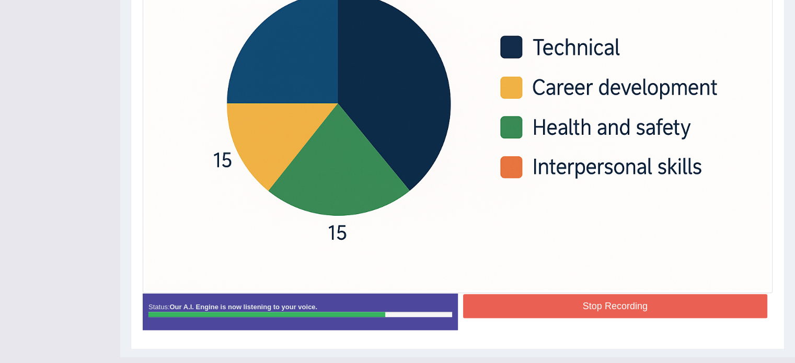
scroll to position [378, 0]
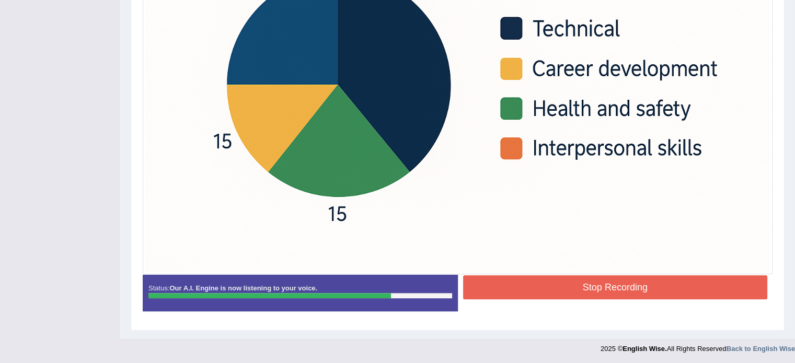
click at [508, 280] on button "Stop Recording" at bounding box center [615, 287] width 305 height 24
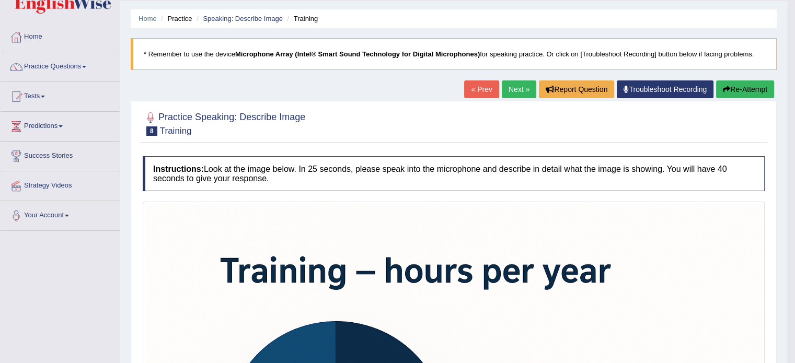
scroll to position [0, 0]
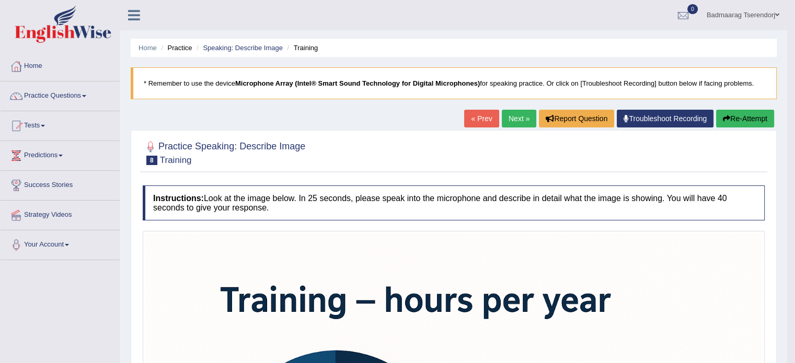
click at [734, 117] on button "Re-Attempt" at bounding box center [745, 119] width 58 height 18
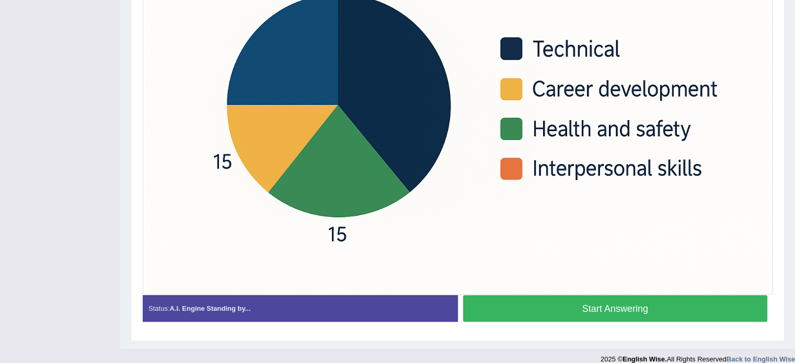
scroll to position [381, 0]
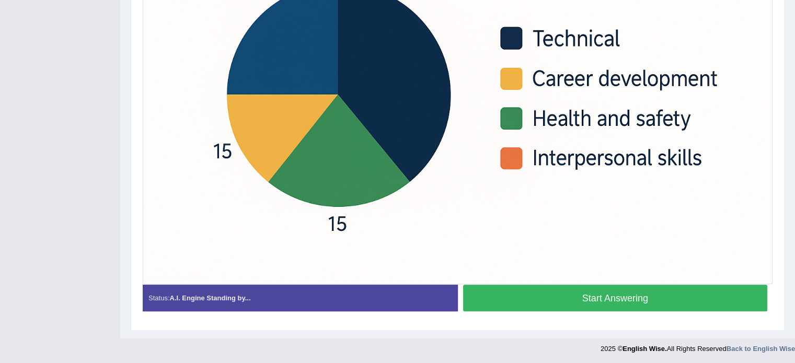
click at [540, 298] on button "Start Answering" at bounding box center [615, 298] width 305 height 27
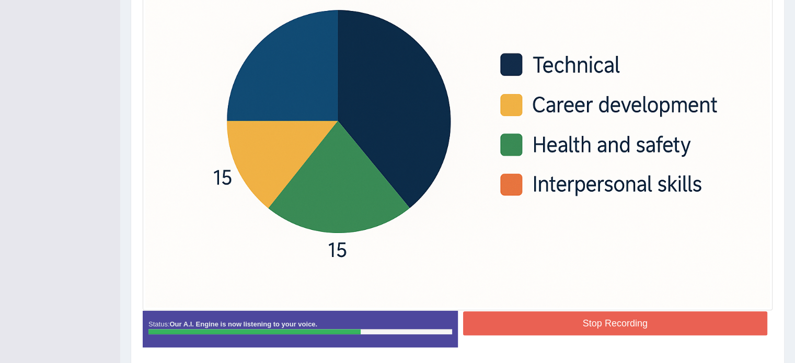
scroll to position [384, 0]
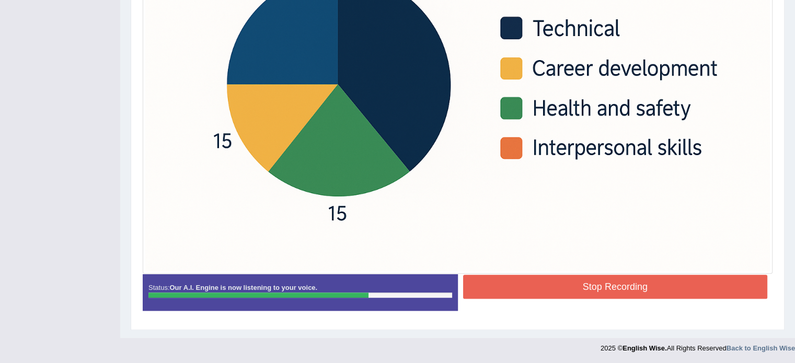
click at [488, 285] on button "Stop Recording" at bounding box center [615, 287] width 305 height 24
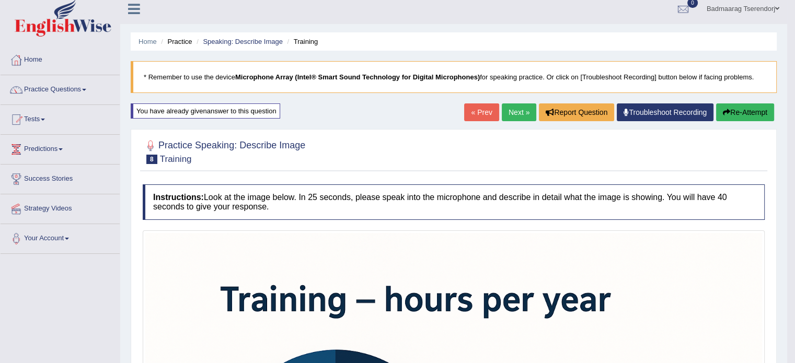
scroll to position [0, 0]
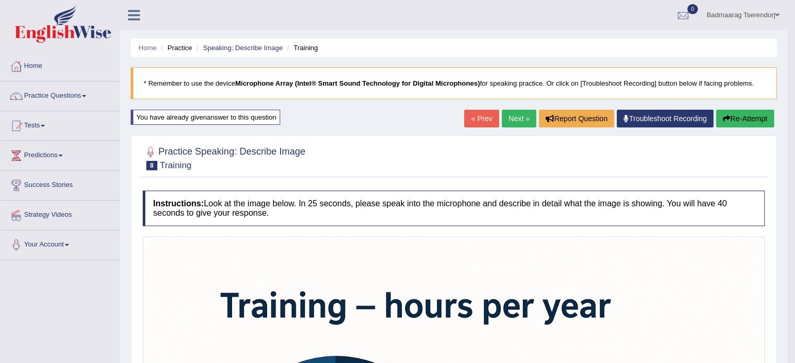
click at [510, 114] on link "Next »" at bounding box center [519, 119] width 34 height 18
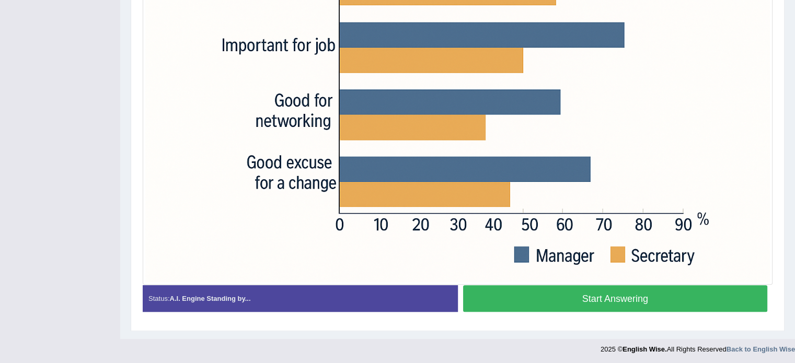
scroll to position [368, 0]
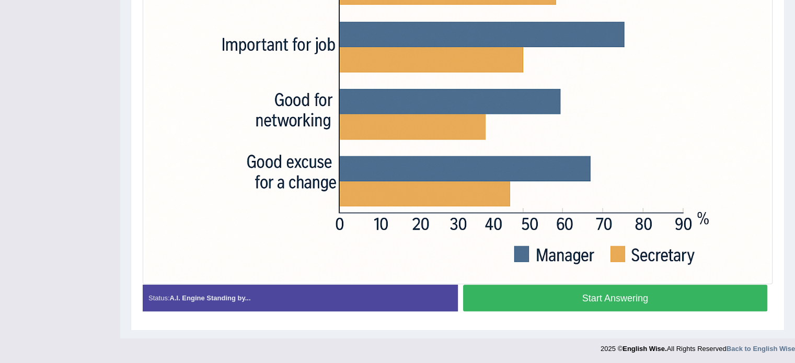
click at [694, 291] on button "Start Answering" at bounding box center [615, 298] width 305 height 27
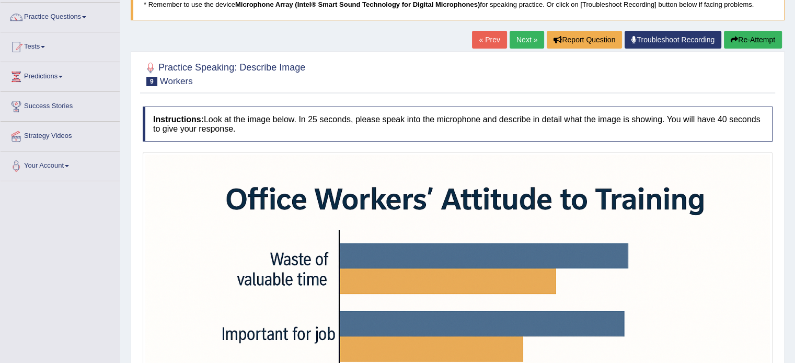
scroll to position [3, 0]
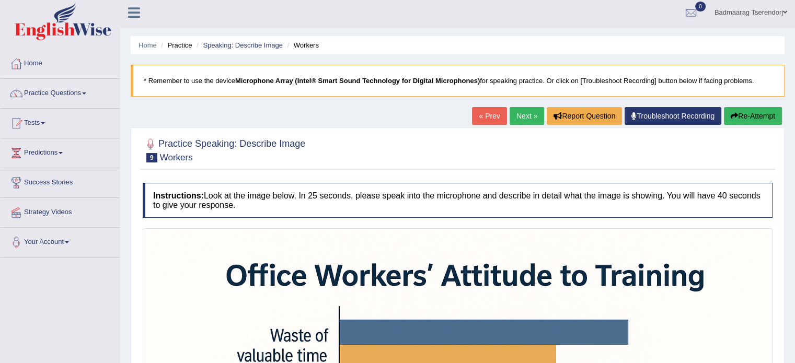
click at [748, 112] on button "Re-Attempt" at bounding box center [753, 116] width 58 height 18
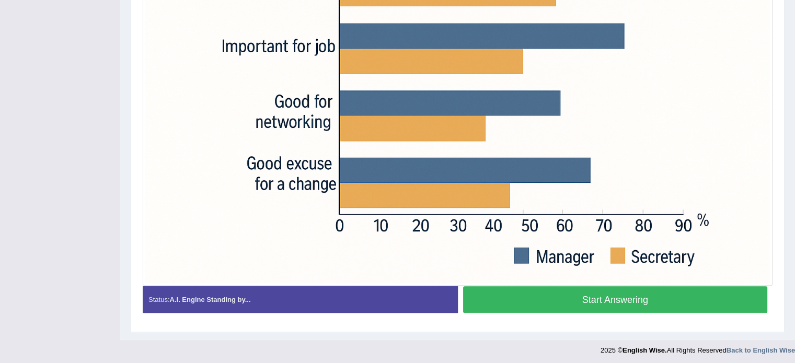
scroll to position [368, 0]
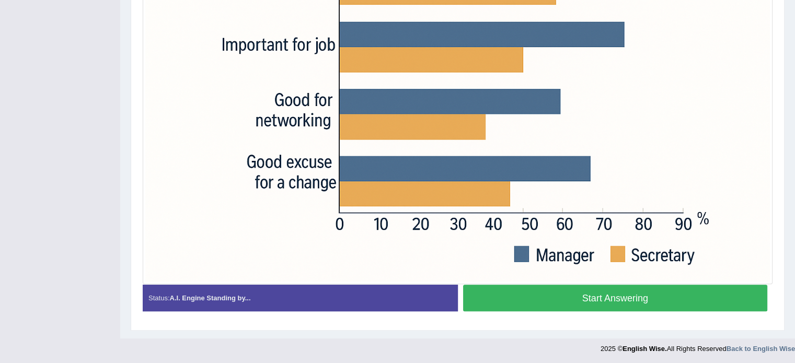
click at [699, 290] on button "Start Answering" at bounding box center [615, 298] width 305 height 27
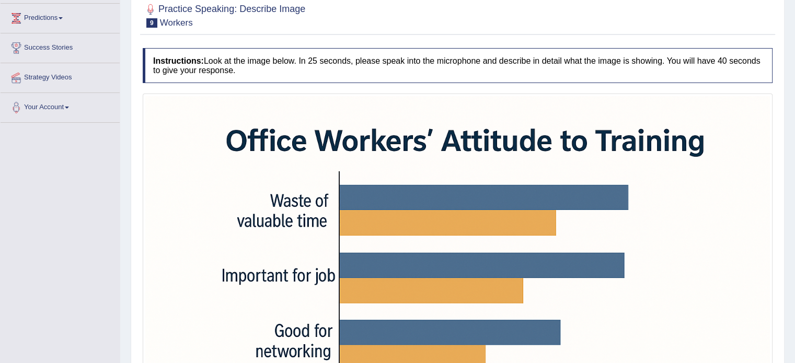
scroll to position [107, 0]
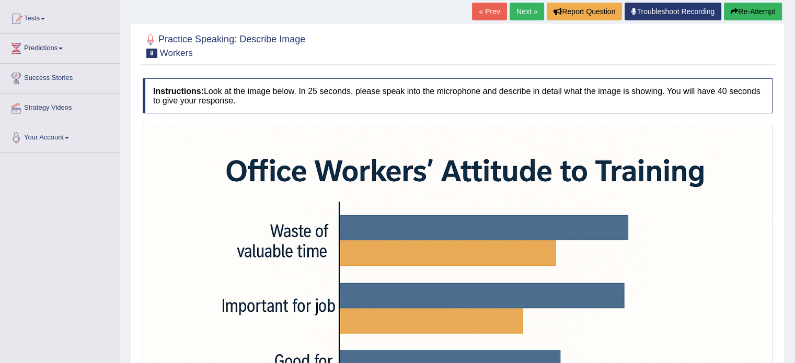
click at [759, 9] on button "Re-Attempt" at bounding box center [753, 12] width 58 height 18
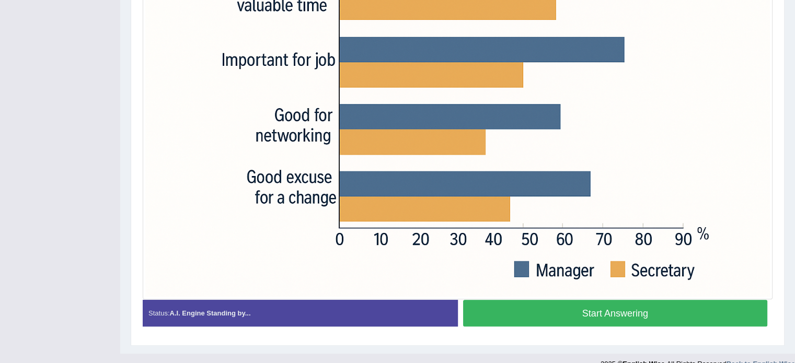
scroll to position [368, 0]
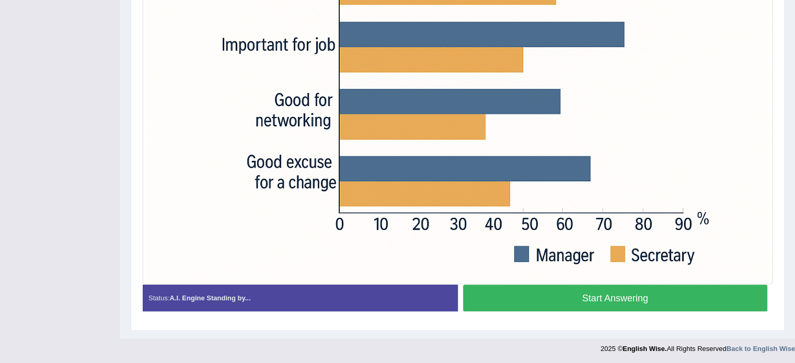
click at [698, 291] on button "Start Answering" at bounding box center [615, 298] width 305 height 27
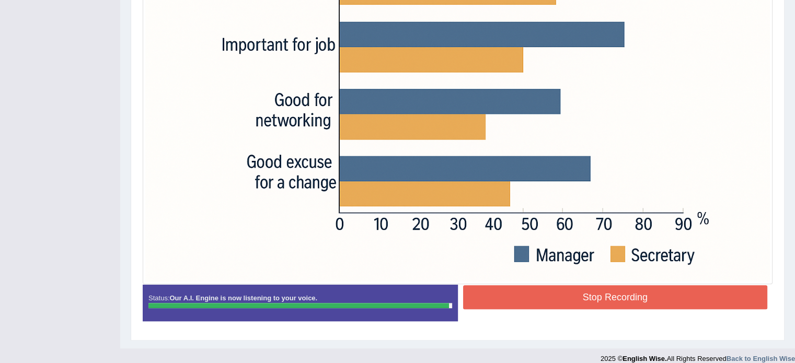
click at [549, 301] on button "Stop Recording" at bounding box center [615, 297] width 305 height 24
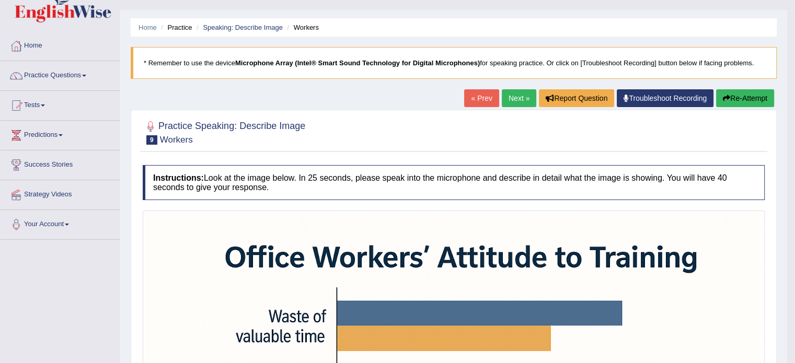
scroll to position [3, 0]
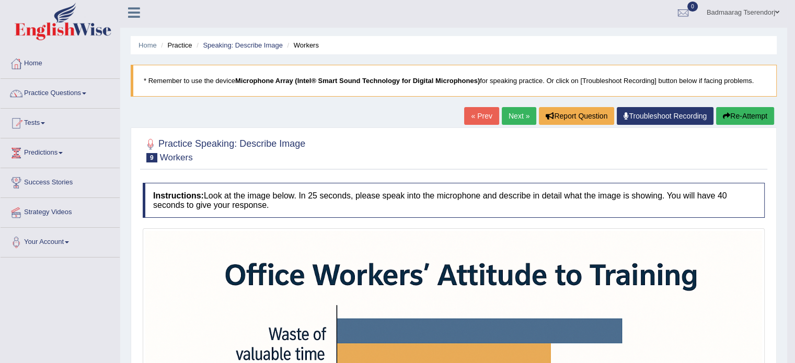
click at [746, 116] on button "Re-Attempt" at bounding box center [745, 116] width 58 height 18
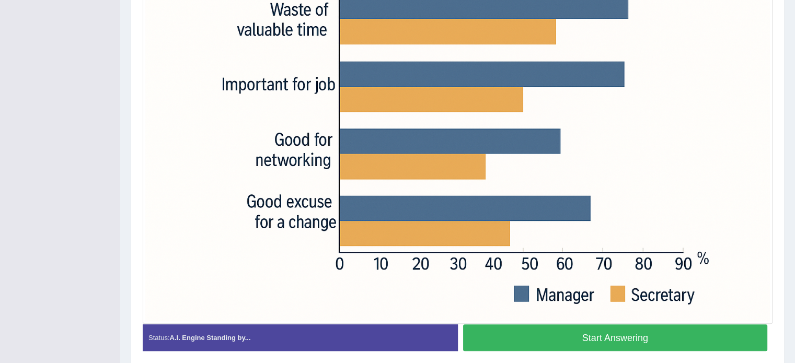
click at [556, 338] on button "Start Answering" at bounding box center [615, 338] width 305 height 27
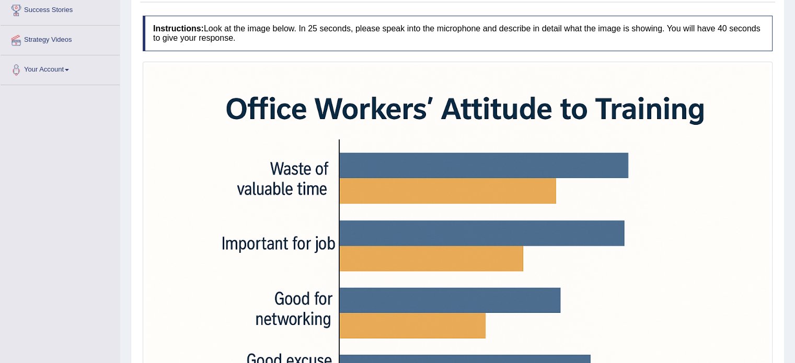
scroll to position [384, 0]
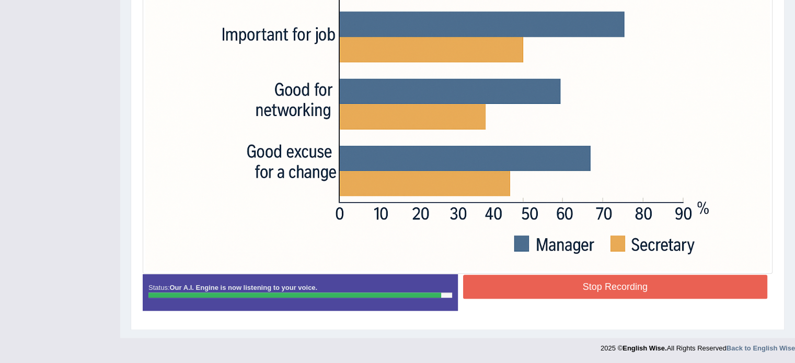
click at [559, 287] on button "Stop Recording" at bounding box center [615, 287] width 305 height 24
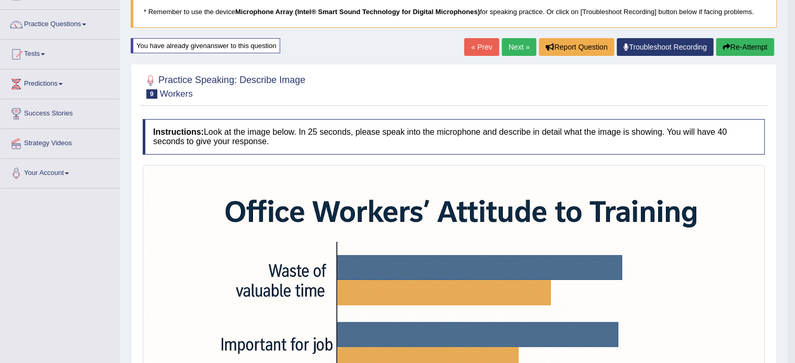
scroll to position [68, 0]
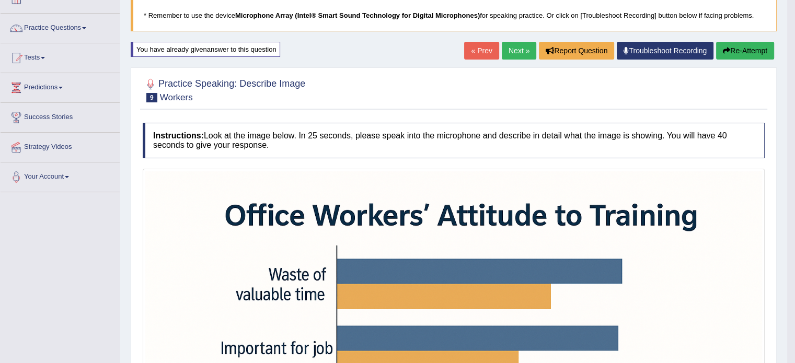
click at [508, 49] on link "Next »" at bounding box center [519, 51] width 34 height 18
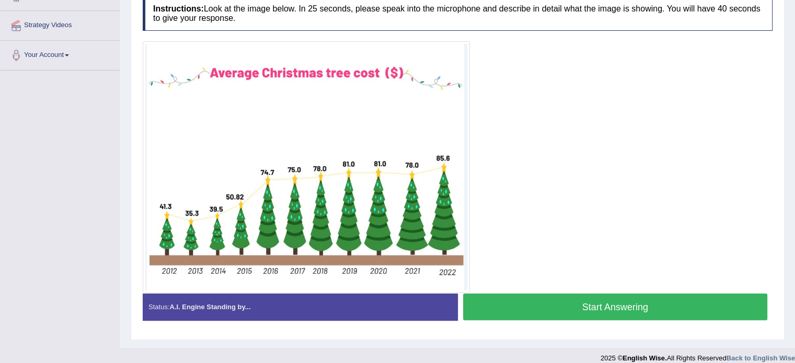
scroll to position [199, 0]
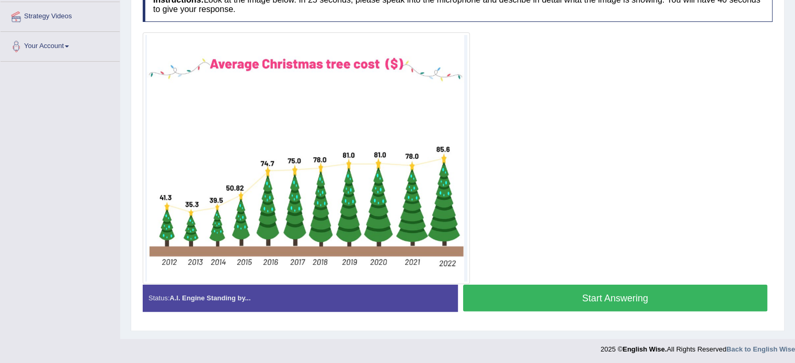
click at [545, 288] on button "Start Answering" at bounding box center [615, 298] width 305 height 27
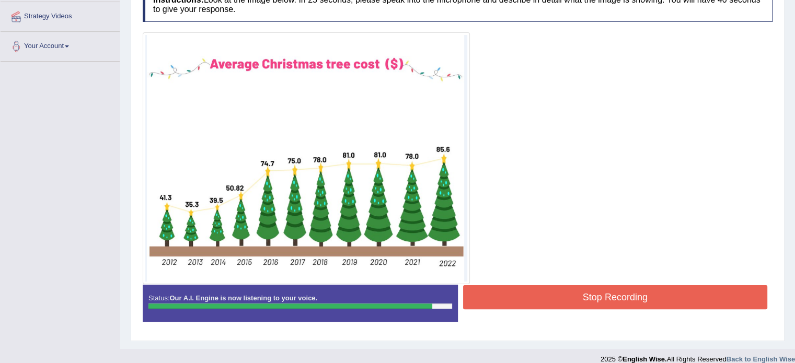
click at [562, 297] on button "Stop Recording" at bounding box center [615, 297] width 305 height 24
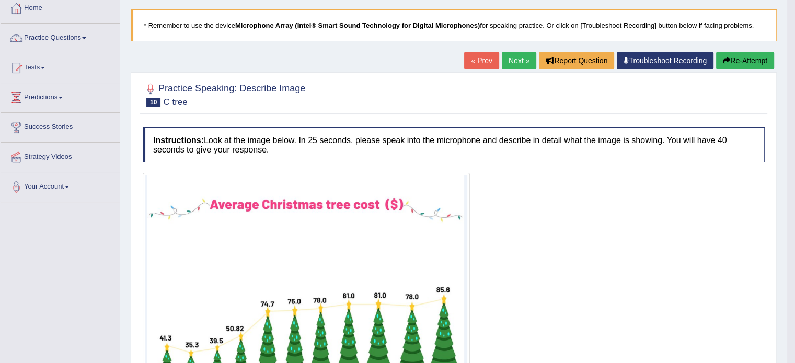
scroll to position [42, 0]
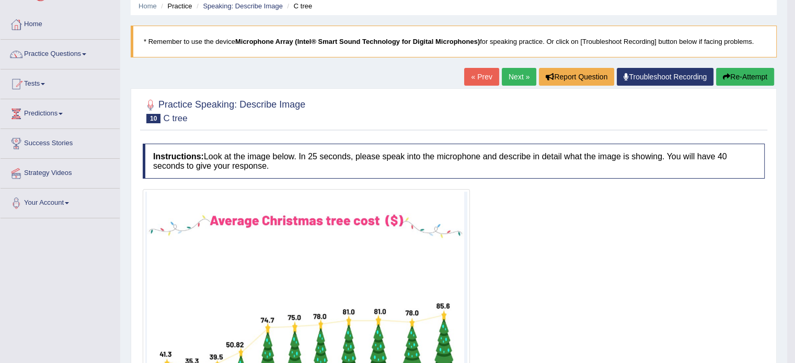
click at [751, 72] on button "Re-Attempt" at bounding box center [745, 77] width 58 height 18
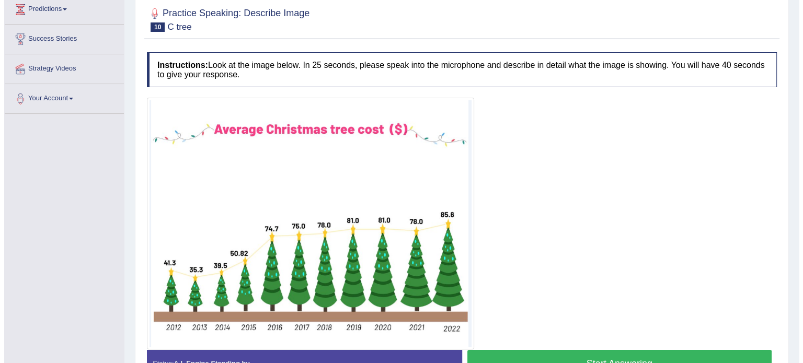
scroll to position [199, 0]
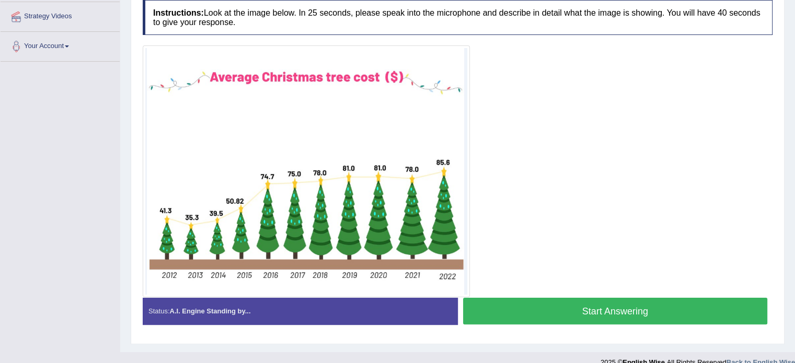
click at [573, 314] on button "Start Answering" at bounding box center [615, 311] width 305 height 27
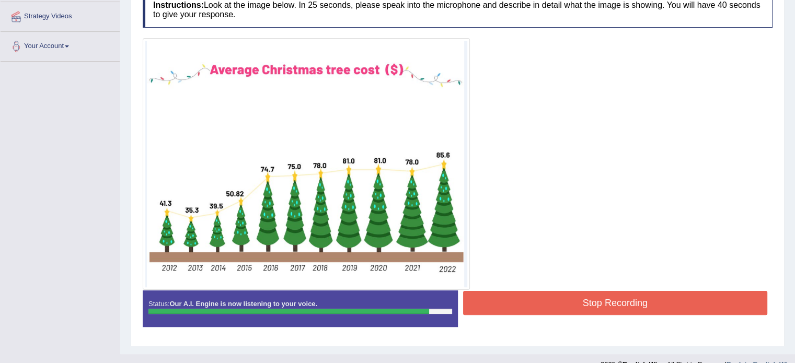
click at [521, 303] on button "Stop Recording" at bounding box center [615, 303] width 305 height 24
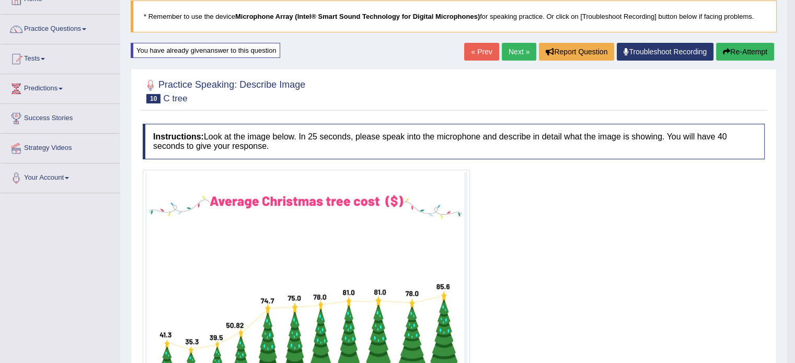
scroll to position [67, 0]
click at [745, 48] on button "Re-Attempt" at bounding box center [745, 52] width 58 height 18
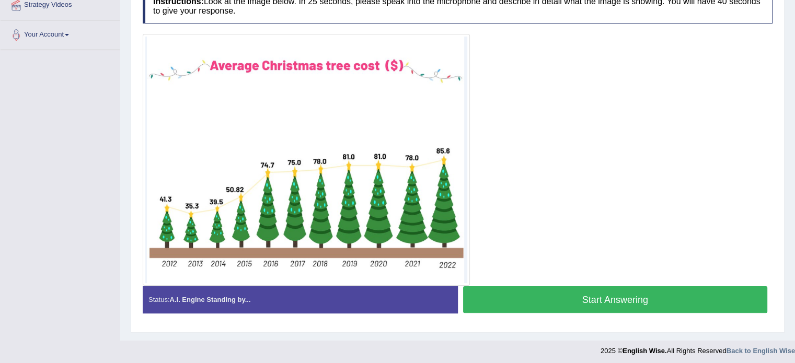
scroll to position [212, 0]
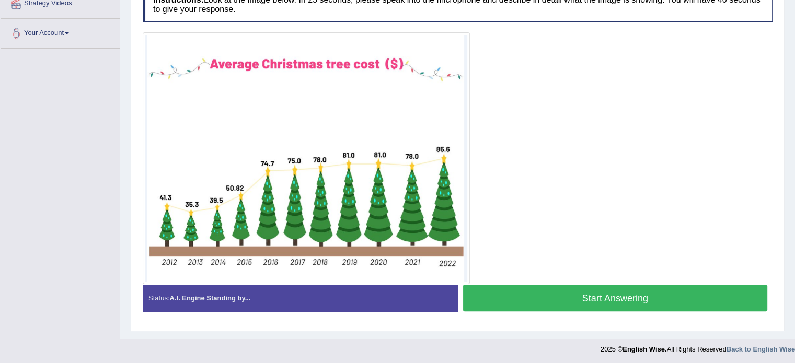
click at [527, 301] on button "Start Answering" at bounding box center [615, 298] width 305 height 27
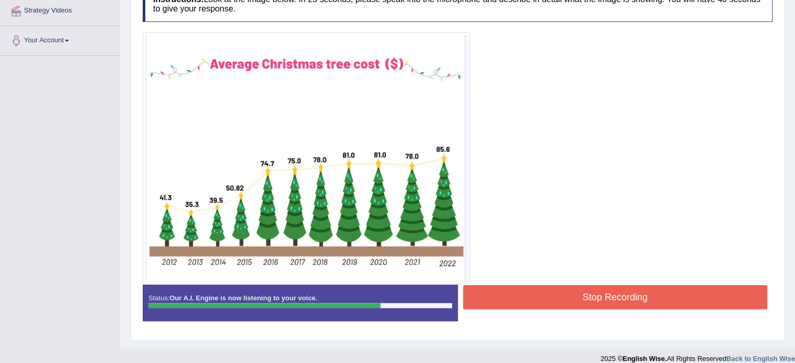
click at [560, 293] on button "Stop Recording" at bounding box center [615, 297] width 305 height 24
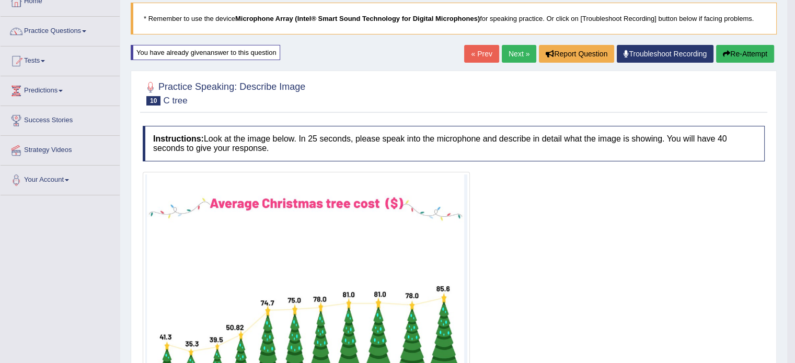
scroll to position [52, 0]
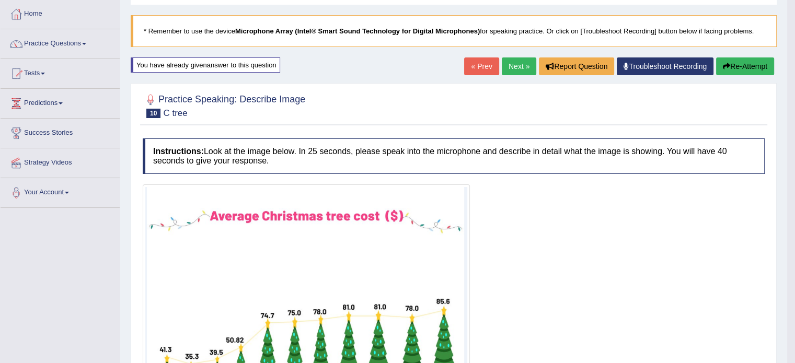
click at [515, 67] on link "Next »" at bounding box center [519, 66] width 34 height 18
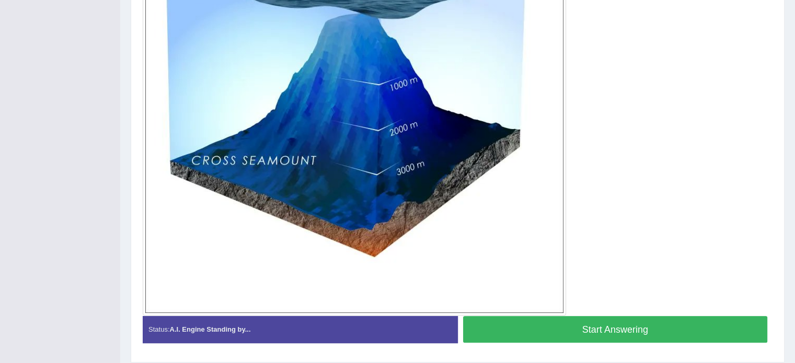
scroll to position [366, 0]
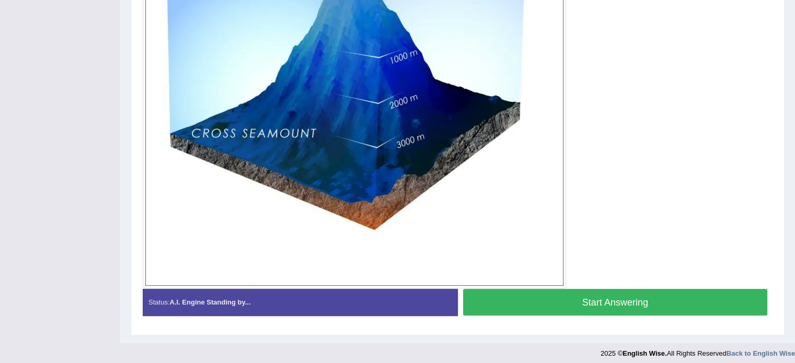
click at [636, 300] on button "Start Answering" at bounding box center [615, 302] width 305 height 27
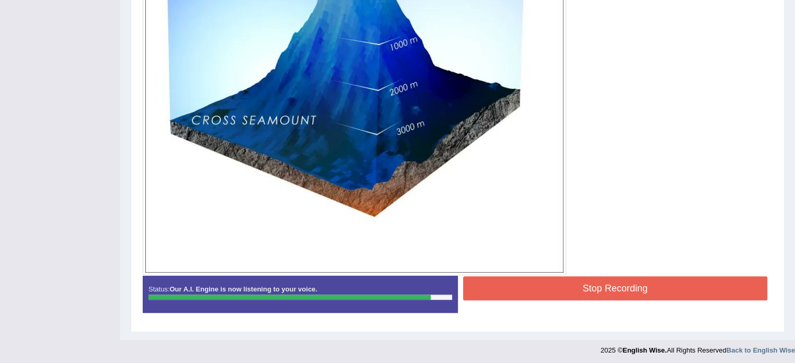
scroll to position [380, 0]
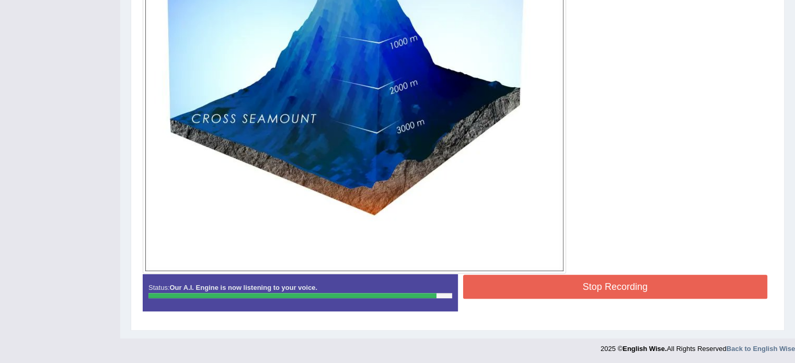
click at [648, 287] on button "Stop Recording" at bounding box center [615, 287] width 305 height 24
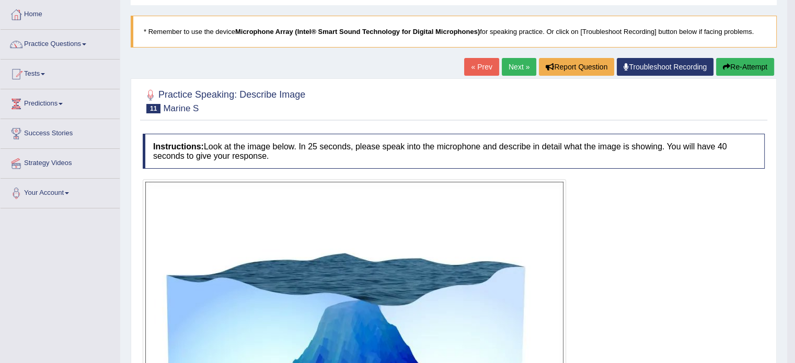
scroll to position [0, 0]
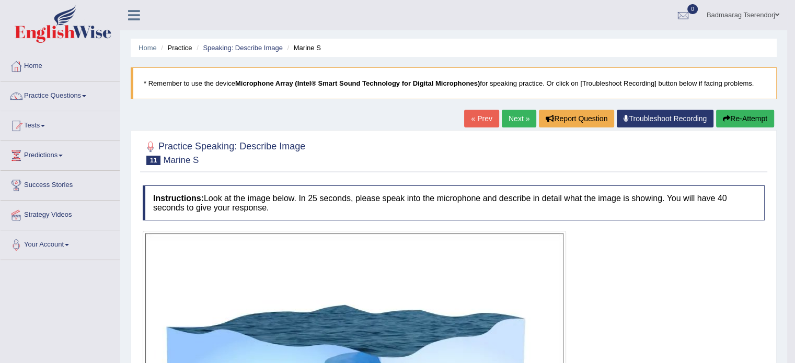
click at [751, 113] on button "Re-Attempt" at bounding box center [745, 119] width 58 height 18
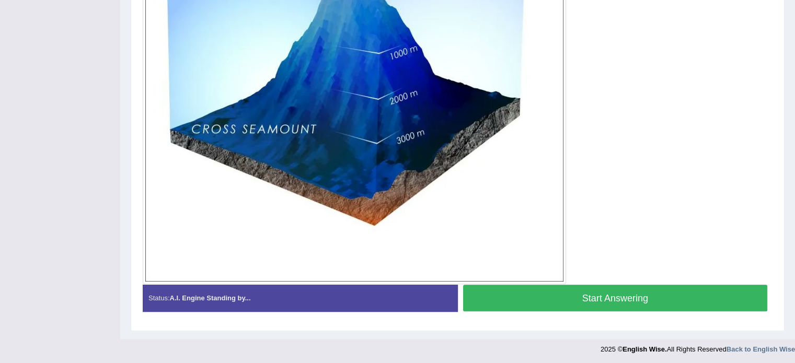
click at [664, 290] on button "Start Answering" at bounding box center [615, 298] width 305 height 27
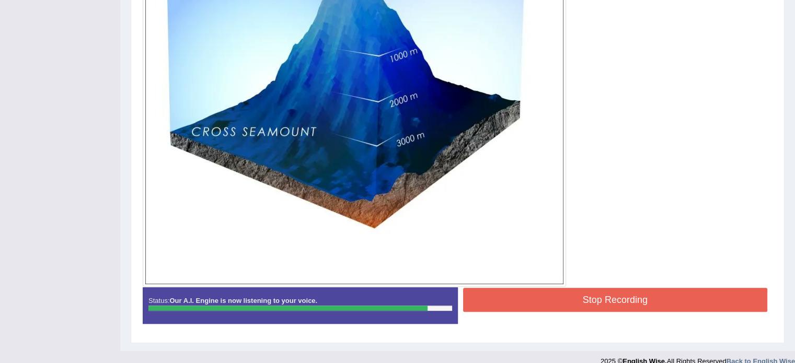
scroll to position [385, 0]
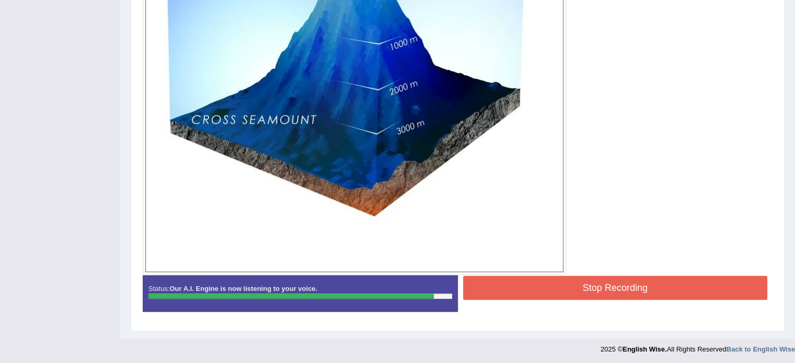
click at [564, 288] on button "Stop Recording" at bounding box center [615, 288] width 305 height 24
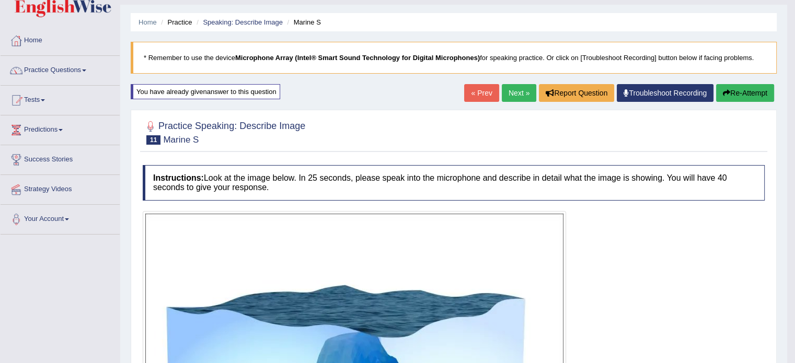
scroll to position [0, 0]
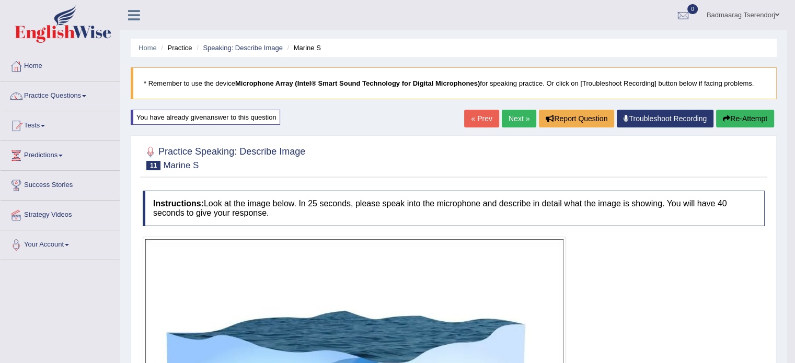
click at [518, 117] on link "Next »" at bounding box center [519, 119] width 34 height 18
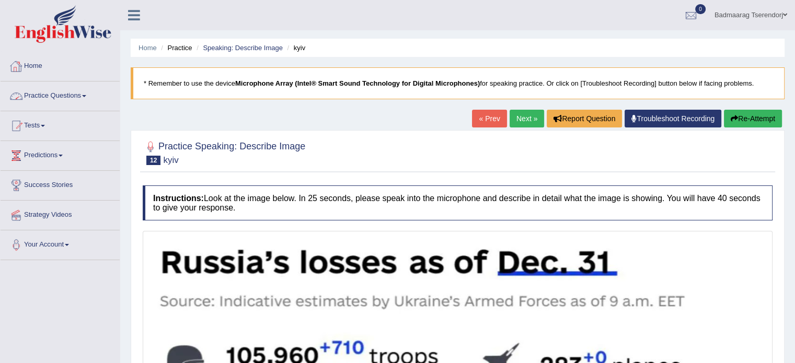
click at [32, 67] on link "Home" at bounding box center [60, 65] width 119 height 26
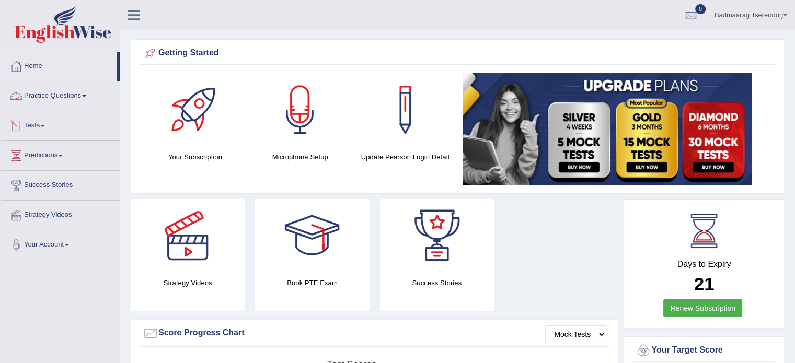
click at [84, 96] on link "Practice Questions" at bounding box center [60, 95] width 119 height 26
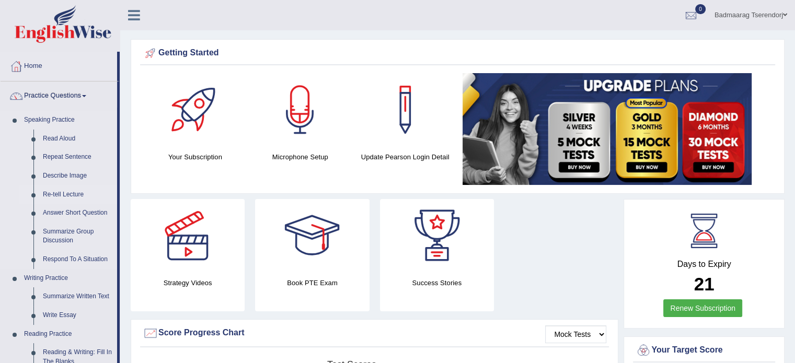
click at [66, 192] on link "Re-tell Lecture" at bounding box center [77, 195] width 79 height 19
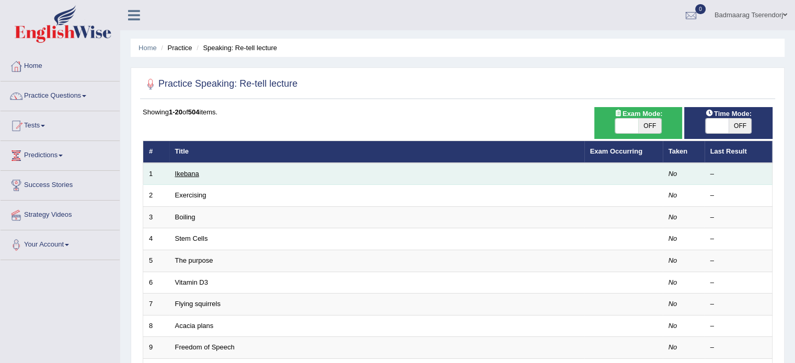
click at [181, 170] on link "Ikebana" at bounding box center [187, 174] width 24 height 8
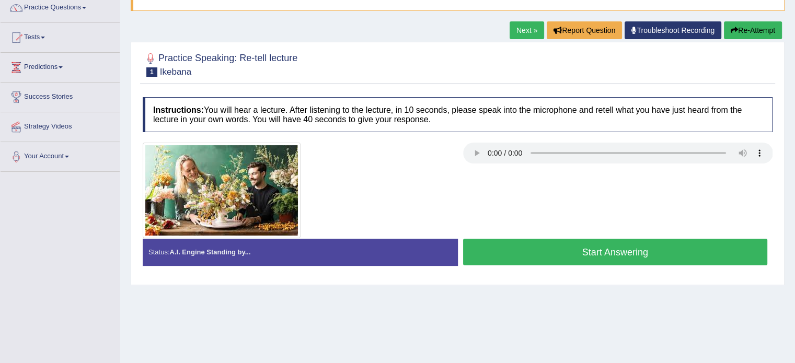
scroll to position [105, 0]
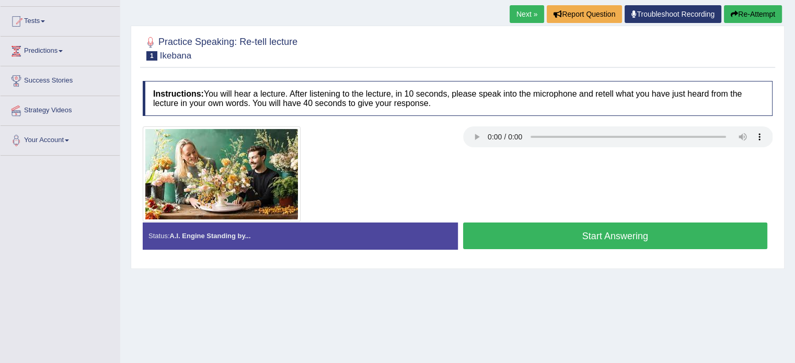
click at [525, 238] on button "Start Answering" at bounding box center [615, 236] width 305 height 27
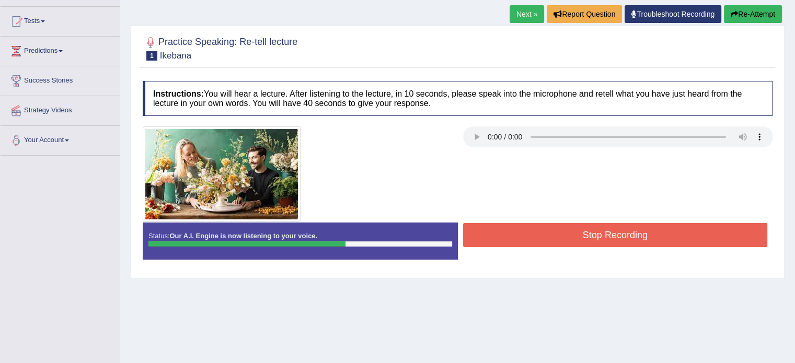
click at [4, 352] on div "Toggle navigation Home Practice Questions Speaking Practice Read Aloud Repeat S…" at bounding box center [397, 166] width 795 height 543
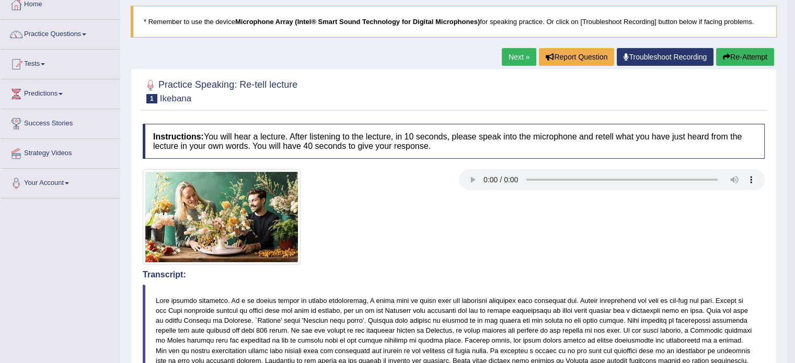
scroll to position [9, 0]
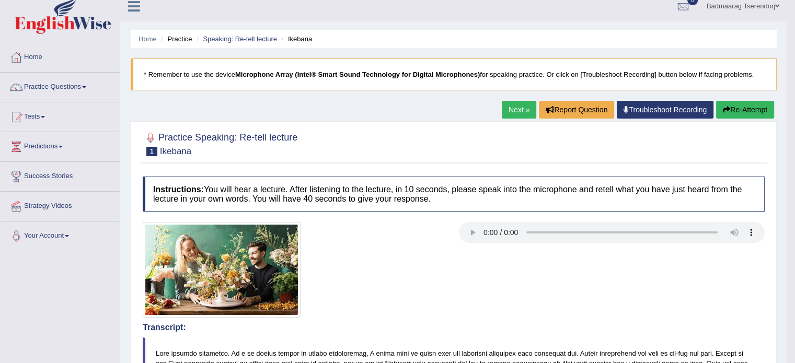
click at [735, 105] on button "Re-Attempt" at bounding box center [745, 110] width 58 height 18
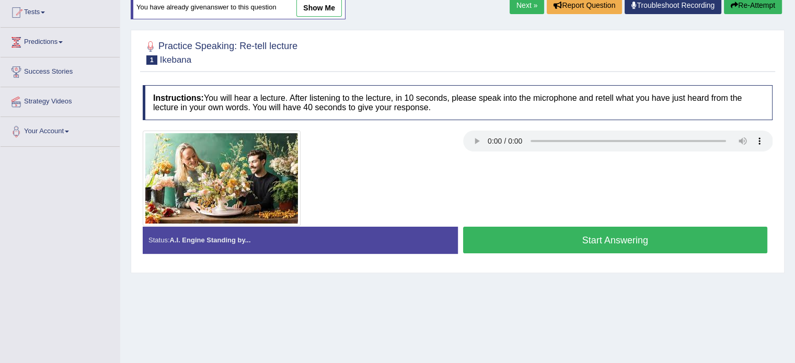
scroll to position [128, 0]
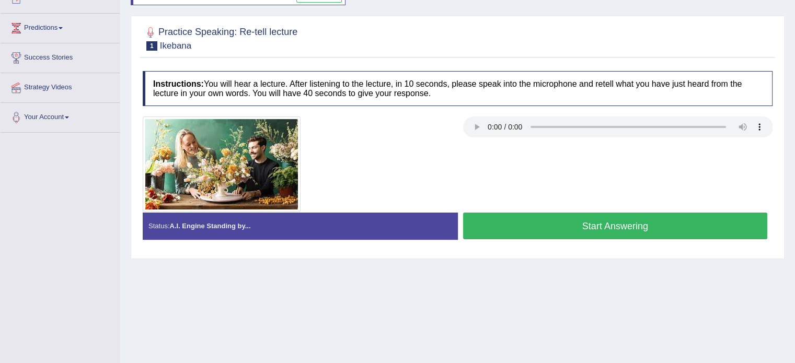
click at [537, 231] on button "Start Answering" at bounding box center [615, 226] width 305 height 27
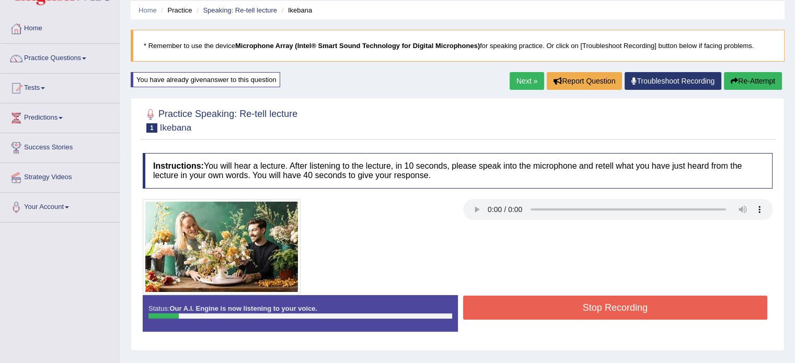
scroll to position [23, 0]
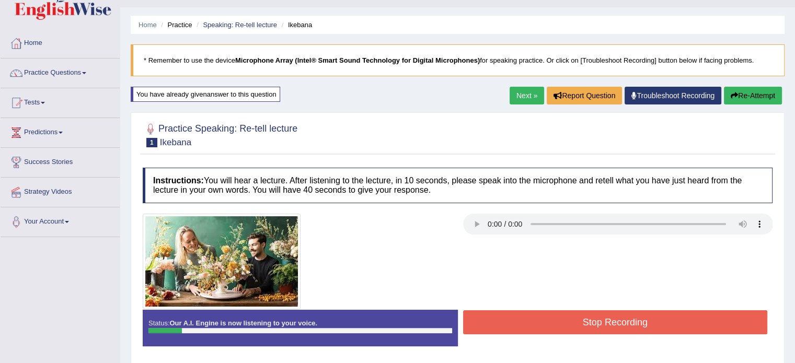
click at [748, 95] on button "Re-Attempt" at bounding box center [753, 96] width 58 height 18
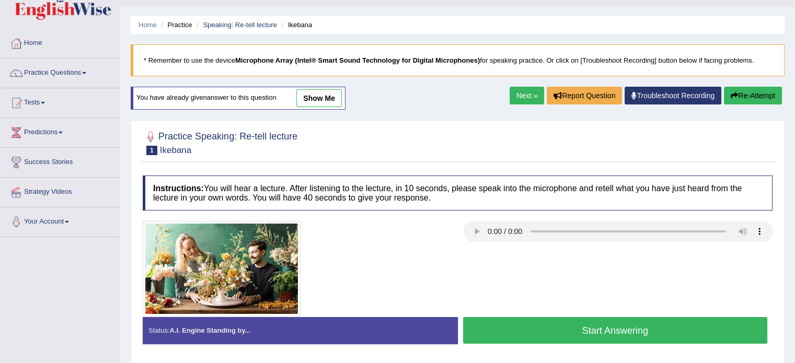
click at [555, 326] on button "Start Answering" at bounding box center [615, 330] width 305 height 27
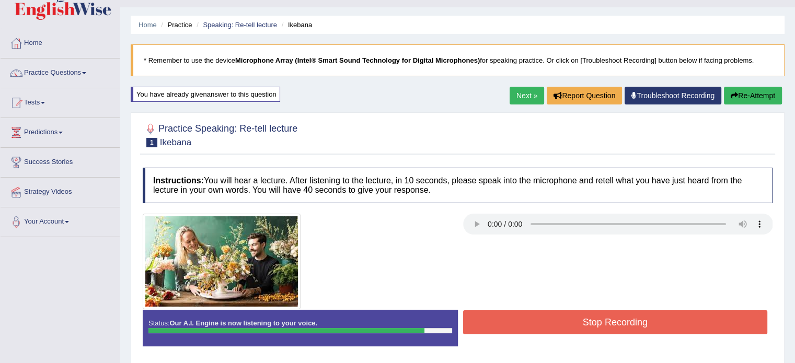
click at [760, 91] on button "Re-Attempt" at bounding box center [753, 96] width 58 height 18
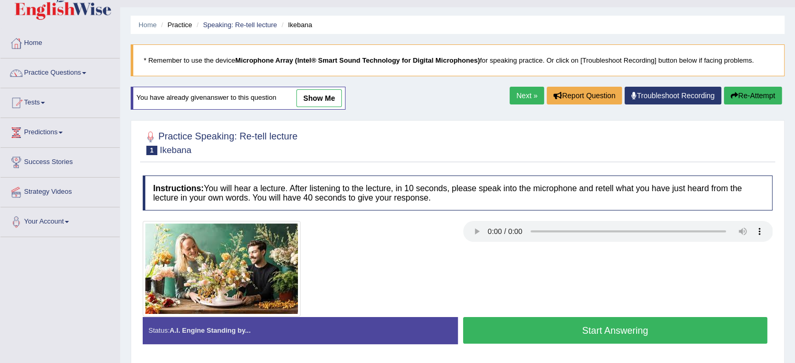
click at [566, 329] on button "Start Answering" at bounding box center [615, 330] width 305 height 27
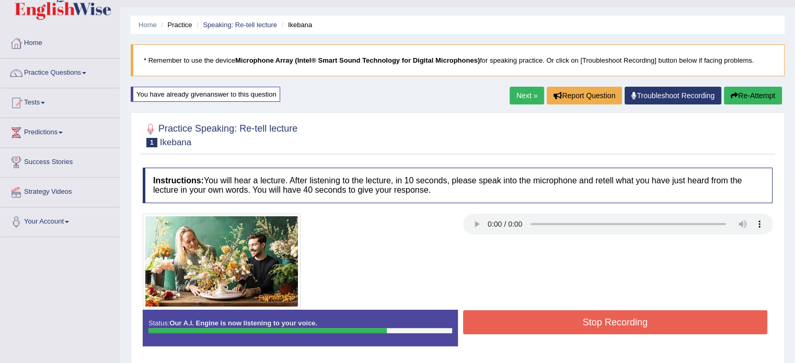
click at [546, 317] on button "Stop Recording" at bounding box center [615, 322] width 305 height 24
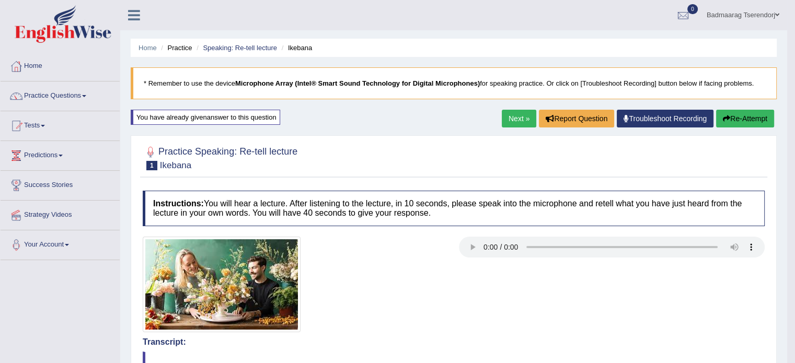
click at [738, 114] on button "Re-Attempt" at bounding box center [745, 119] width 58 height 18
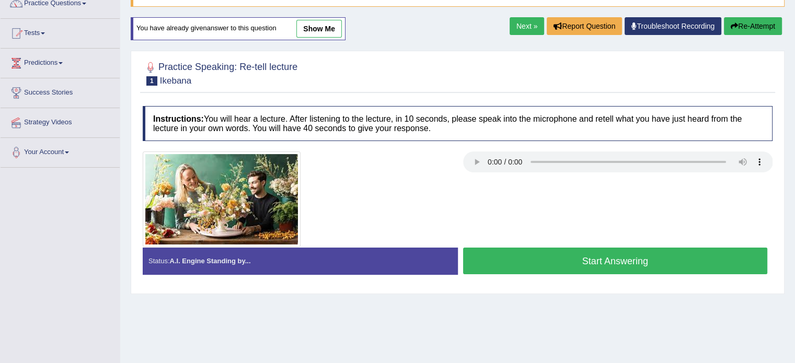
scroll to position [105, 0]
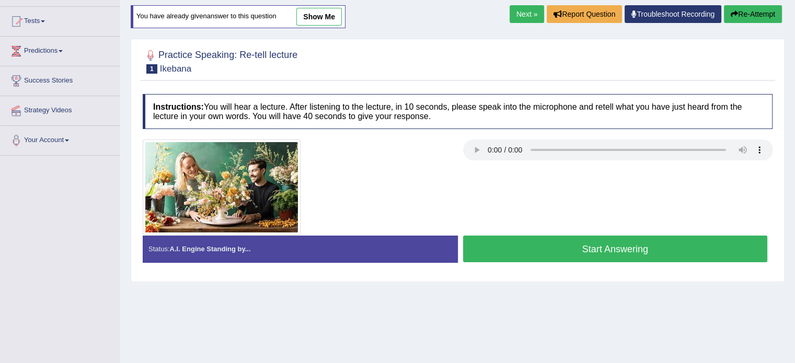
click at [556, 252] on button "Start Answering" at bounding box center [615, 249] width 305 height 27
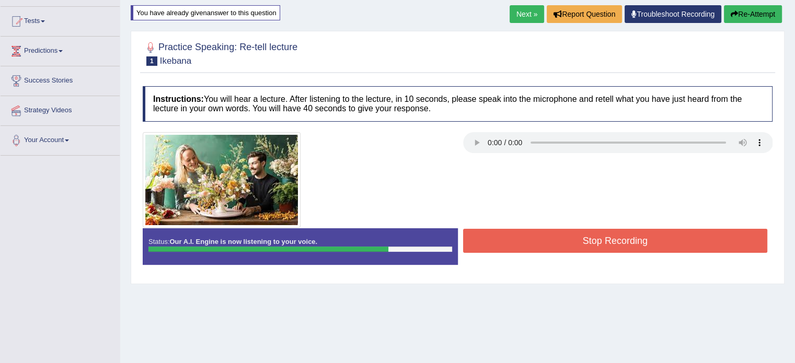
click at [556, 242] on button "Stop Recording" at bounding box center [615, 241] width 305 height 24
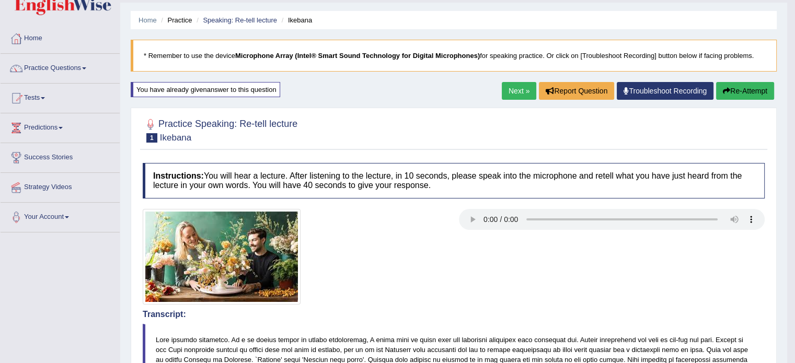
scroll to position [0, 0]
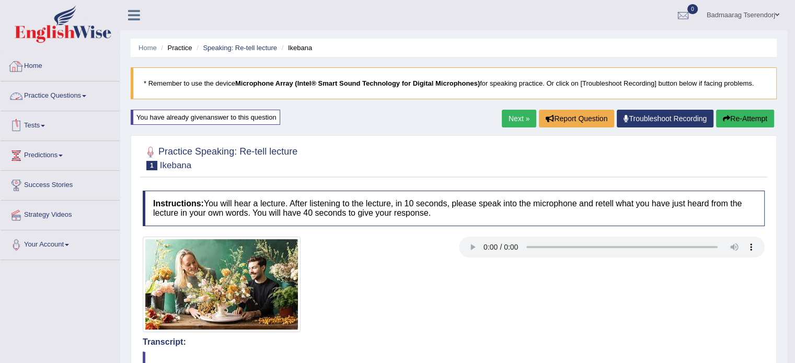
click at [90, 93] on link "Practice Questions" at bounding box center [60, 95] width 119 height 26
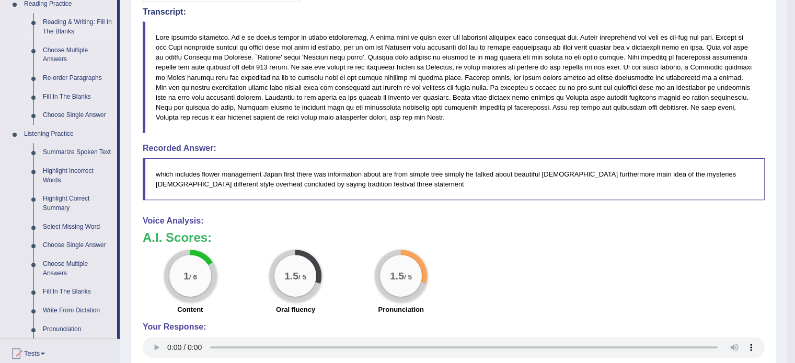
scroll to position [366, 0]
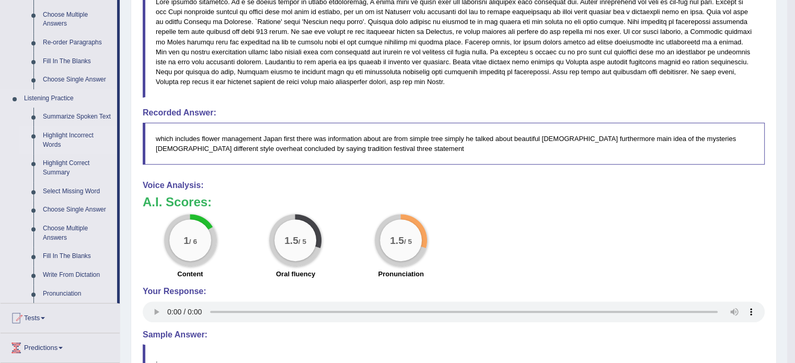
click at [61, 135] on link "Highlight Incorrect Words" at bounding box center [77, 140] width 79 height 28
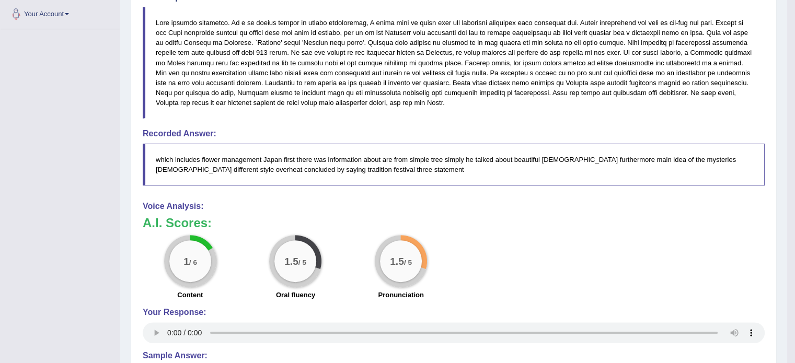
scroll to position [385, 0]
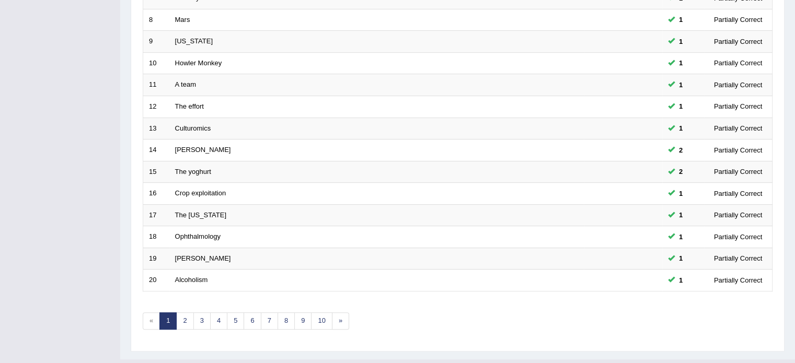
scroll to position [326, 0]
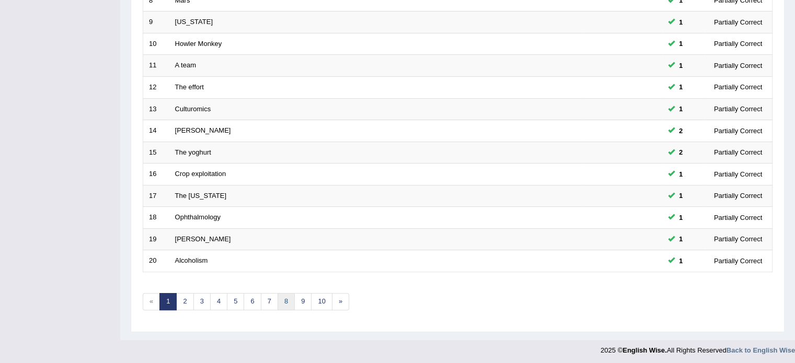
click at [286, 298] on link "8" at bounding box center [285, 301] width 17 height 17
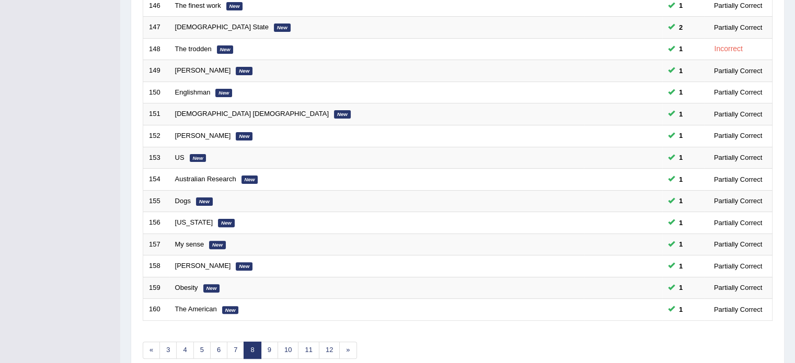
scroll to position [314, 0]
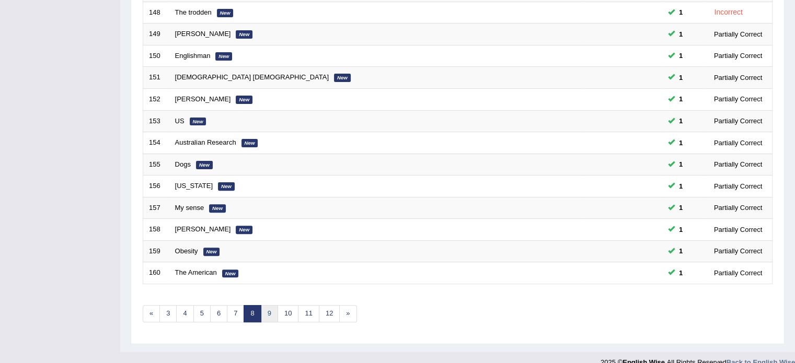
click at [268, 307] on link "9" at bounding box center [269, 313] width 17 height 17
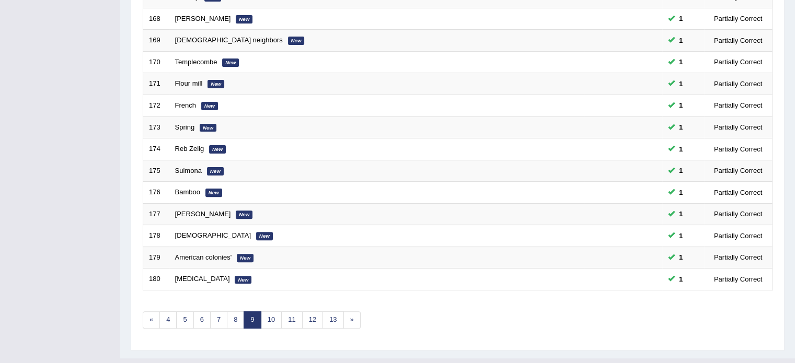
scroll to position [314, 0]
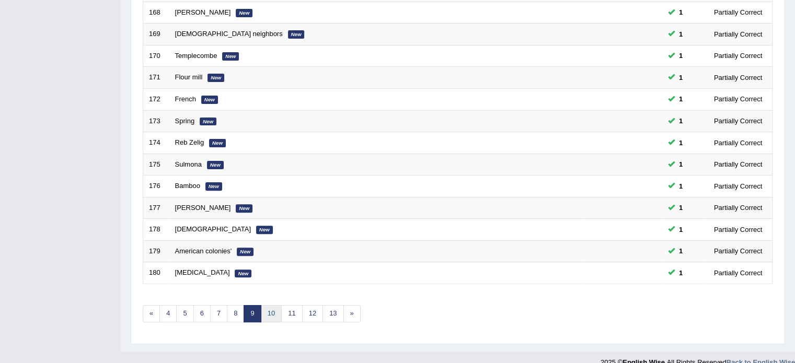
click at [272, 311] on link "10" at bounding box center [271, 313] width 21 height 17
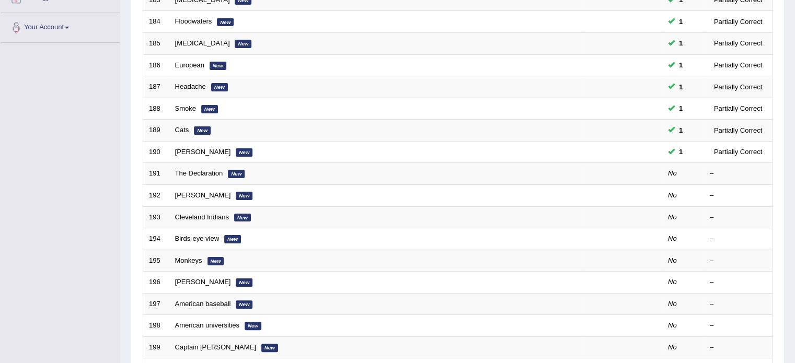
scroll to position [209, 0]
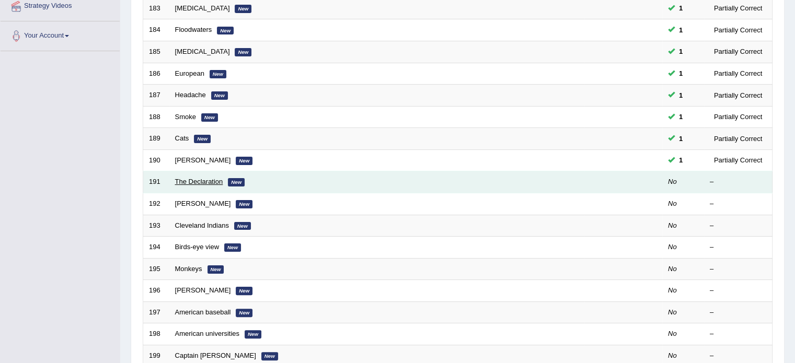
click at [194, 179] on link "The Declaration" at bounding box center [199, 182] width 48 height 8
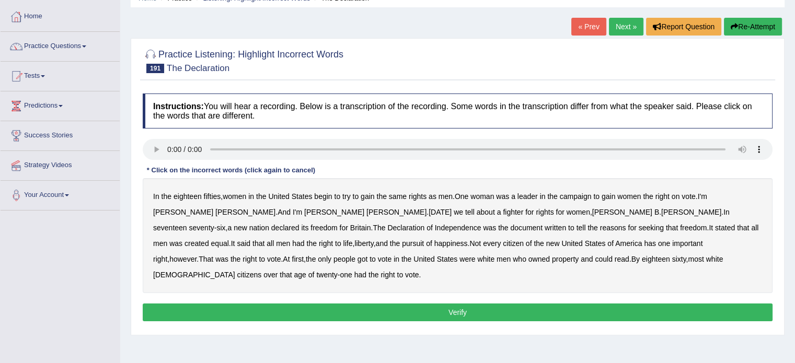
scroll to position [52, 0]
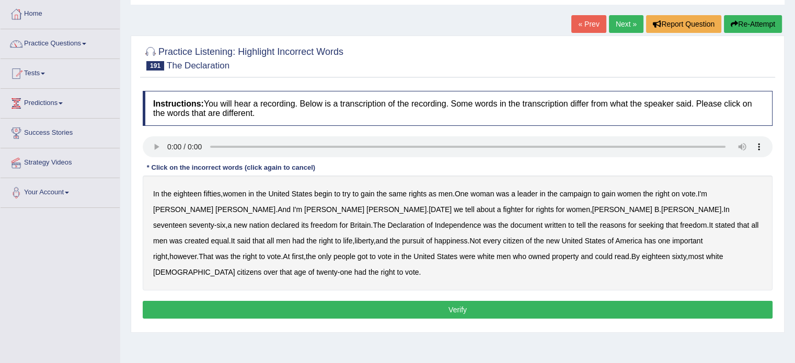
click at [367, 252] on b "got" at bounding box center [362, 256] width 10 height 8
click at [615, 301] on button "Verify" at bounding box center [458, 310] width 630 height 18
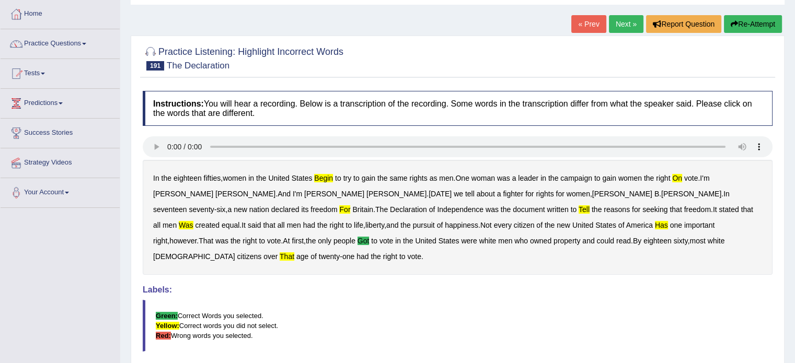
click at [615, 22] on link "Next »" at bounding box center [626, 24] width 34 height 18
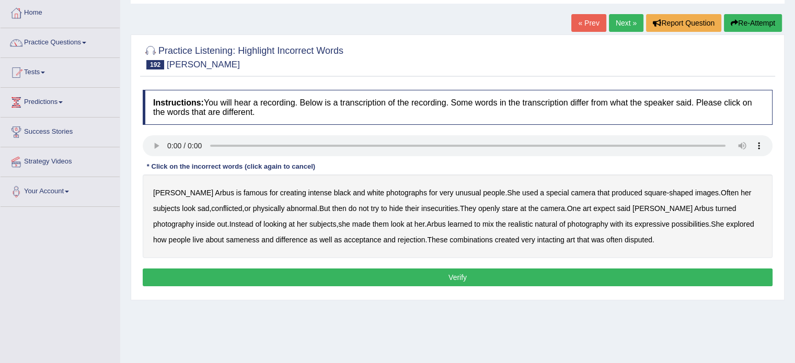
scroll to position [52, 0]
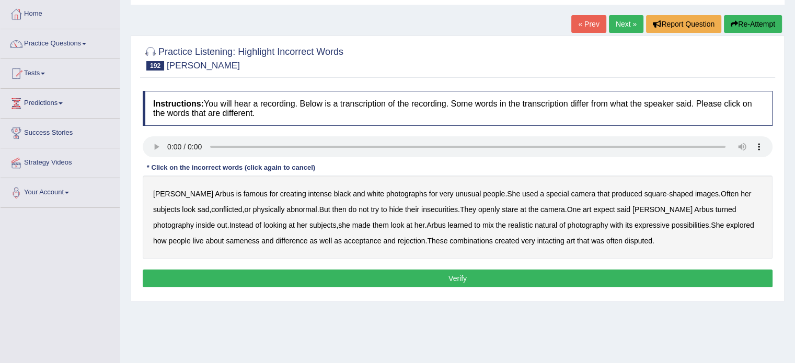
click at [234, 280] on button "Verify" at bounding box center [458, 279] width 630 height 18
click at [244, 192] on b "famous" at bounding box center [256, 194] width 24 height 8
click at [537, 240] on b "intacting" at bounding box center [550, 241] width 27 height 8
click at [554, 273] on button "Verify" at bounding box center [458, 279] width 630 height 18
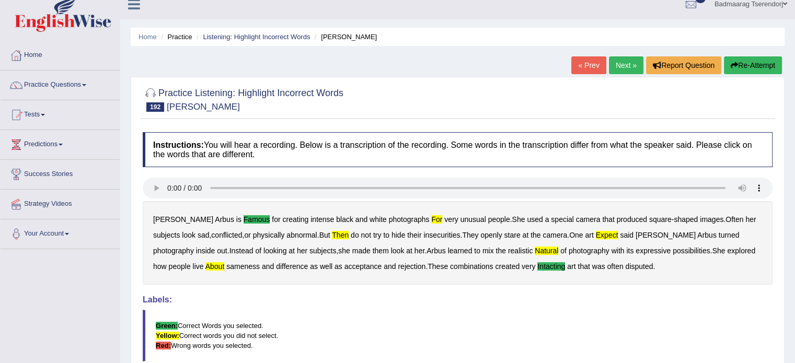
scroll to position [0, 0]
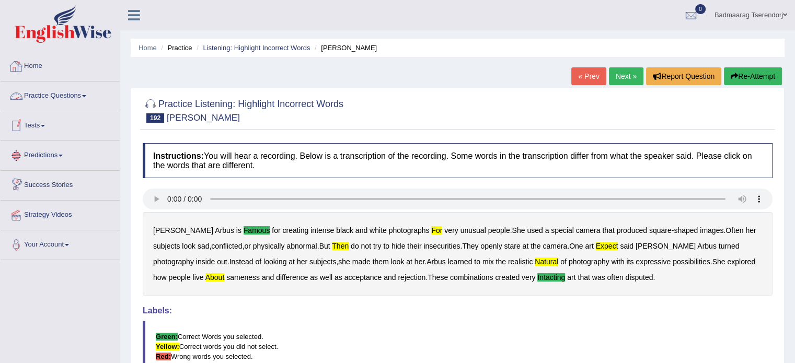
click at [33, 64] on link "Home" at bounding box center [60, 65] width 119 height 26
